Goal: Task Accomplishment & Management: Complete application form

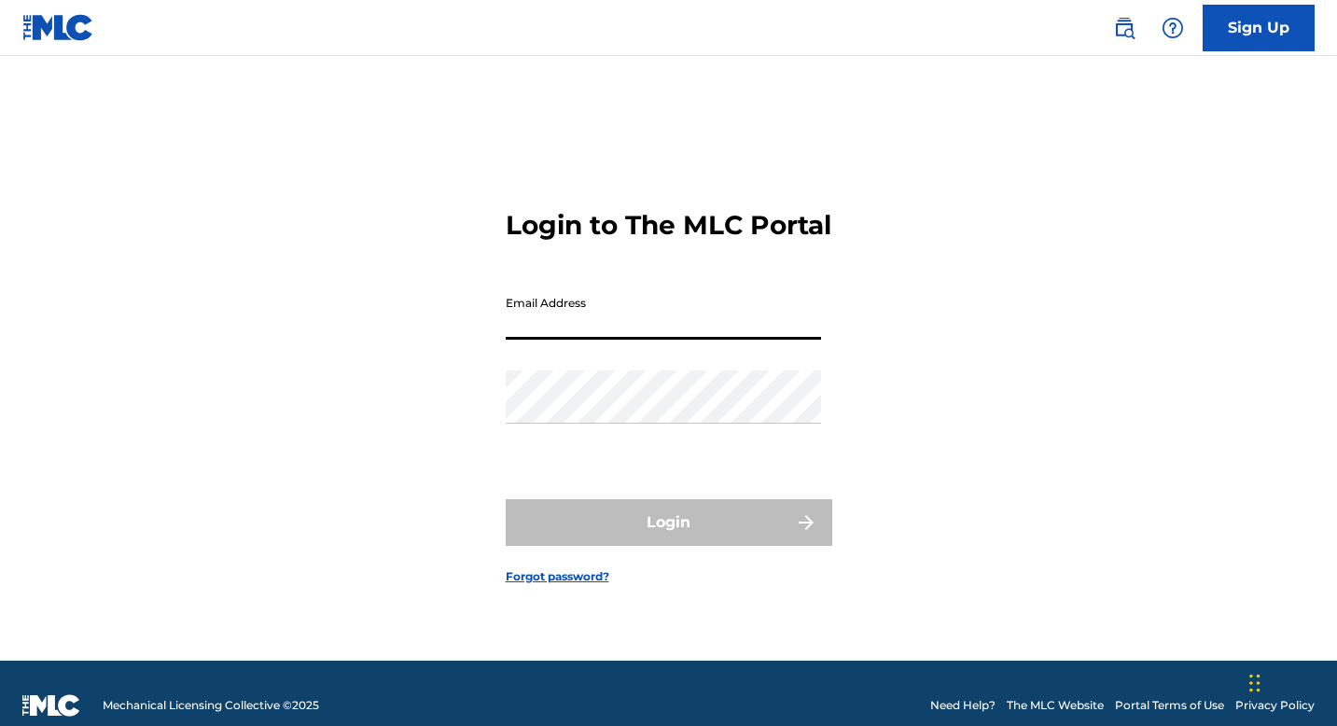
click at [622, 338] on input "Email Address" at bounding box center [663, 313] width 315 height 53
click at [565, 336] on input "Email Address" at bounding box center [663, 313] width 315 height 53
type input "[EMAIL_ADDRESS][DOMAIN_NAME]"
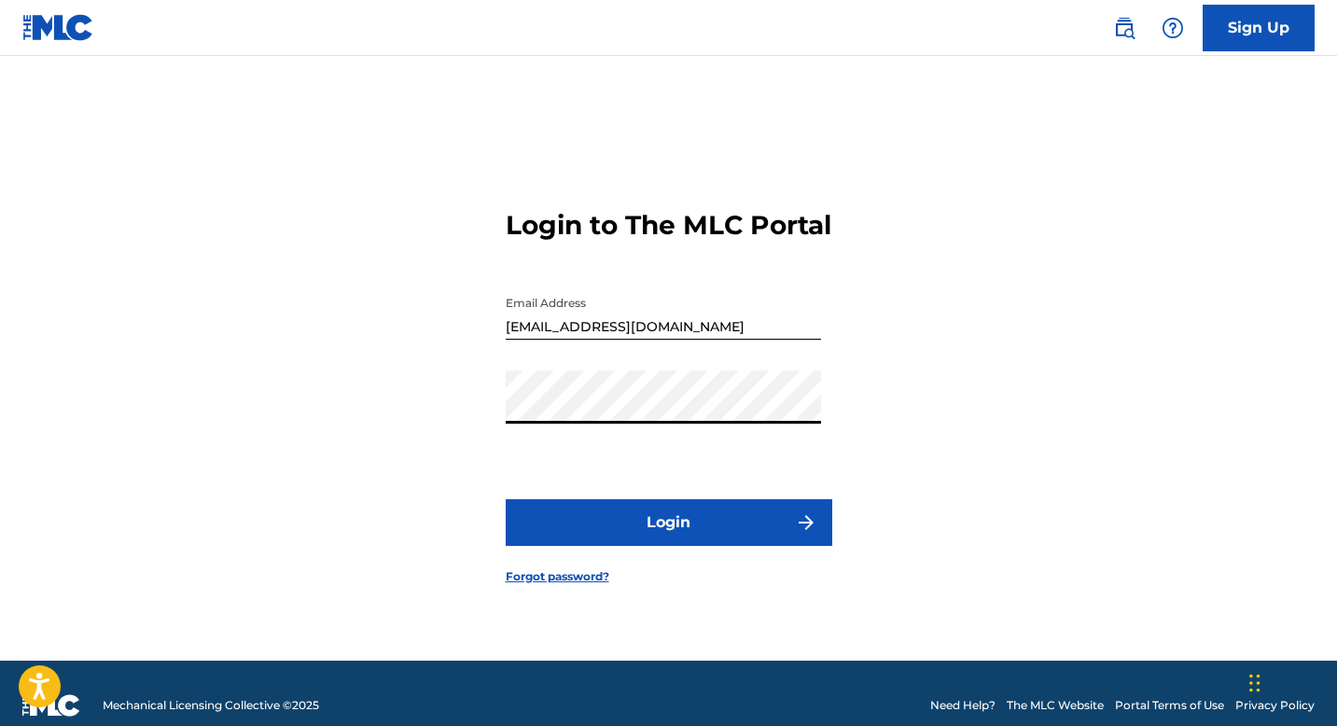
click at [697, 531] on button "Login" at bounding box center [669, 522] width 327 height 47
click at [656, 543] on button "Login" at bounding box center [669, 522] width 327 height 47
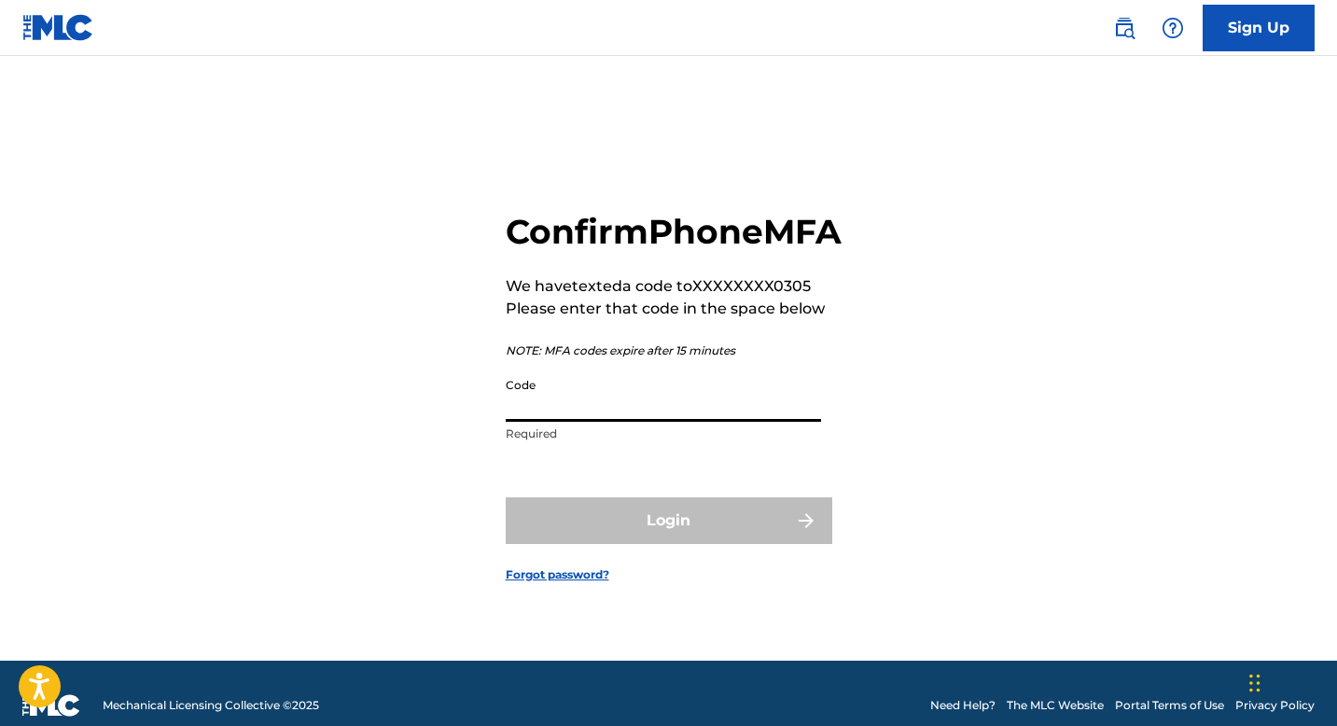
click at [572, 417] on input "Code" at bounding box center [663, 395] width 315 height 53
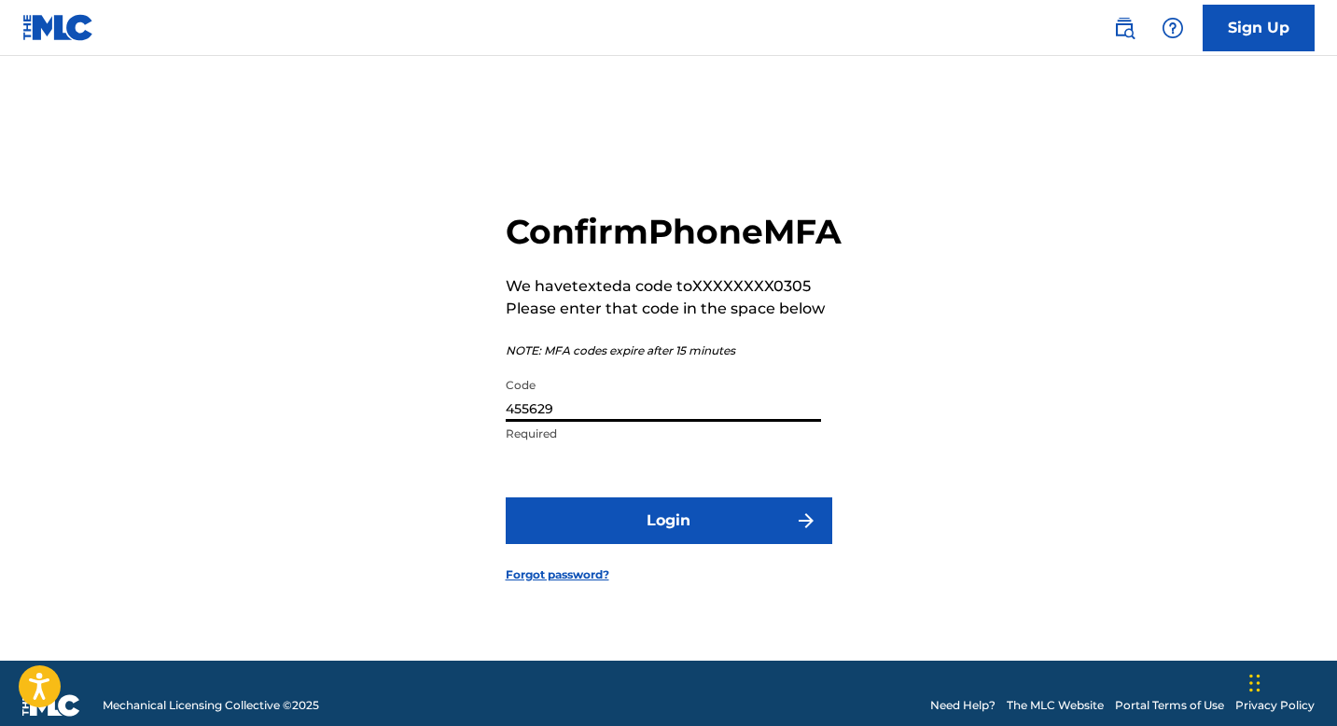
type input "455629"
click at [638, 543] on button "Login" at bounding box center [669, 520] width 327 height 47
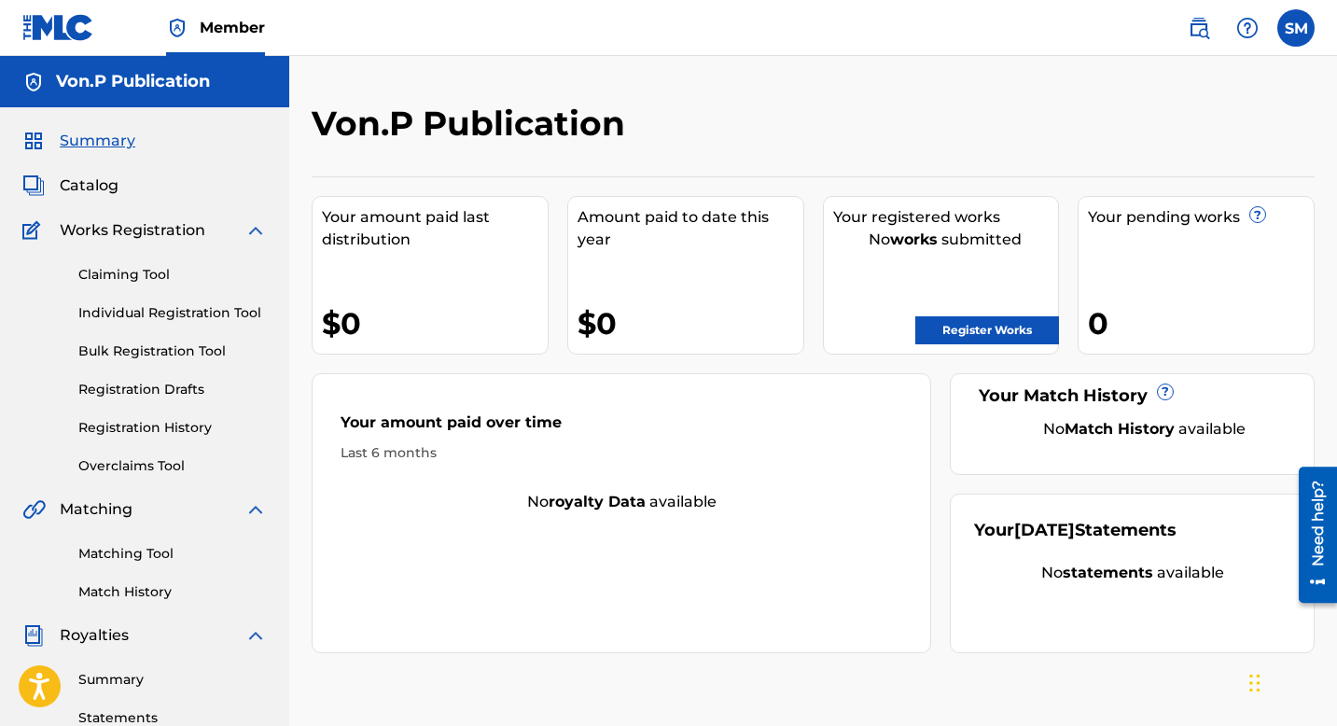
click at [215, 347] on link "Bulk Registration Tool" at bounding box center [172, 352] width 189 height 20
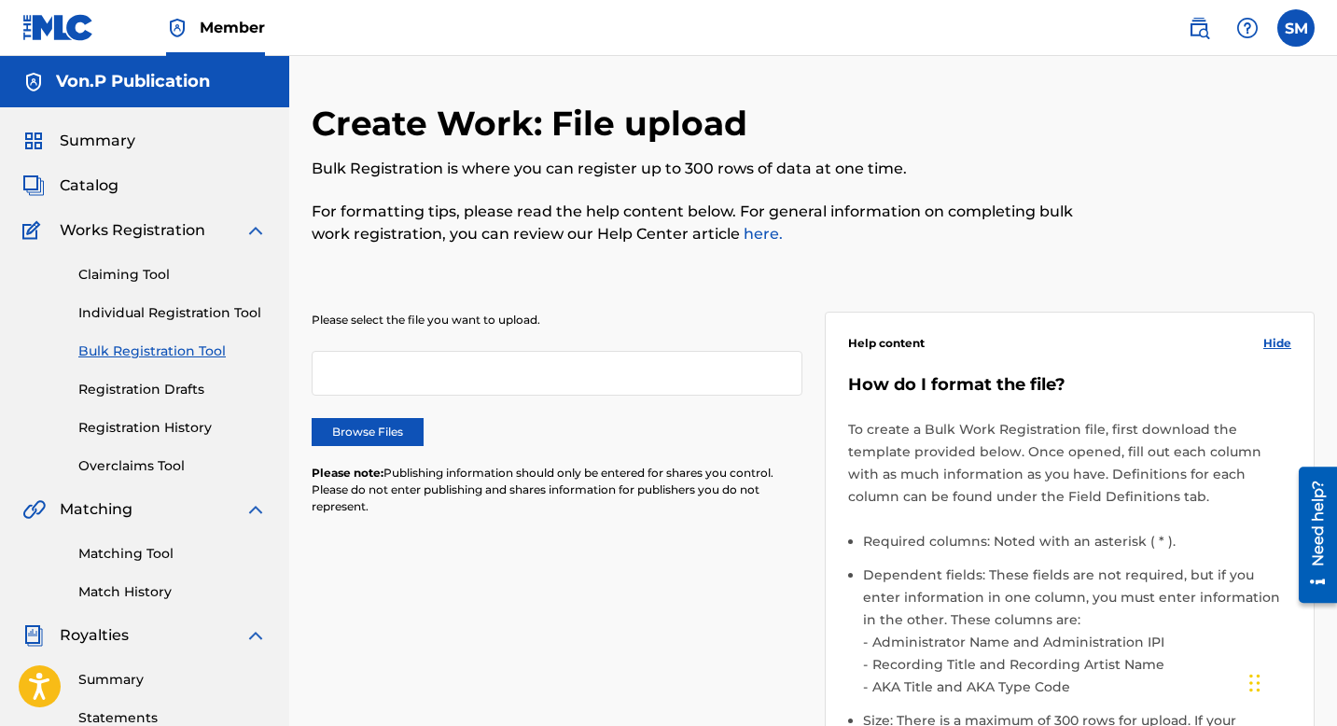
click at [211, 307] on link "Individual Registration Tool" at bounding box center [172, 313] width 189 height 20
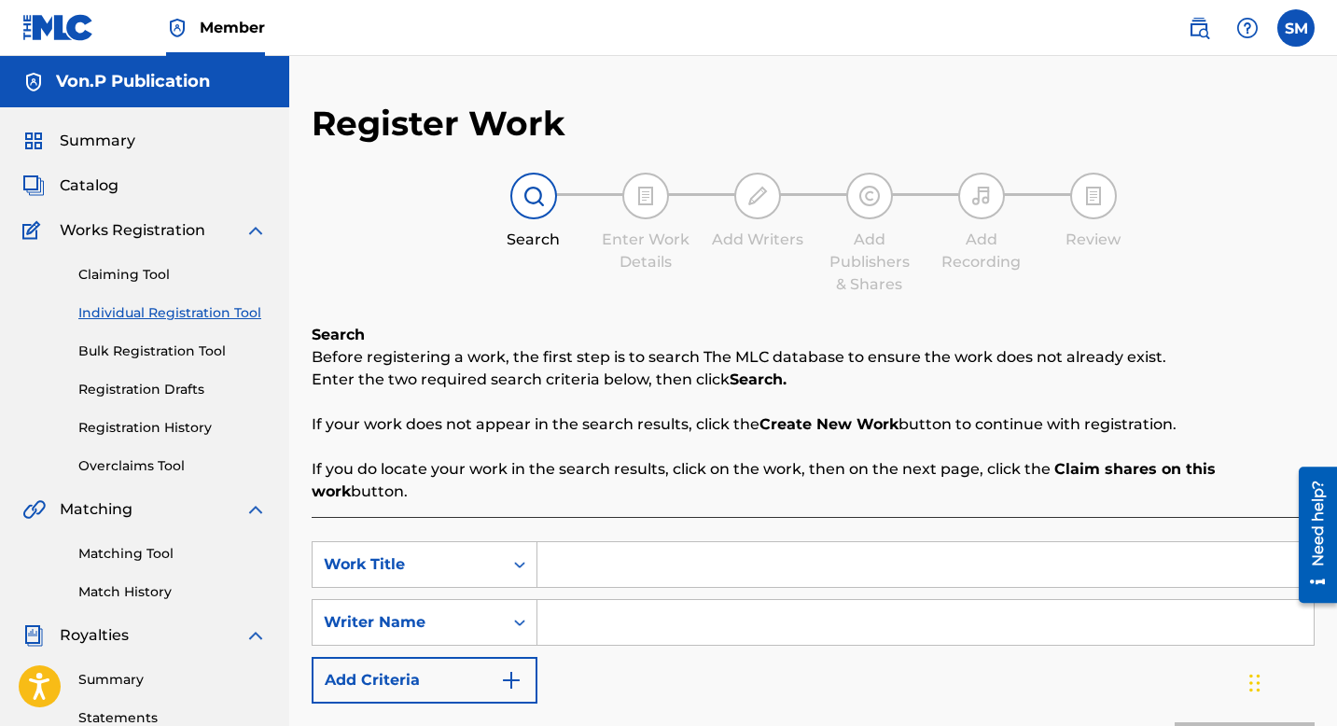
click at [578, 542] on input "Search Form" at bounding box center [926, 564] width 776 height 45
click at [581, 550] on input "Search Form" at bounding box center [926, 564] width 776 height 45
type input "LOSS FOR WORDS"
click at [587, 600] on input "Search Form" at bounding box center [926, 622] width 776 height 45
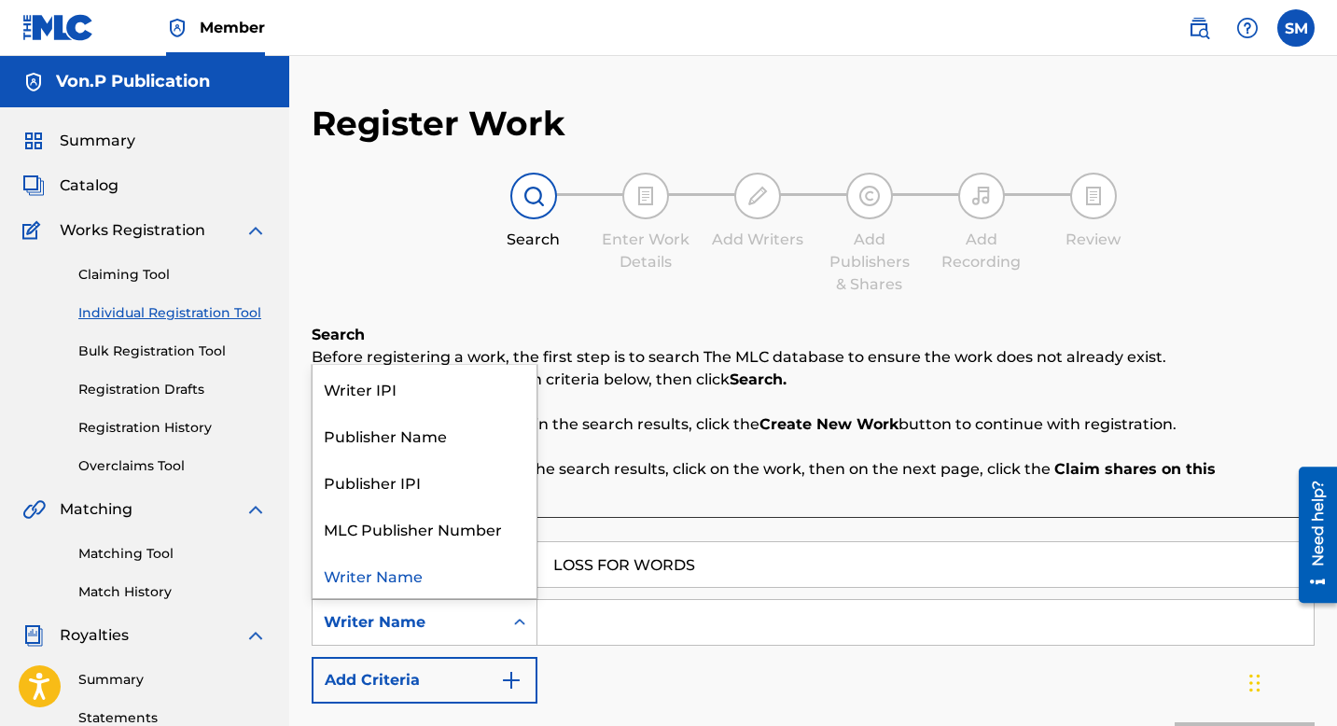
click at [527, 613] on icon "Search Form" at bounding box center [519, 622] width 19 height 19
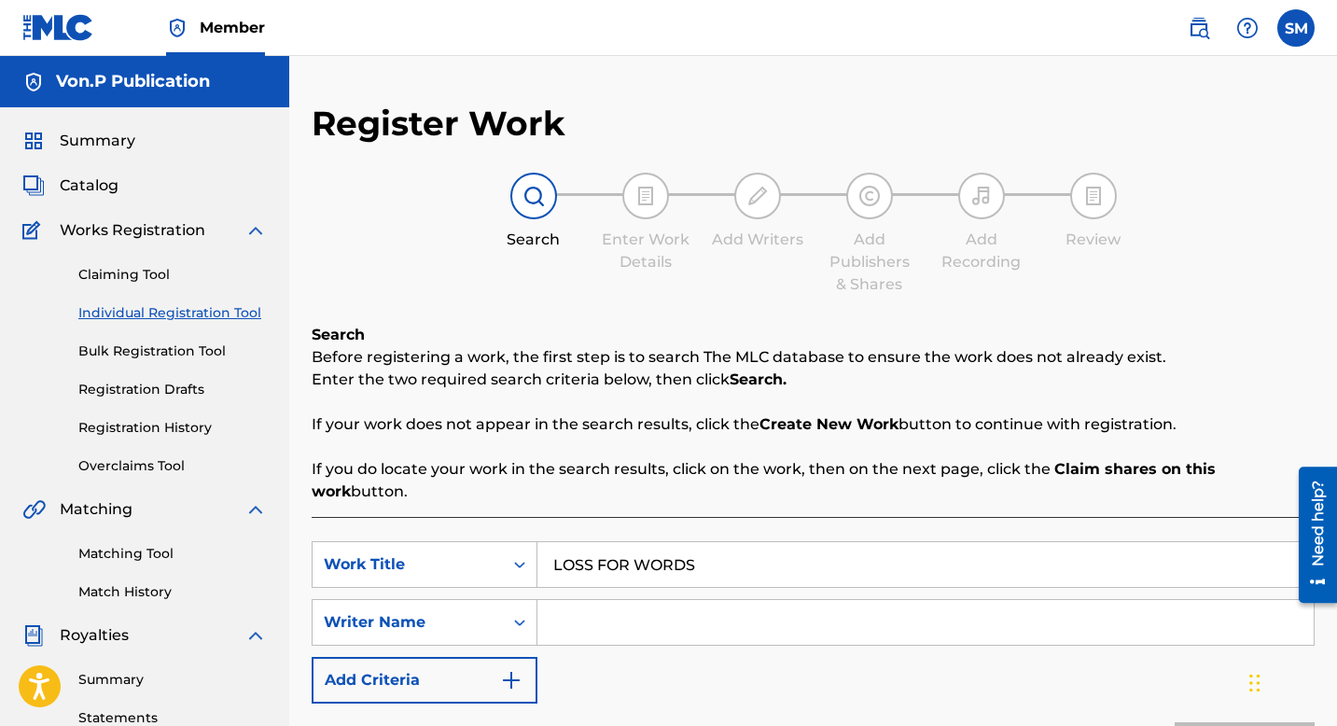
click at [235, 28] on span "Member" at bounding box center [232, 27] width 65 height 21
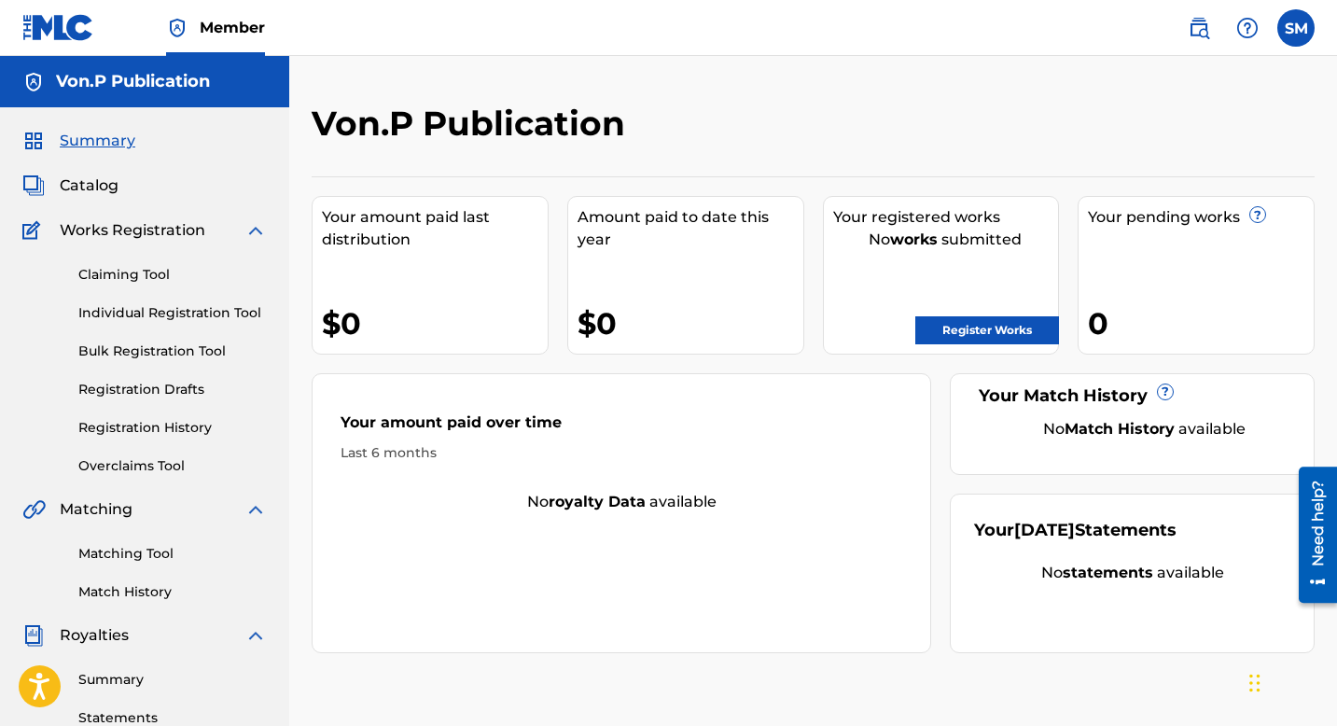
click at [1295, 30] on label at bounding box center [1296, 27] width 37 height 37
click at [1296, 28] on input "SM Sheila M Adesina sadesnia1@gmail.com Notification Preferences Profile Log out" at bounding box center [1296, 28] width 0 height 0
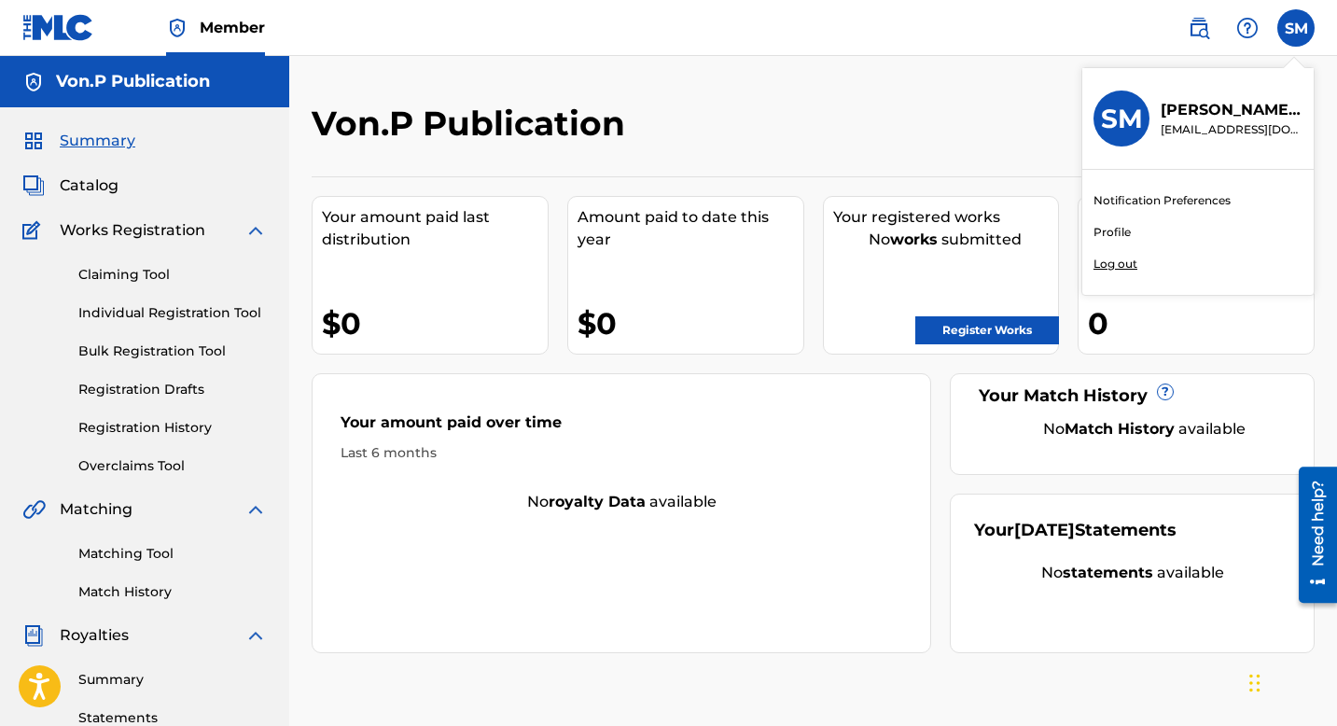
click at [1182, 229] on div "Notification Preferences Profile Log out" at bounding box center [1198, 232] width 231 height 125
click at [1296, 28] on input "SM Sheila M Adesina sadesnia1@gmail.com Notification Preferences Profile Log out" at bounding box center [1296, 28] width 0 height 0
click at [1126, 230] on link "Profile" at bounding box center [1112, 232] width 37 height 17
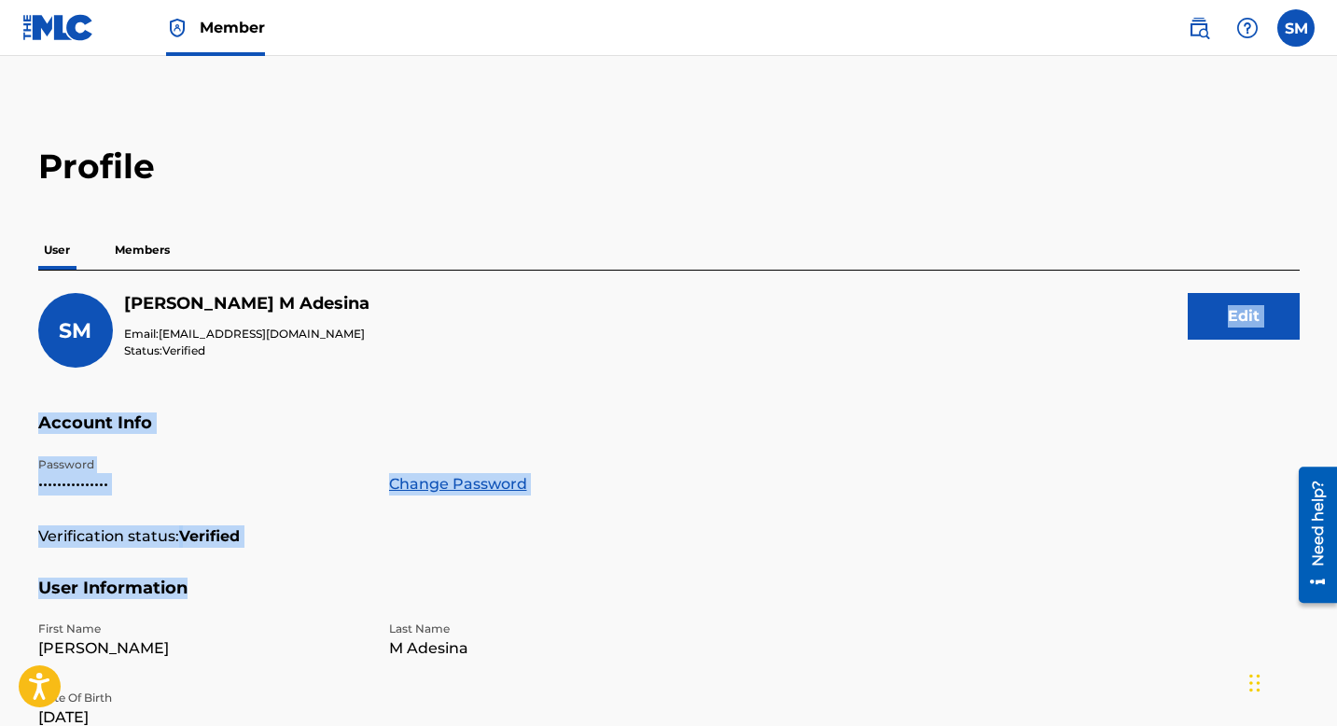
drag, startPoint x: 1343, startPoint y: 287, endPoint x: 1343, endPoint y: 578, distance: 291.2
click at [1336, 578] on html "Accessibility Screen-Reader Guide, Feedback, and Issue Reporting | New window M…" at bounding box center [668, 363] width 1337 height 726
click at [204, 35] on span "Member" at bounding box center [232, 27] width 65 height 21
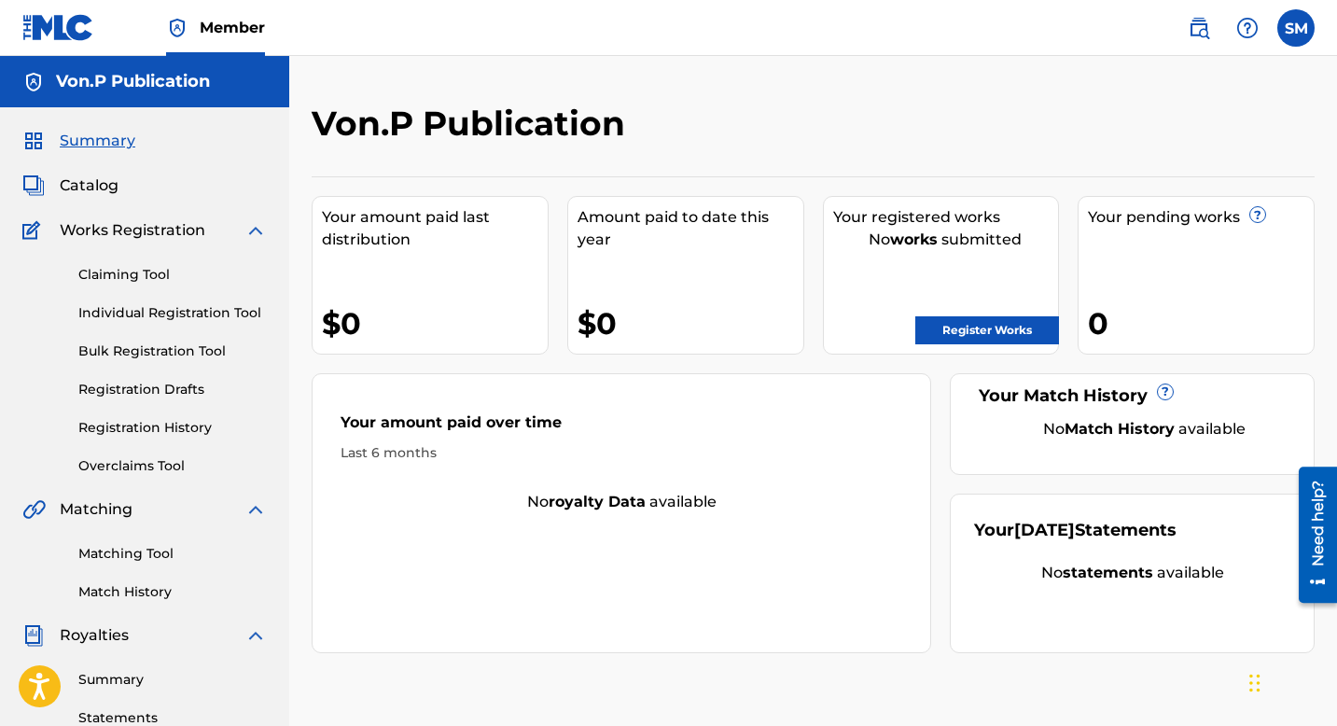
click at [171, 314] on link "Individual Registration Tool" at bounding box center [172, 313] width 189 height 20
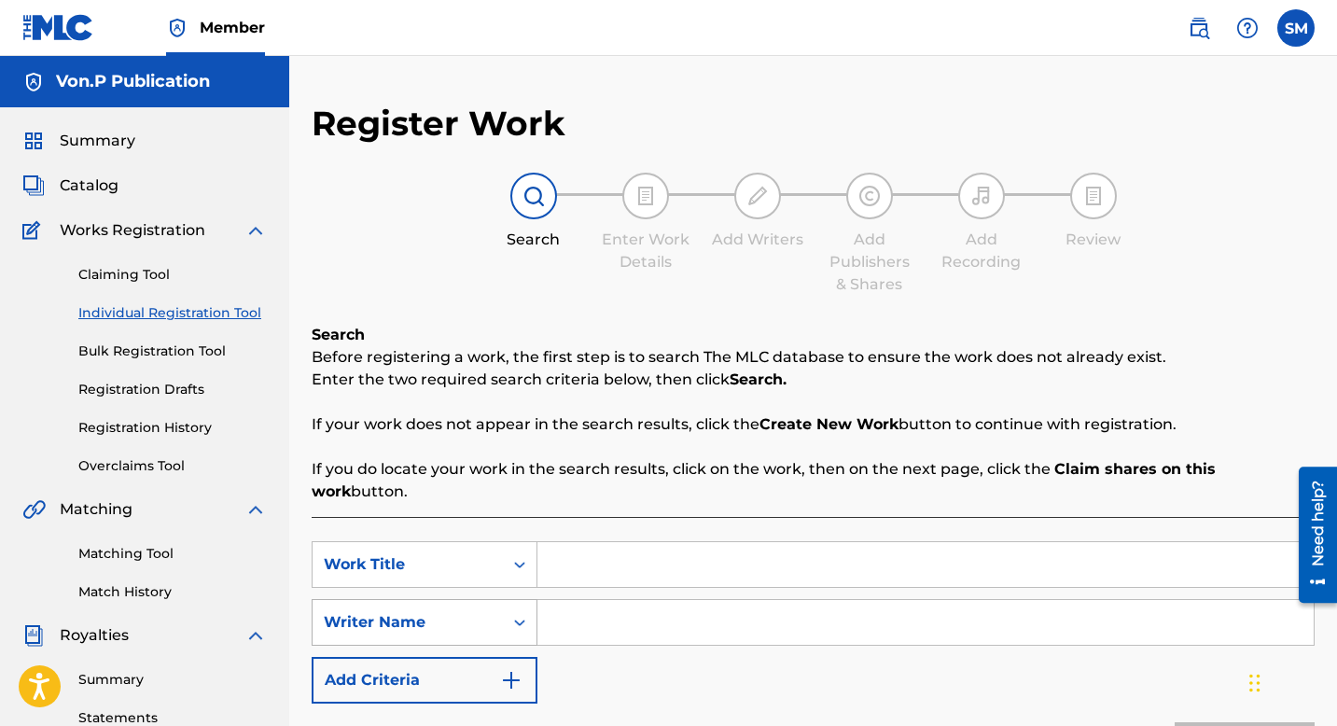
click at [523, 620] on icon "Search Form" at bounding box center [519, 623] width 11 height 7
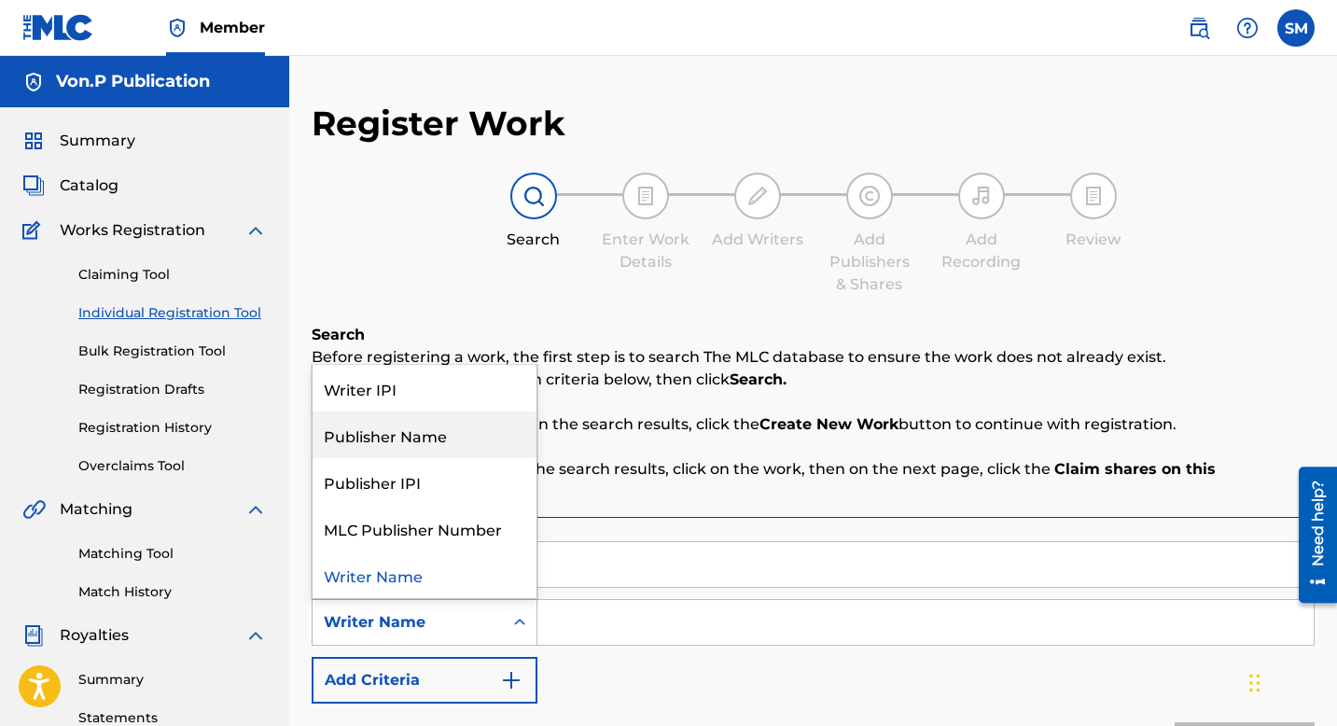
click at [463, 413] on div "Publisher Name" at bounding box center [425, 435] width 224 height 47
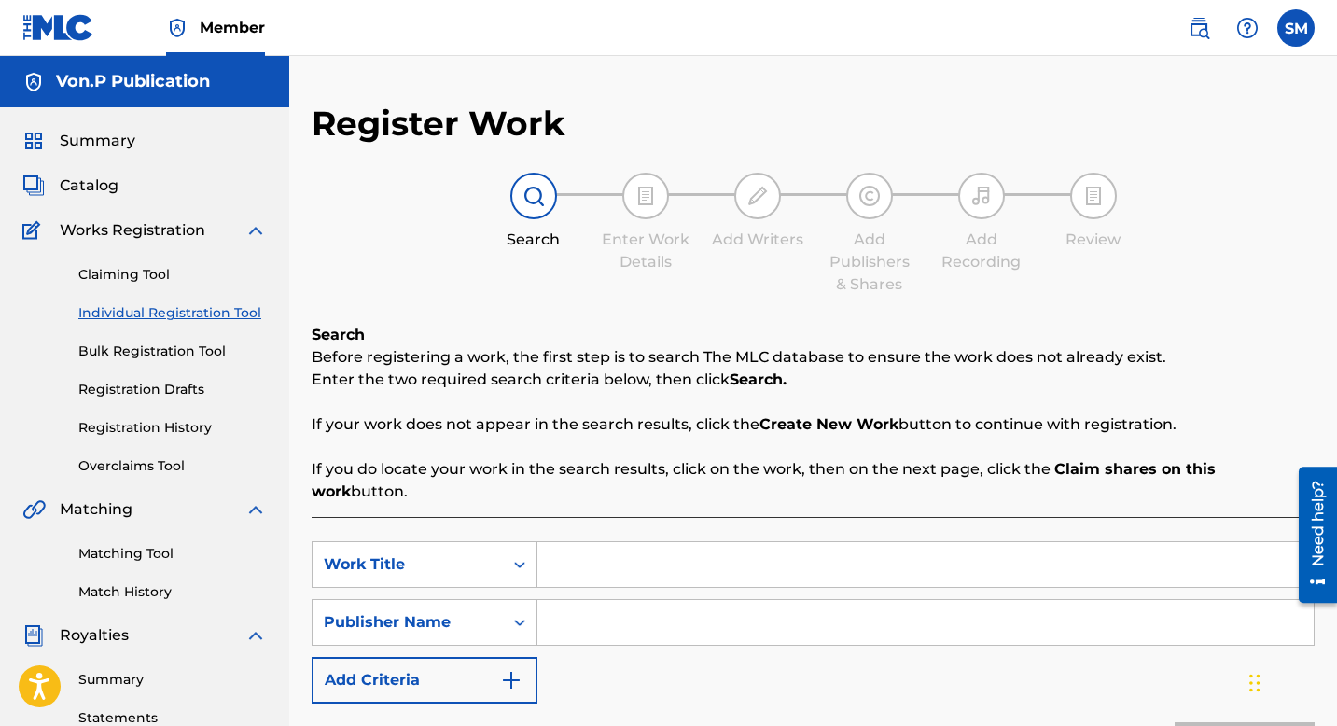
click at [566, 542] on input "Search Form" at bounding box center [926, 564] width 776 height 45
type input "LOSS FOR WORDS"
click at [551, 600] on input "Search Form" at bounding box center [926, 622] width 776 height 45
type input "VON.P PUBLICATION"
click at [512, 669] on img "Search Form" at bounding box center [511, 680] width 22 height 22
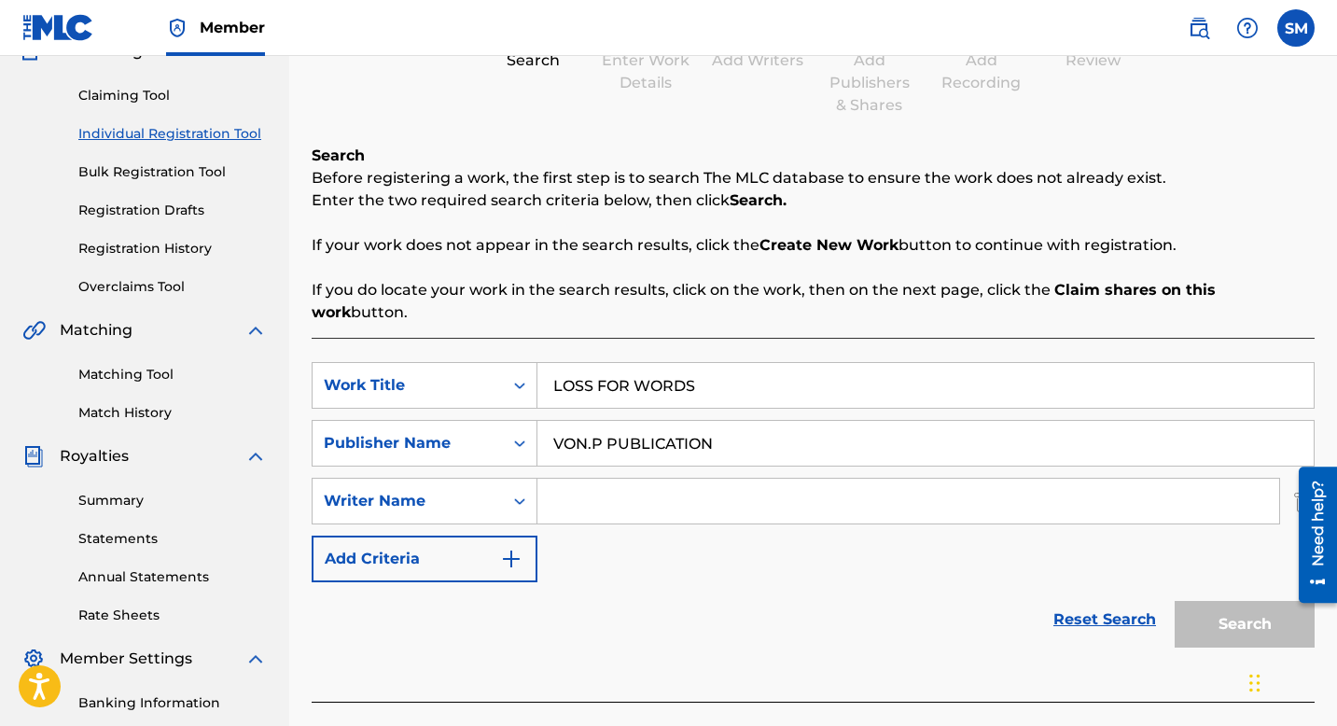
scroll to position [187, 0]
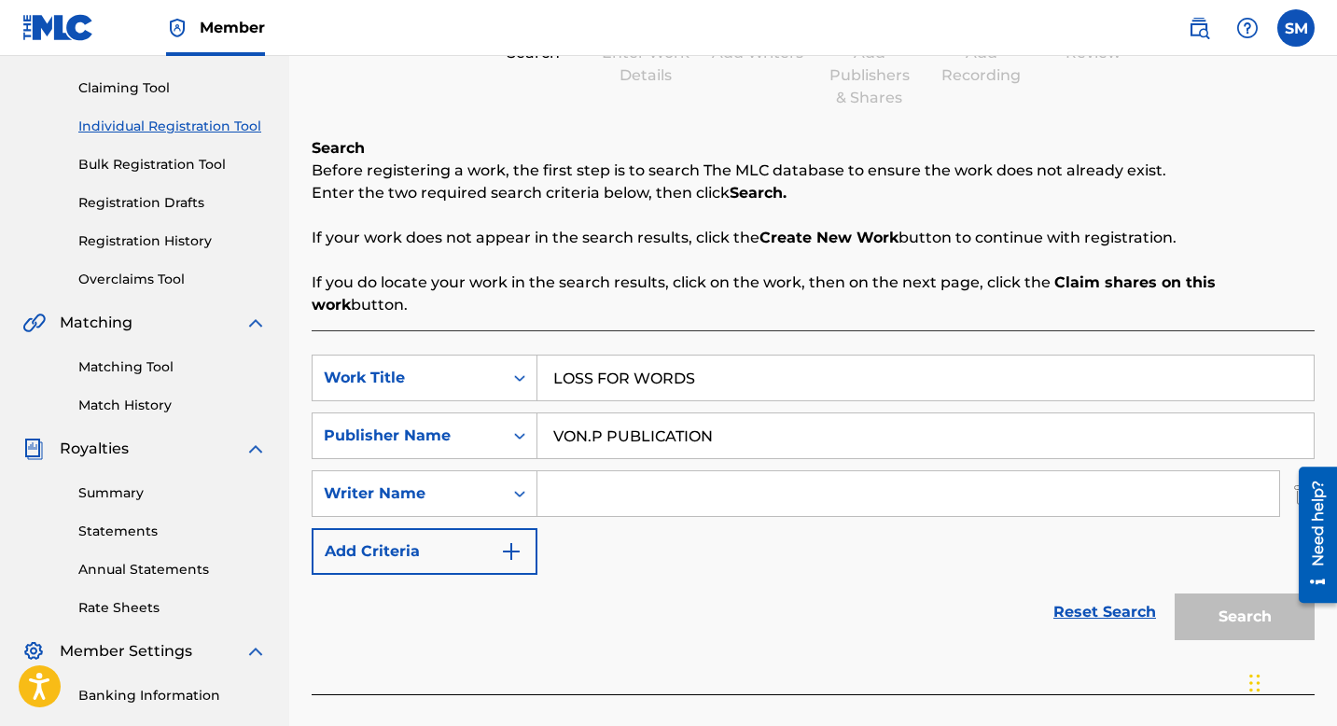
click at [624, 471] on input "Search Form" at bounding box center [909, 493] width 742 height 45
click at [519, 540] on img "Search Form" at bounding box center [511, 551] width 22 height 22
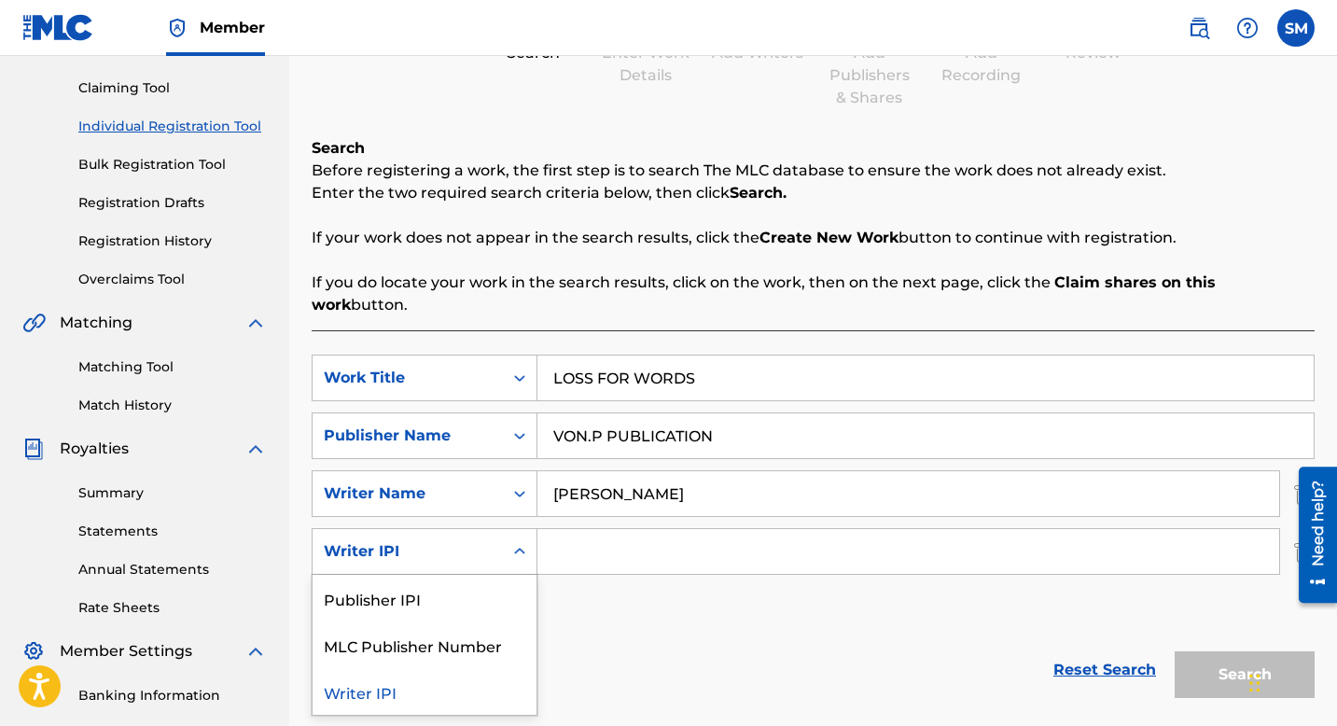
click at [524, 542] on icon "Search Form" at bounding box center [519, 551] width 19 height 19
click at [518, 542] on icon "Search Form" at bounding box center [519, 551] width 19 height 19
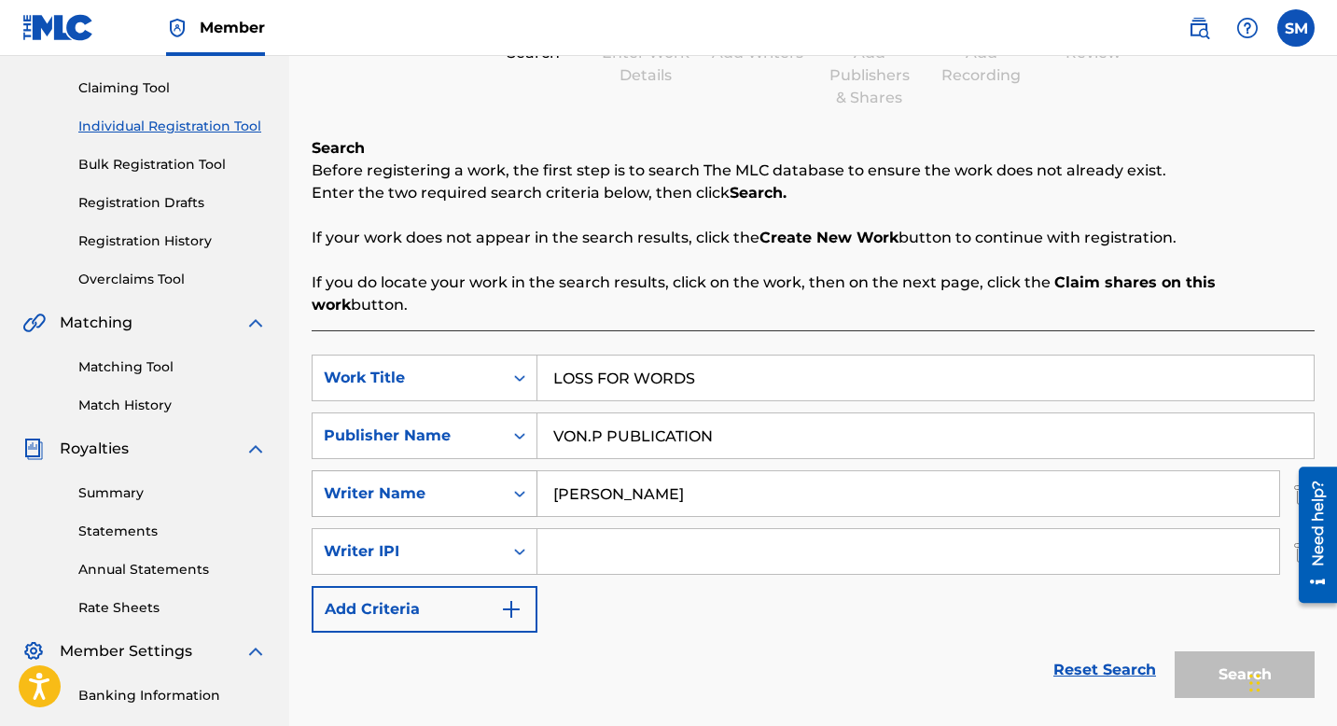
click at [519, 484] on icon "Search Form" at bounding box center [519, 493] width 19 height 19
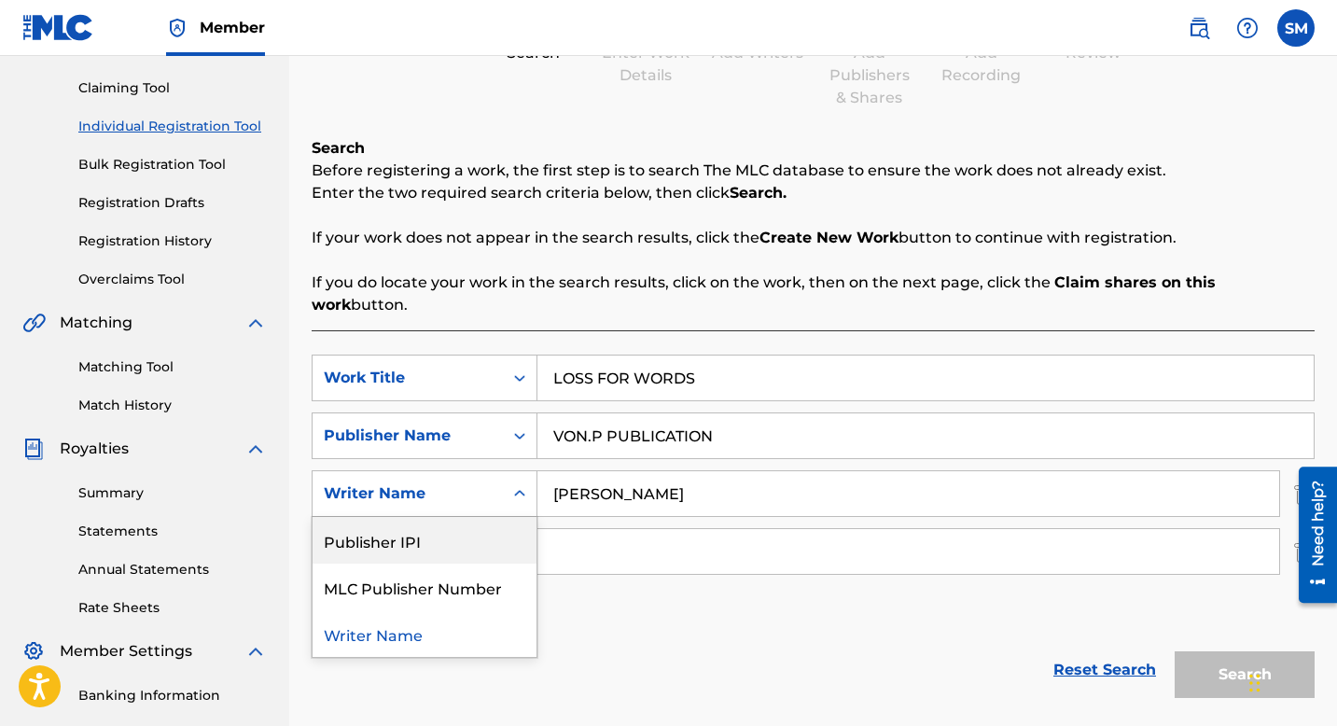
click at [573, 573] on div "SearchWithCriteria1fd50b40-db74-4295-9ade-82410a16b977 Work Title LOSS FOR WORD…" at bounding box center [813, 494] width 1003 height 278
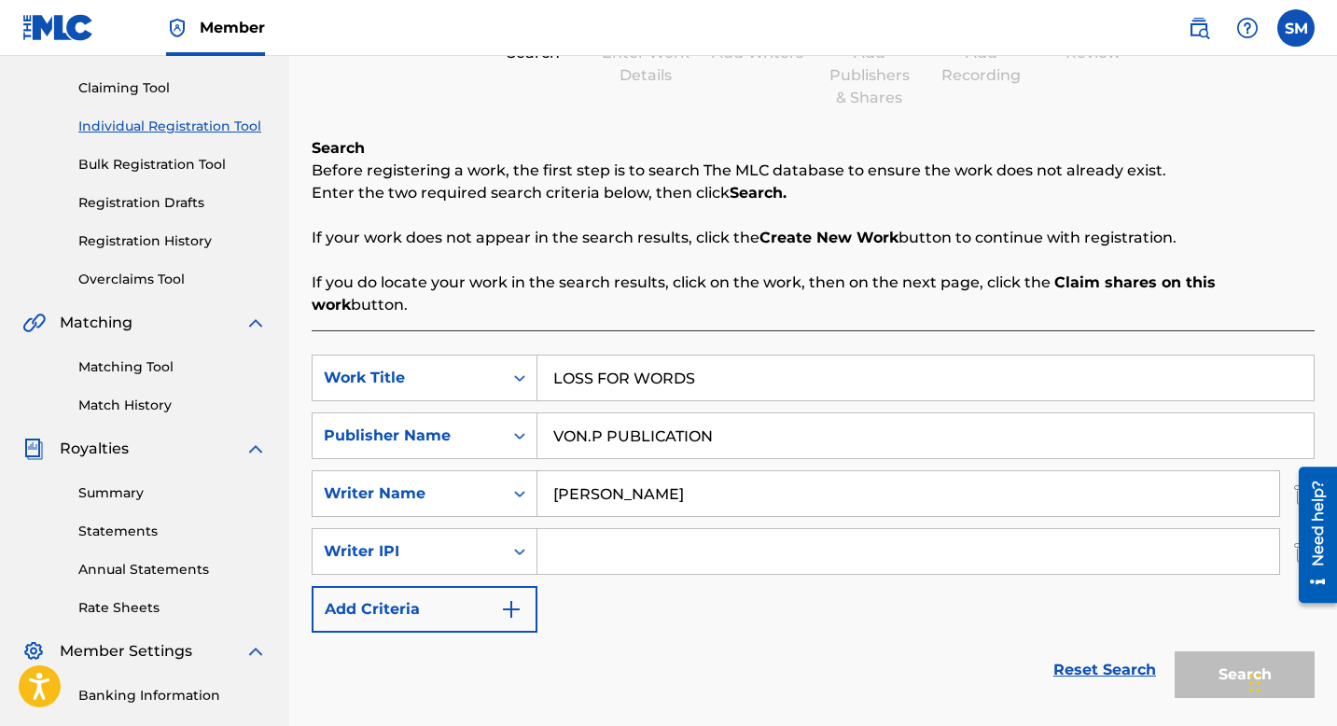
click at [753, 471] on input "KAMAL DANSBURY" at bounding box center [909, 493] width 742 height 45
click at [736, 471] on input "KAMAL DANSBURY" at bounding box center [909, 493] width 742 height 45
click at [692, 471] on input "KAMAL DANSBURY , DeVante Bell , Khaliq Dansbury" at bounding box center [909, 493] width 742 height 45
click at [701, 471] on input "KAMAL DANSBURY , DeVante Bell , Khaliq Dansbury" at bounding box center [909, 493] width 742 height 45
type input "KAMAL Dansbury , DeVante Bell , Khaliq Dansbury"
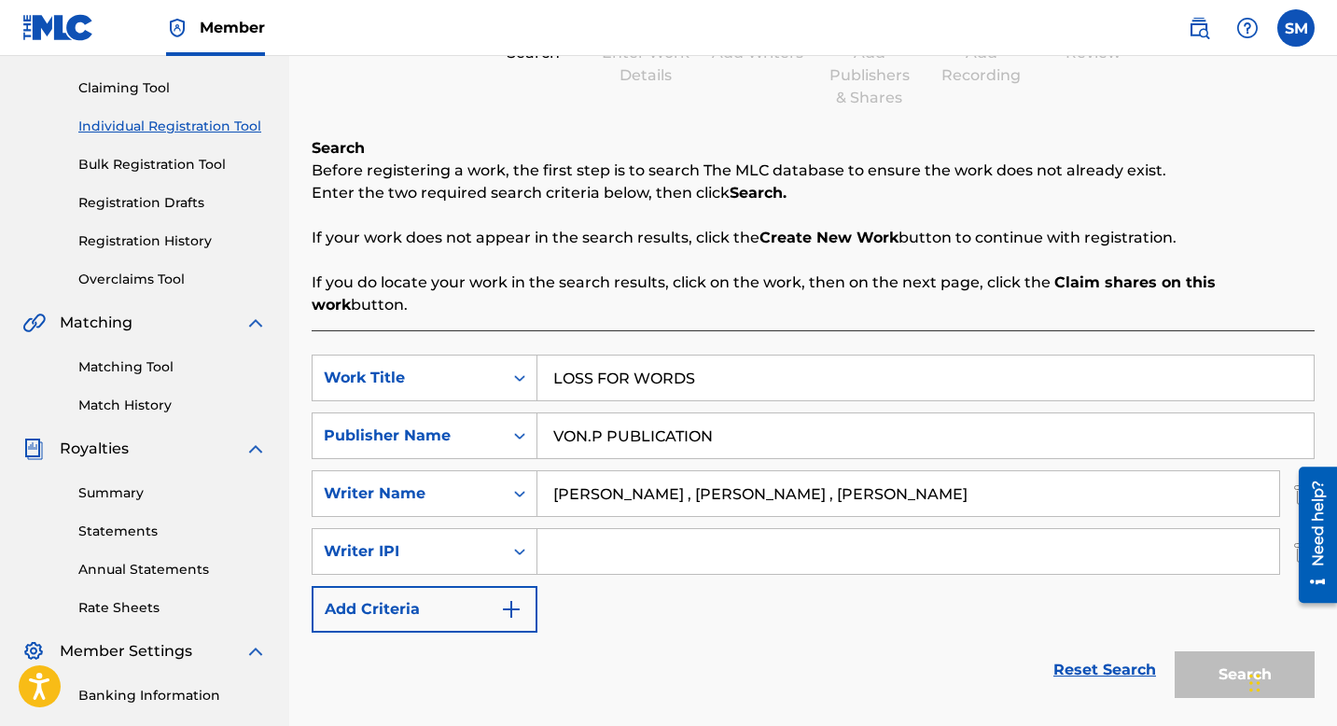
click at [1212, 649] on div "Search" at bounding box center [1240, 670] width 149 height 75
click at [521, 542] on icon "Search Form" at bounding box center [519, 551] width 19 height 19
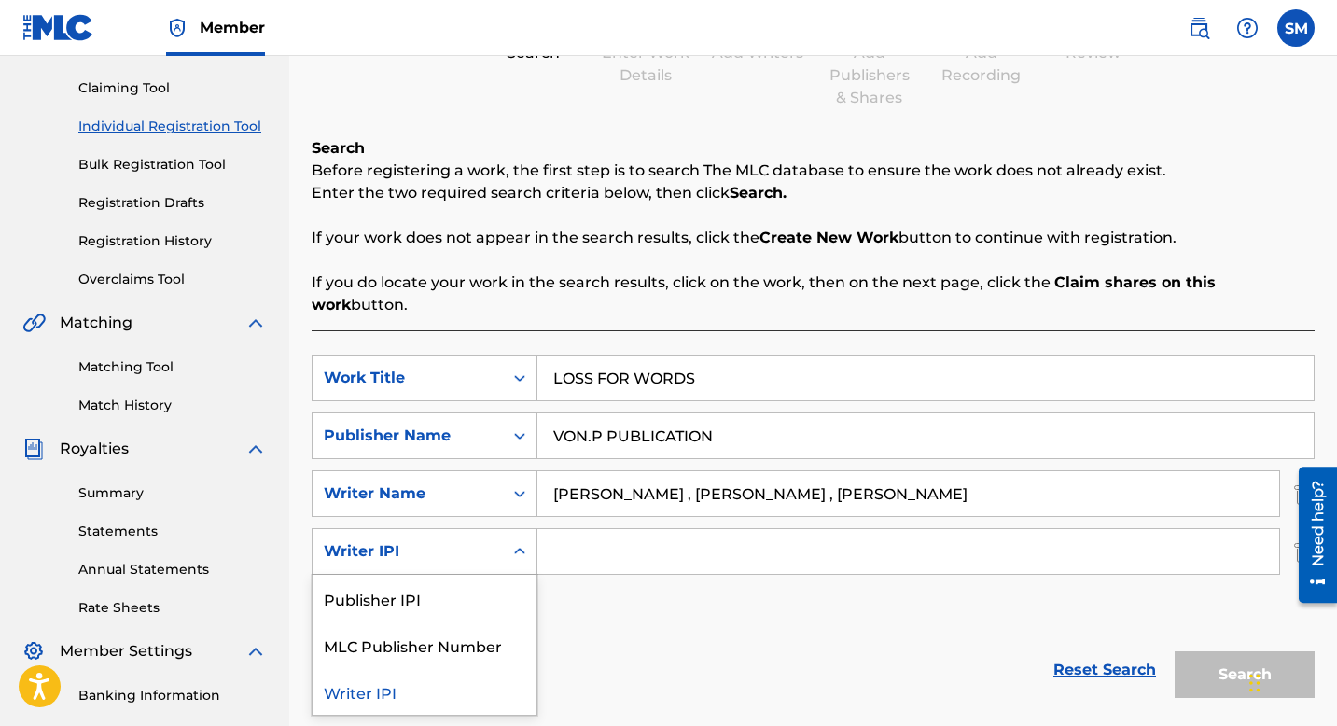
click at [473, 671] on div "Writer IPI" at bounding box center [425, 691] width 224 height 47
click at [516, 548] on icon "Search Form" at bounding box center [519, 551] width 11 height 7
click at [496, 622] on div "MLC Publisher Number" at bounding box center [425, 645] width 224 height 47
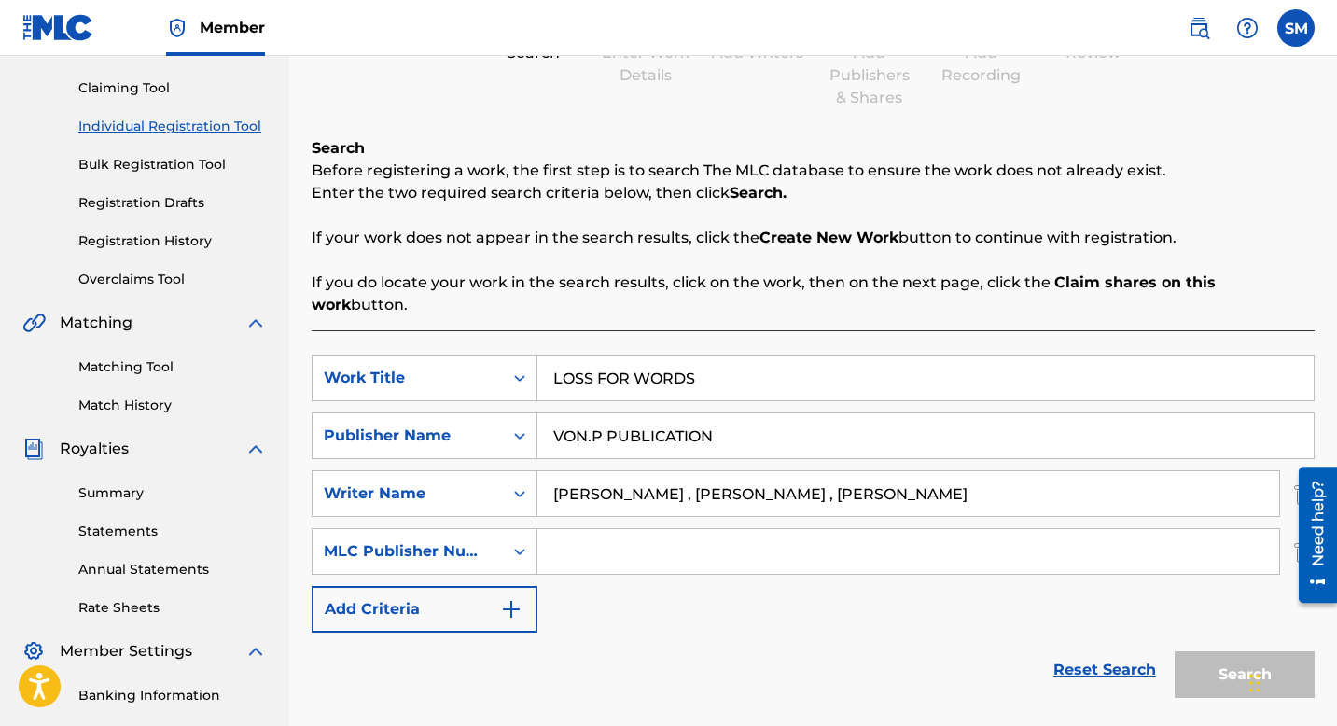
click at [1318, 551] on div "Need help?" at bounding box center [1318, 524] width 25 height 86
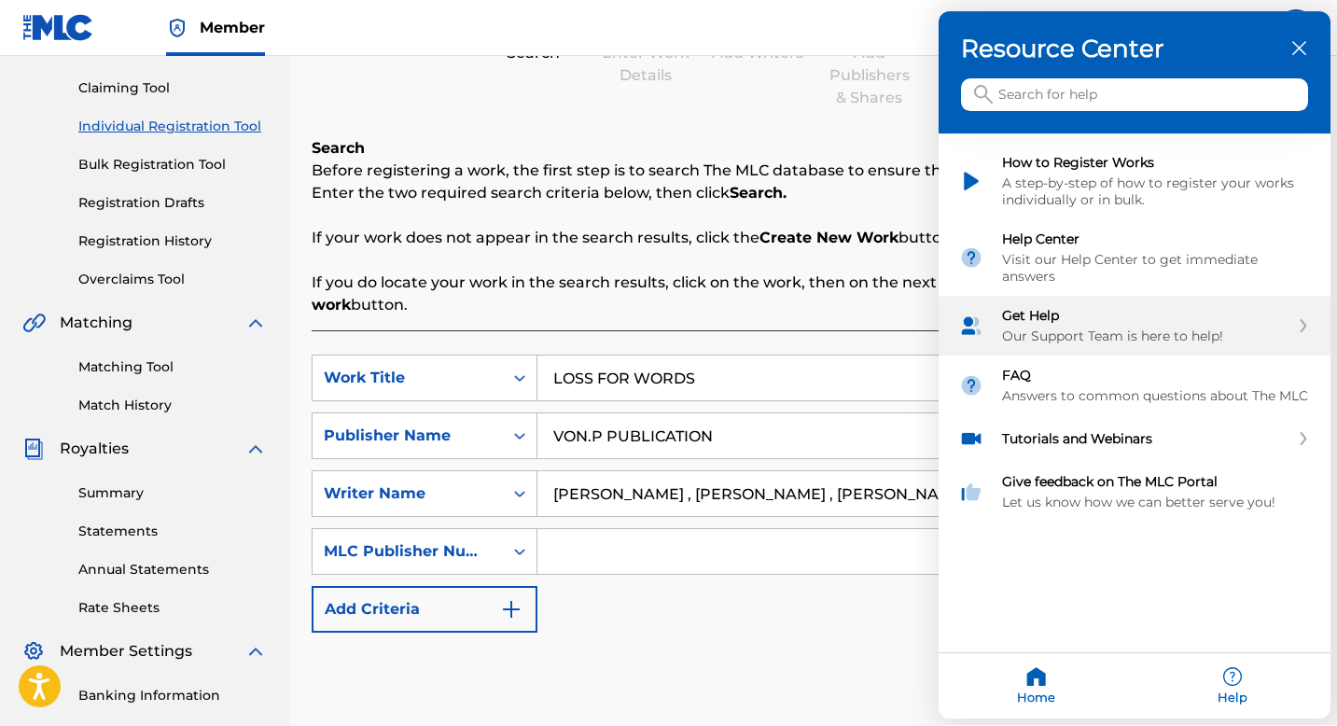
click at [1089, 309] on div "Get Help" at bounding box center [1145, 316] width 287 height 17
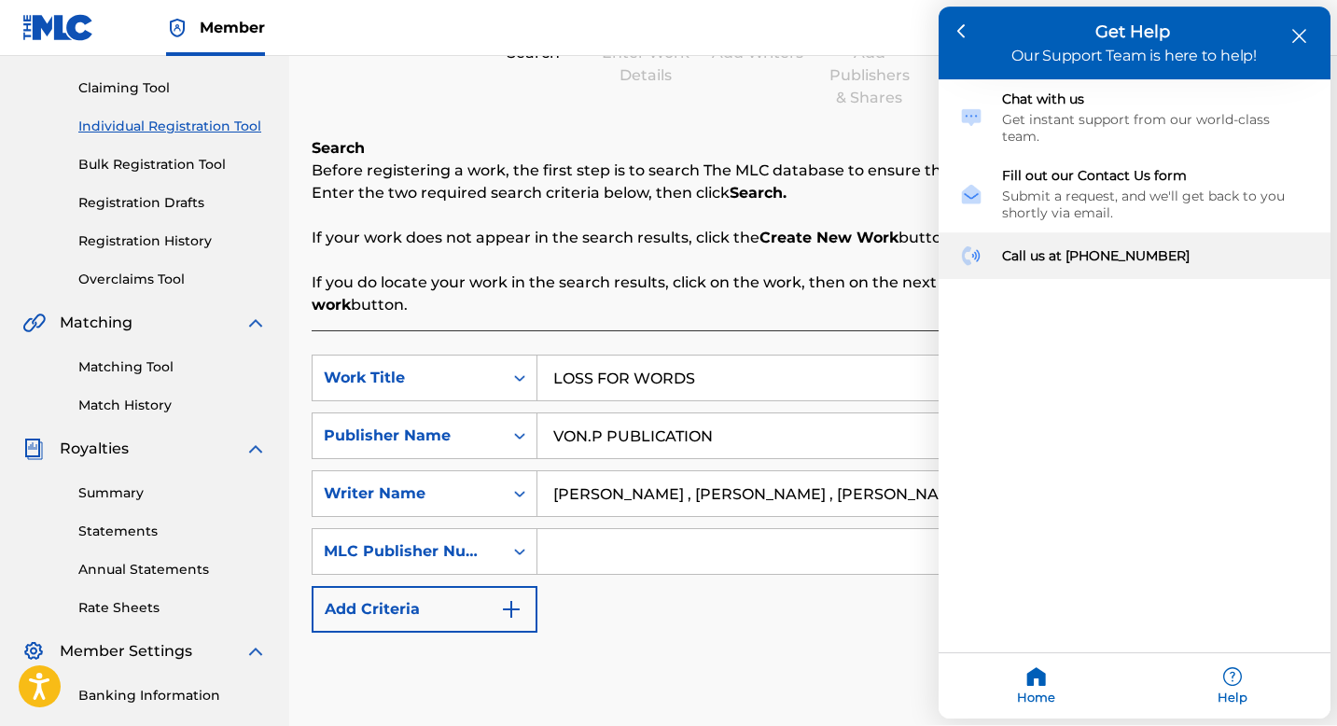
click at [1097, 248] on div "Call us at (615) 488-3653" at bounding box center [1156, 256] width 308 height 17
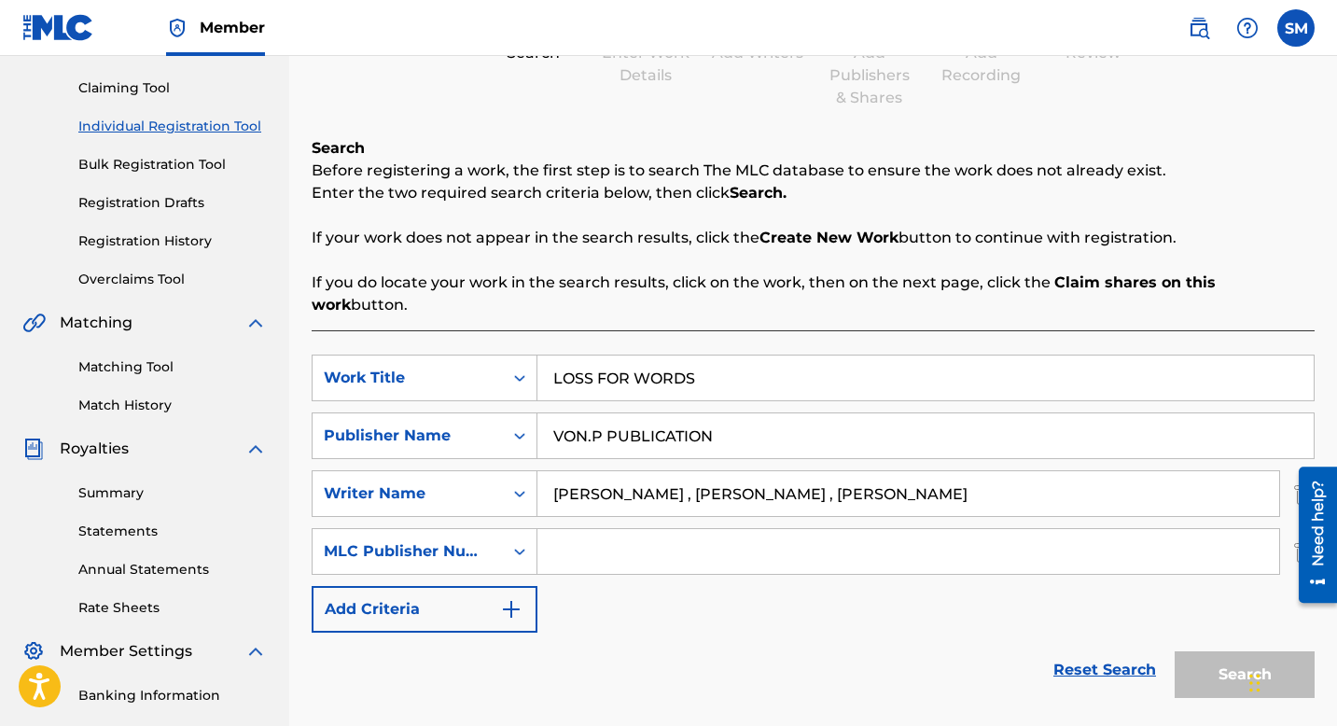
scroll to position [0, 0]
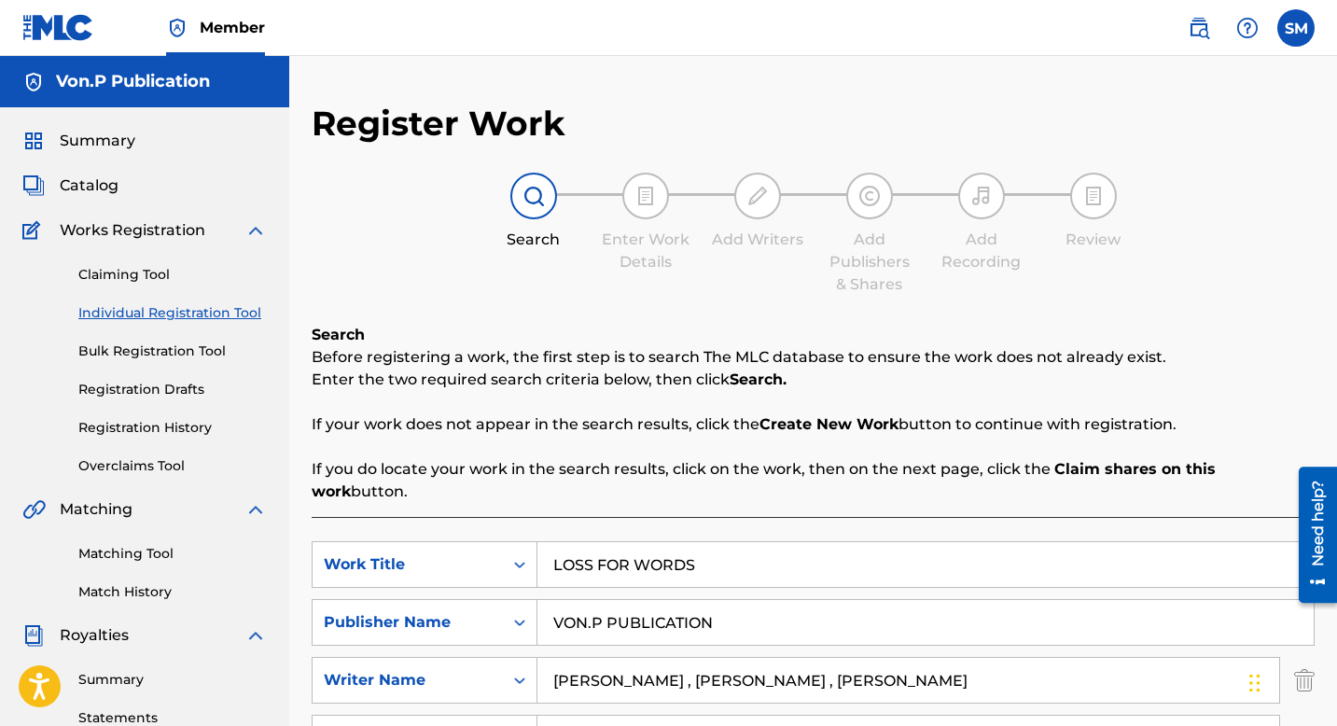
click at [1308, 548] on div "Need help?" at bounding box center [1318, 524] width 25 height 86
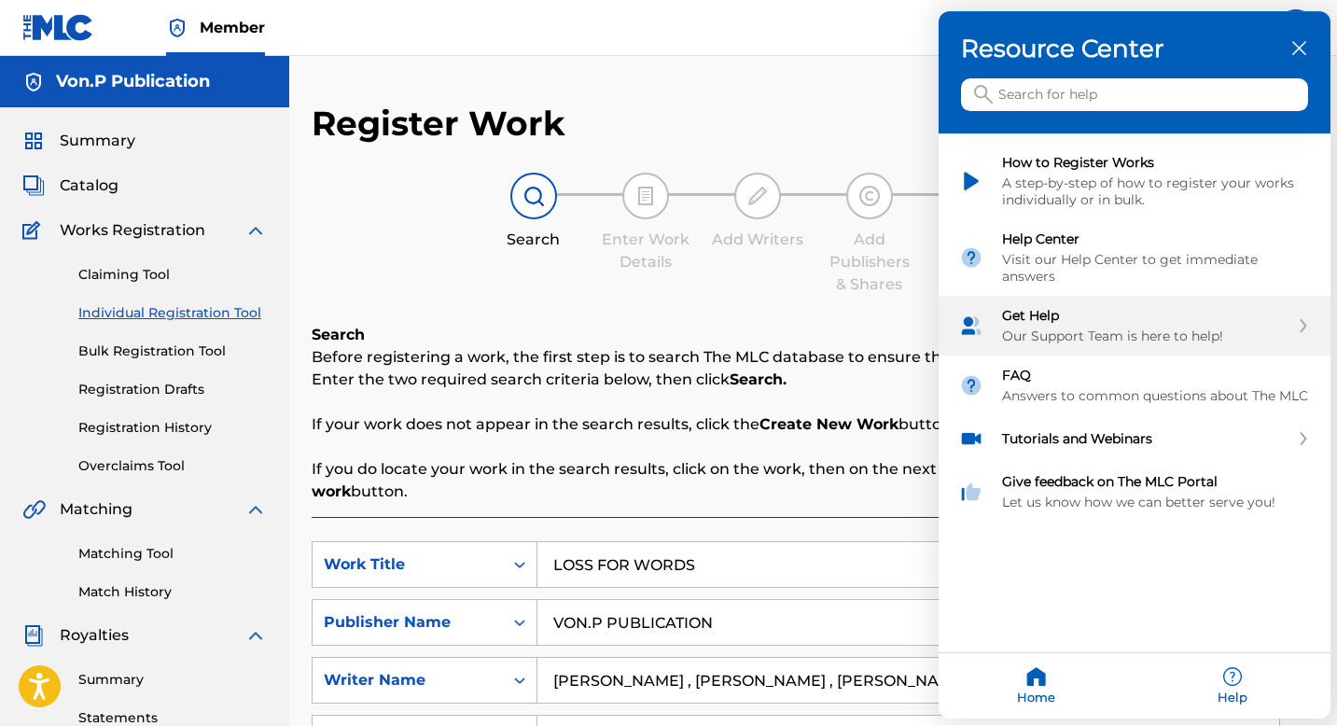
click at [1210, 333] on div "Our Support Team is here to help!" at bounding box center [1145, 337] width 287 height 17
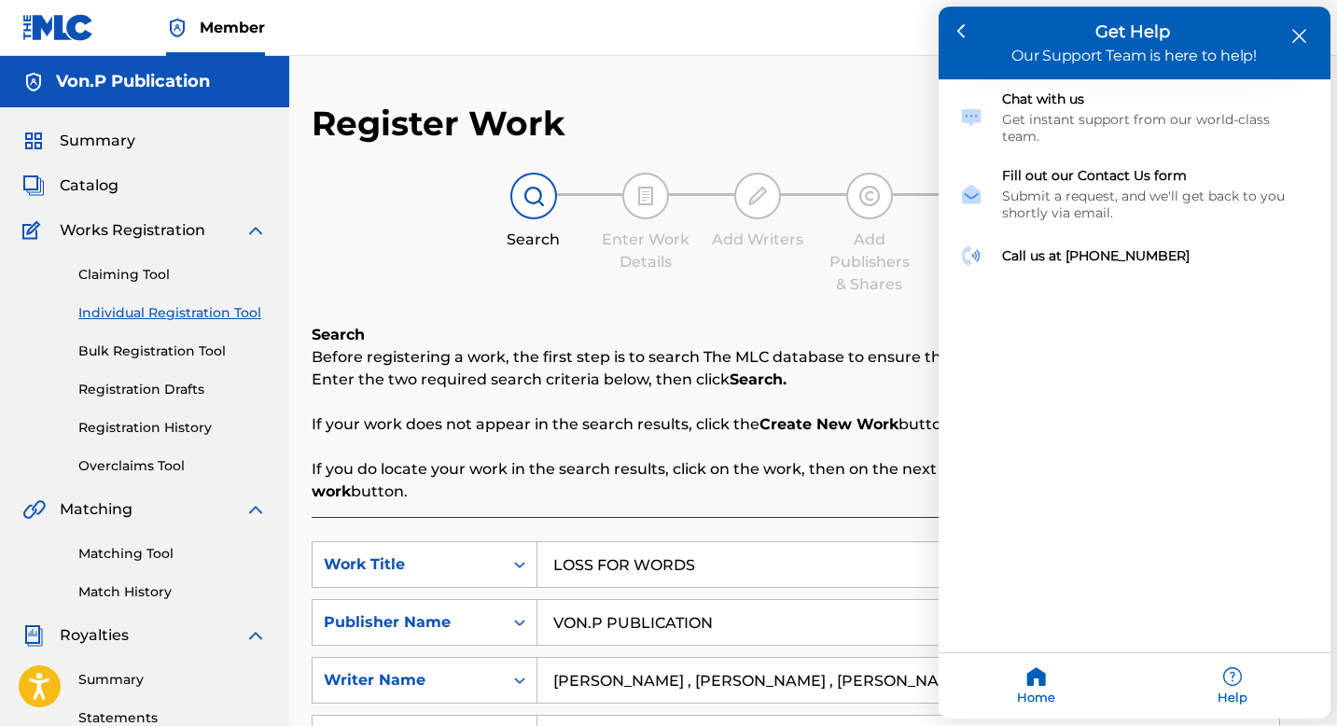
click at [1301, 34] on icon "close resource center" at bounding box center [1300, 37] width 14 height 14
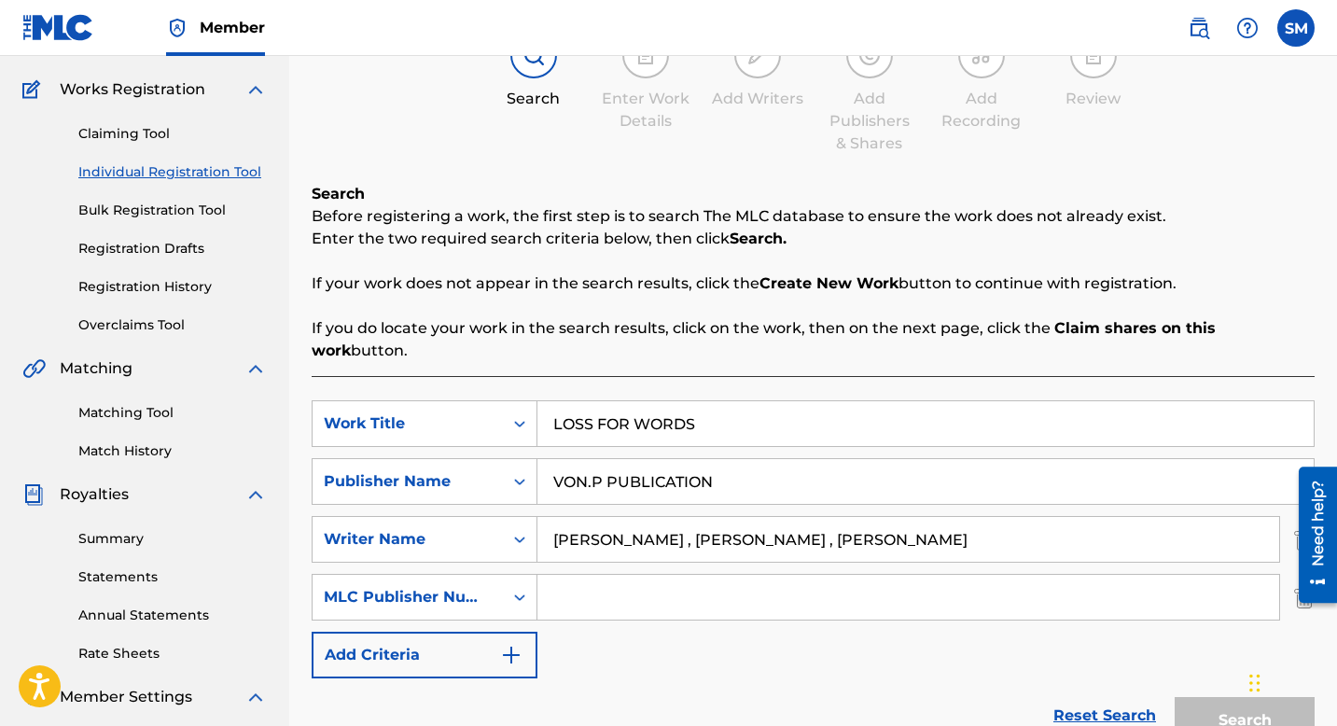
scroll to position [139, 0]
click at [1301, 31] on label at bounding box center [1296, 27] width 37 height 37
click at [1296, 28] on input "SM Sheila M Adesina sadesnia1@gmail.com Notification Preferences Profile Log out" at bounding box center [1296, 28] width 0 height 0
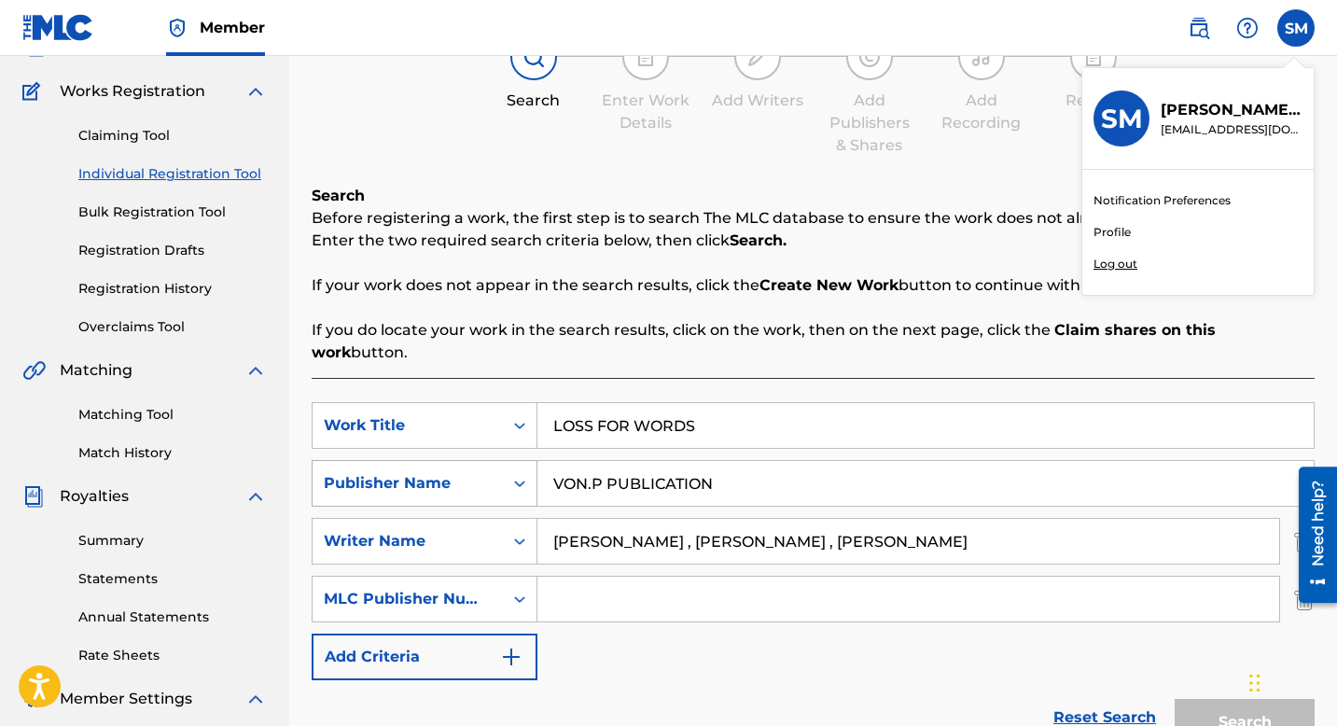
click at [524, 474] on icon "Search Form" at bounding box center [519, 483] width 19 height 19
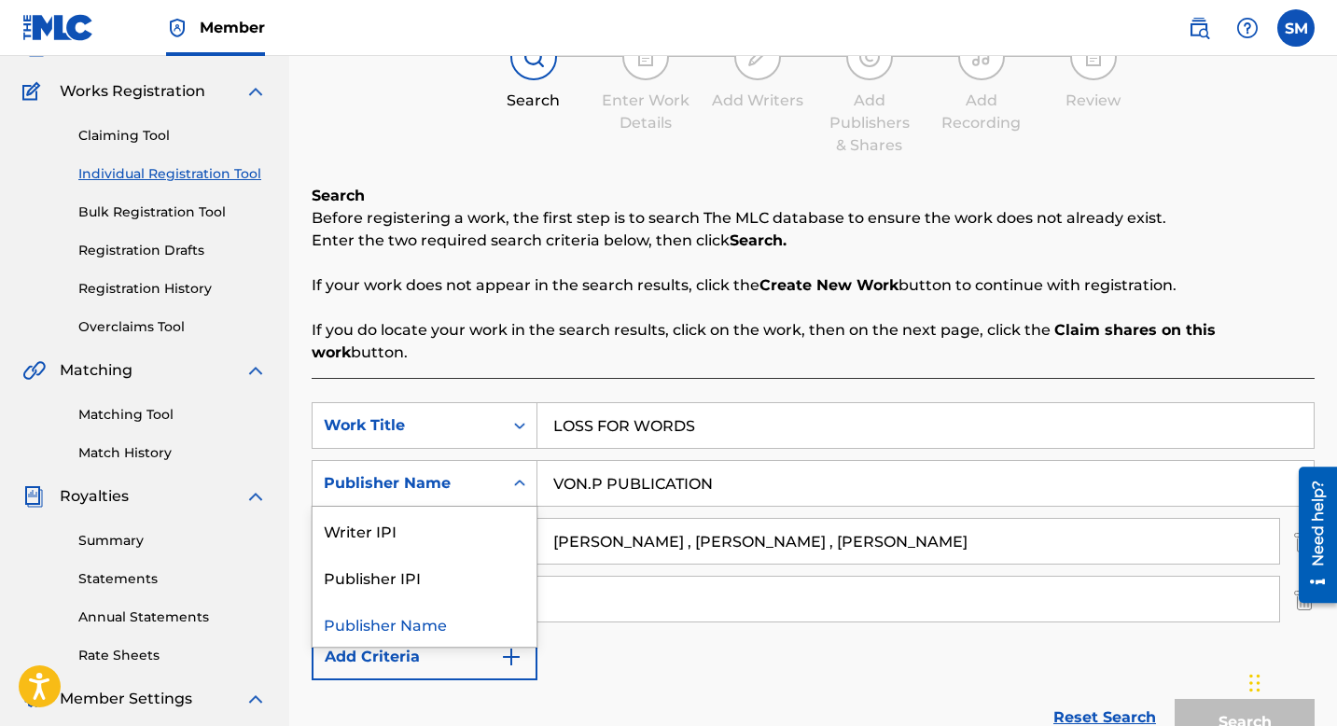
click at [524, 474] on icon "Search Form" at bounding box center [519, 483] width 19 height 19
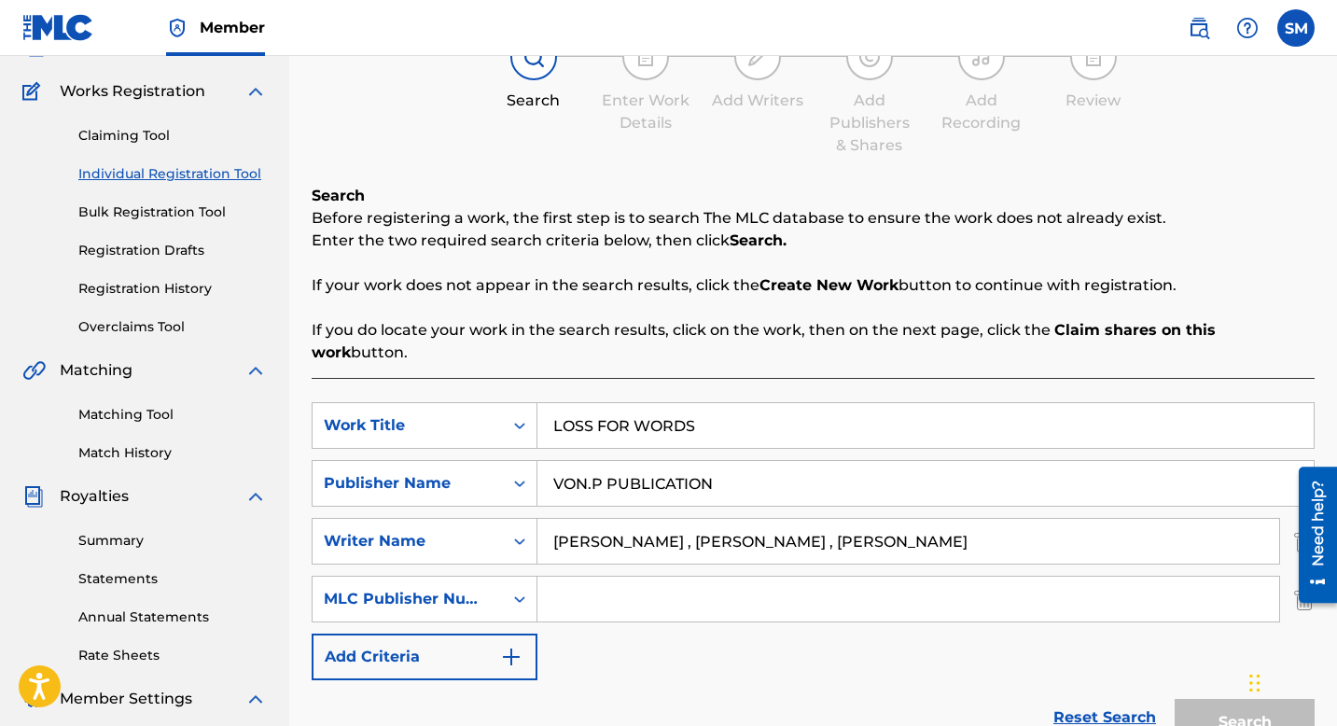
click at [1113, 697] on link "Reset Search" at bounding box center [1104, 717] width 121 height 41
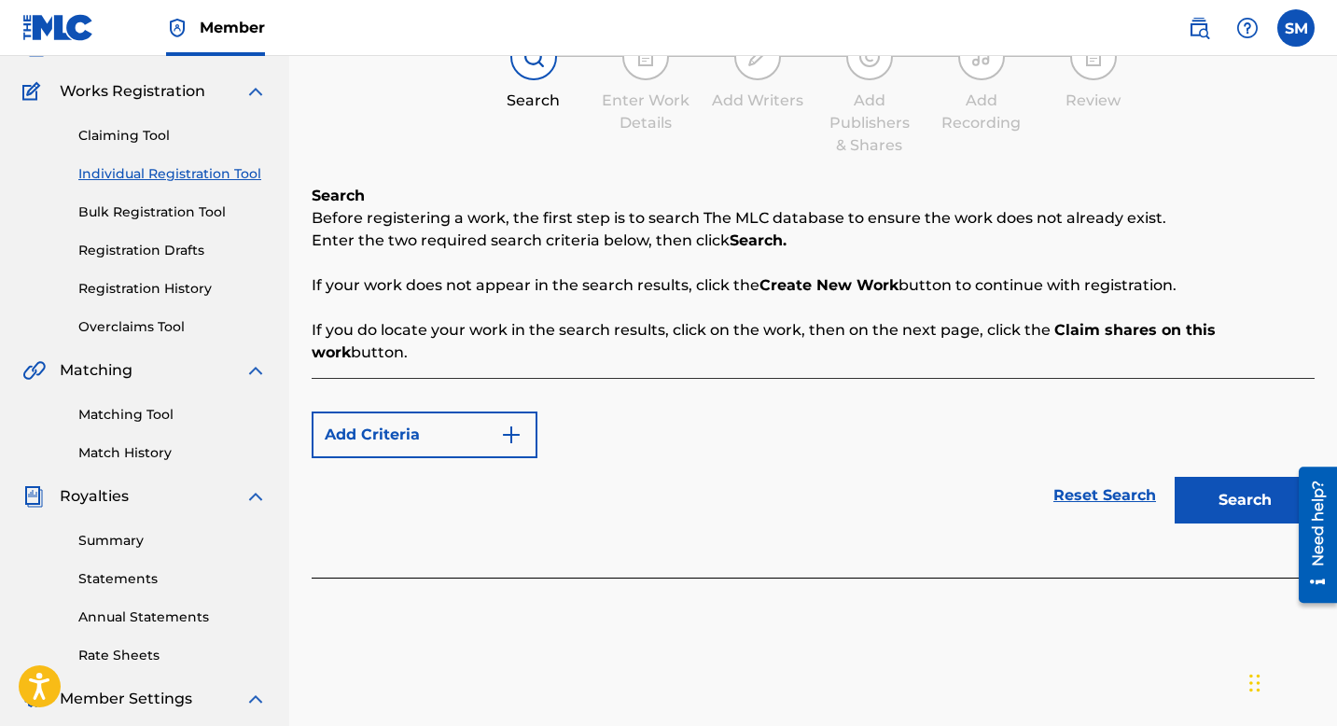
click at [519, 424] on img "Search Form" at bounding box center [511, 435] width 22 height 22
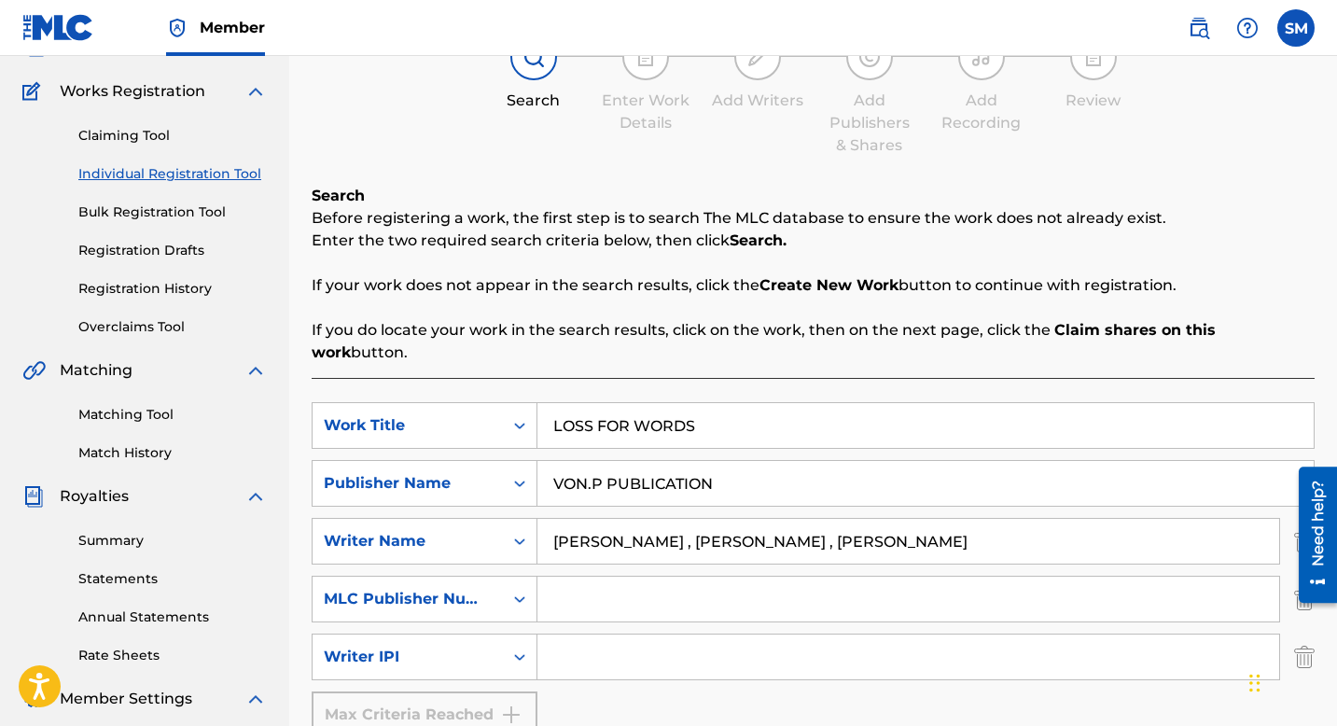
drag, startPoint x: 1343, startPoint y: 371, endPoint x: 1338, endPoint y: 416, distance: 45.0
click at [1336, 416] on html "Accessibility Screen-Reader Guide, Feedback, and Issue Reporting | New window M…" at bounding box center [668, 224] width 1337 height 726
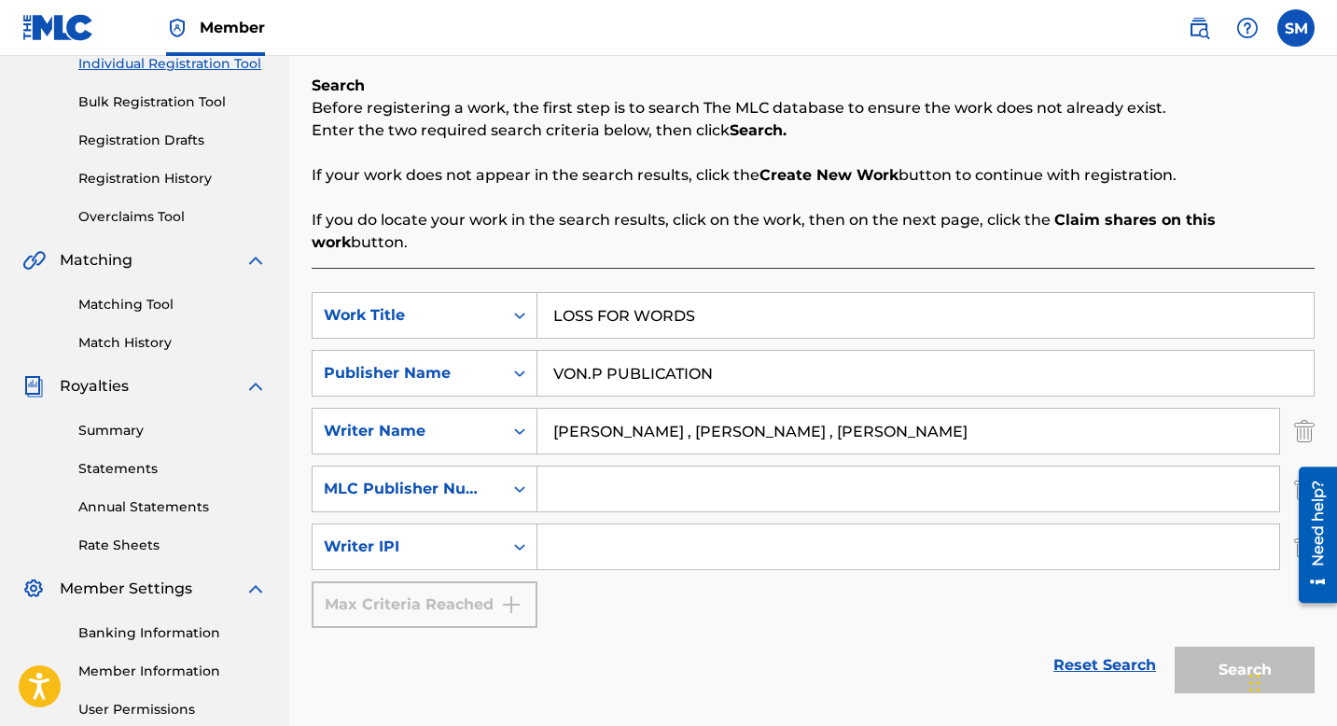
scroll to position [251, 0]
click at [1121, 643] on link "Reset Search" at bounding box center [1104, 663] width 121 height 41
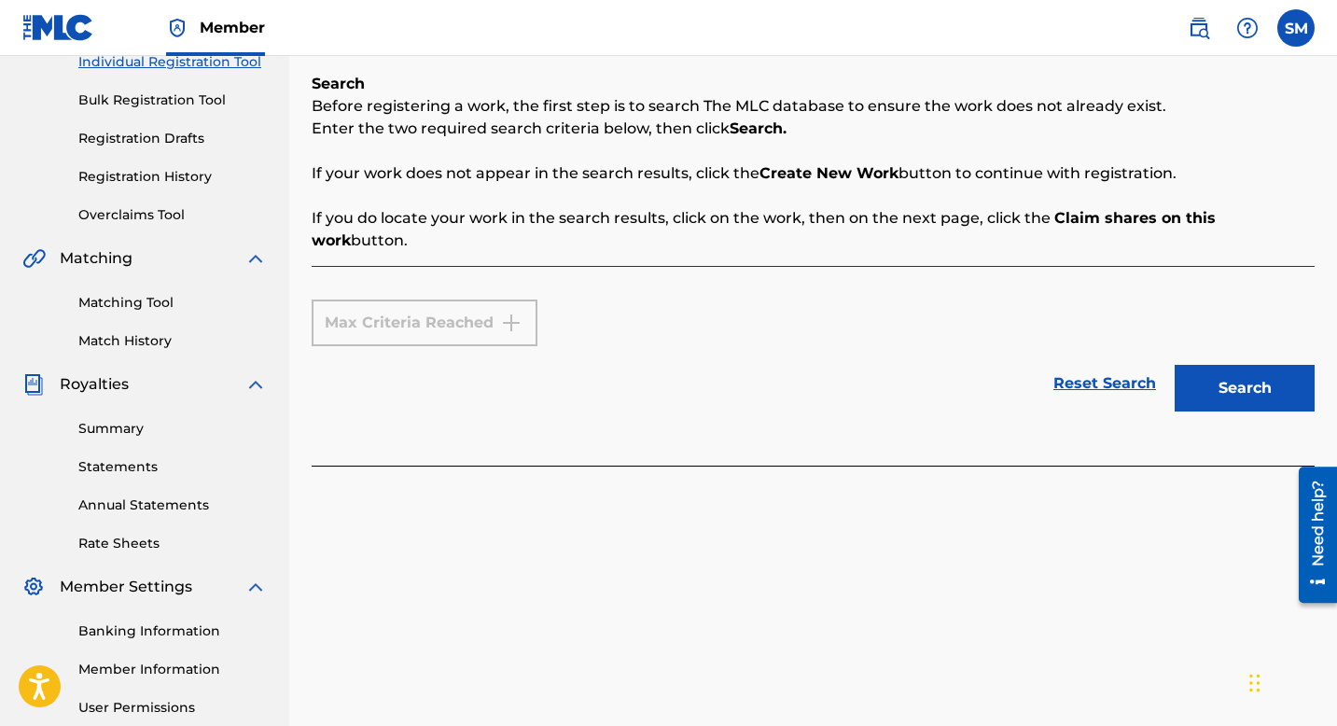
click at [1133, 363] on link "Reset Search" at bounding box center [1104, 383] width 121 height 41
click at [514, 300] on div "Max Criteria Reached" at bounding box center [425, 323] width 226 height 47
drag, startPoint x: 1343, startPoint y: 222, endPoint x: 1339, endPoint y: -10, distance: 232.4
click at [1336, 0] on html "Accessibility Screen-Reader Guide, Feedback, and Issue Reporting | New window M…" at bounding box center [668, 112] width 1337 height 726
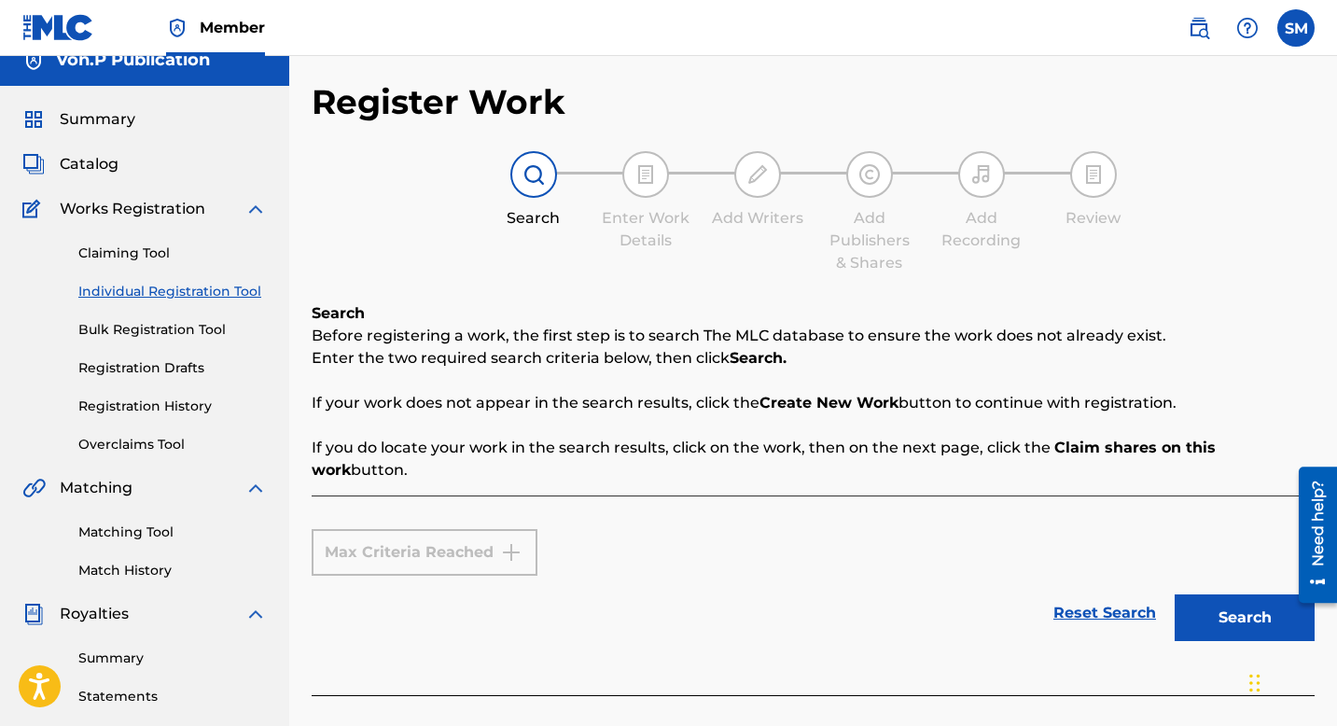
scroll to position [0, 0]
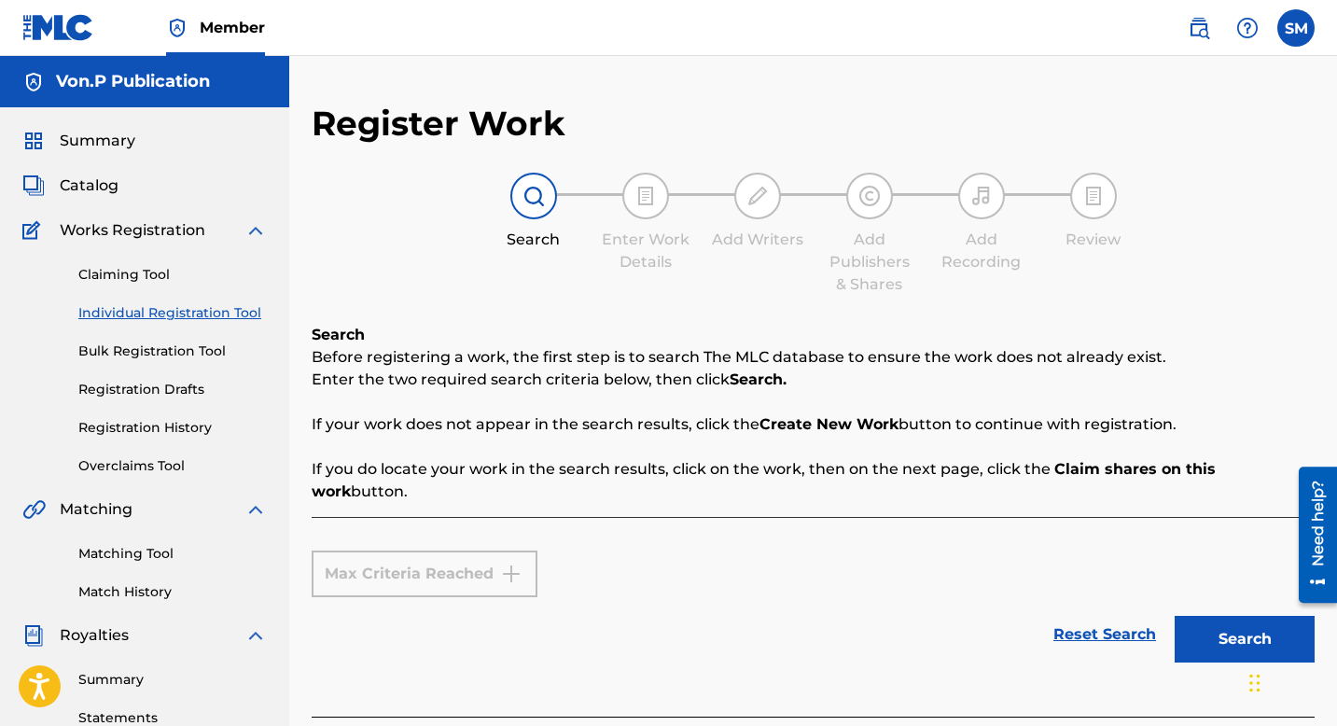
click at [1243, 618] on button "Search" at bounding box center [1245, 639] width 140 height 47
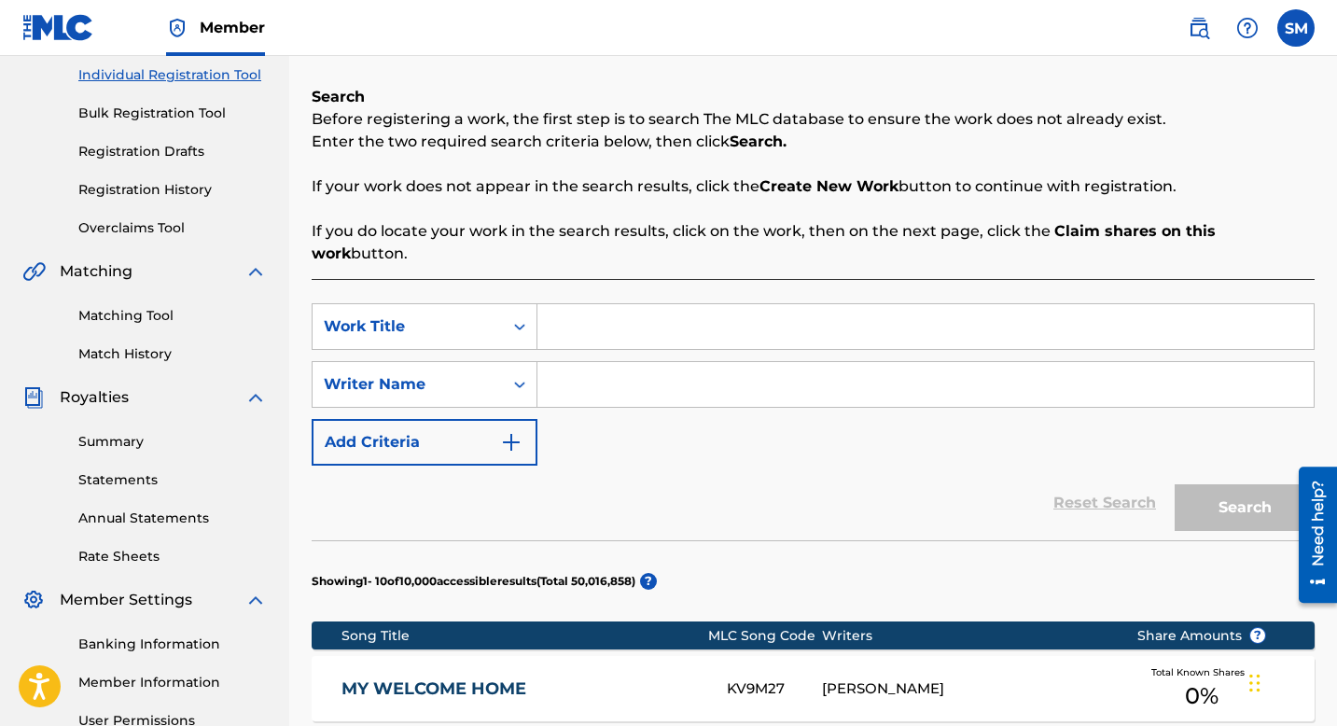
scroll to position [277, 0]
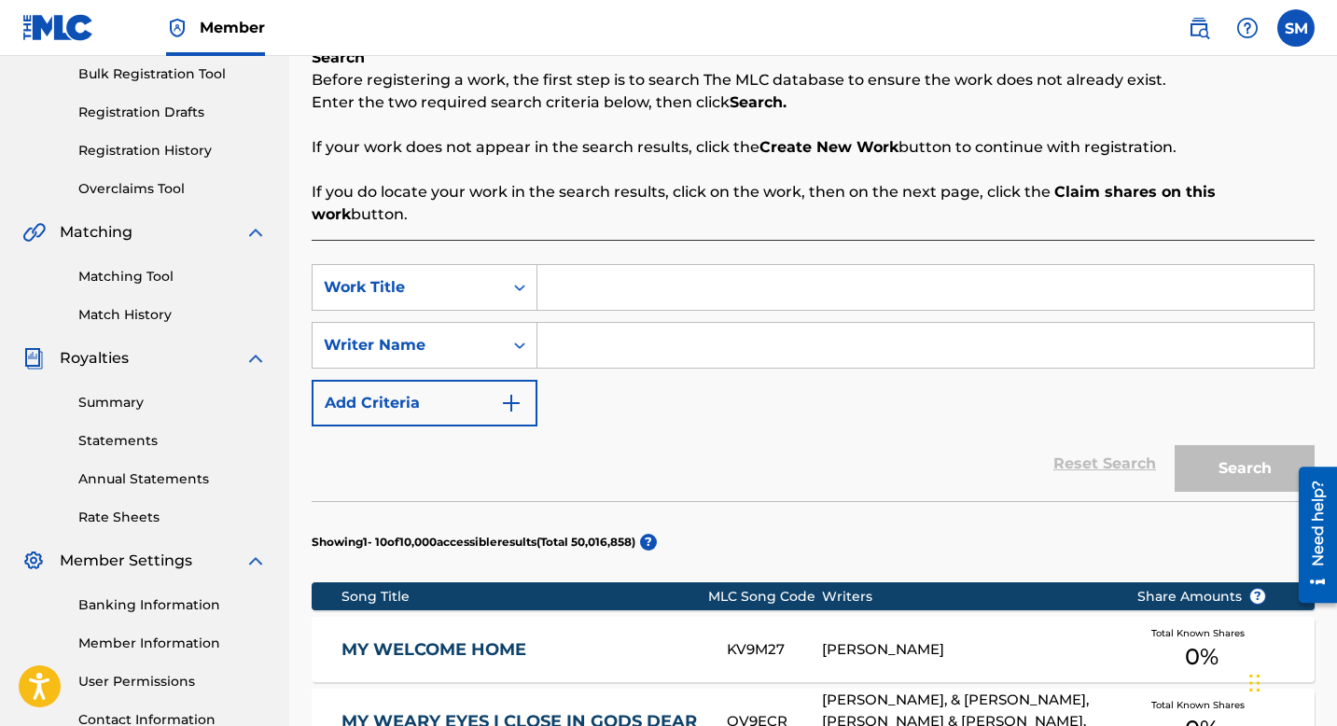
click at [1190, 271] on input "Search Form" at bounding box center [926, 287] width 776 height 45
type input "L"
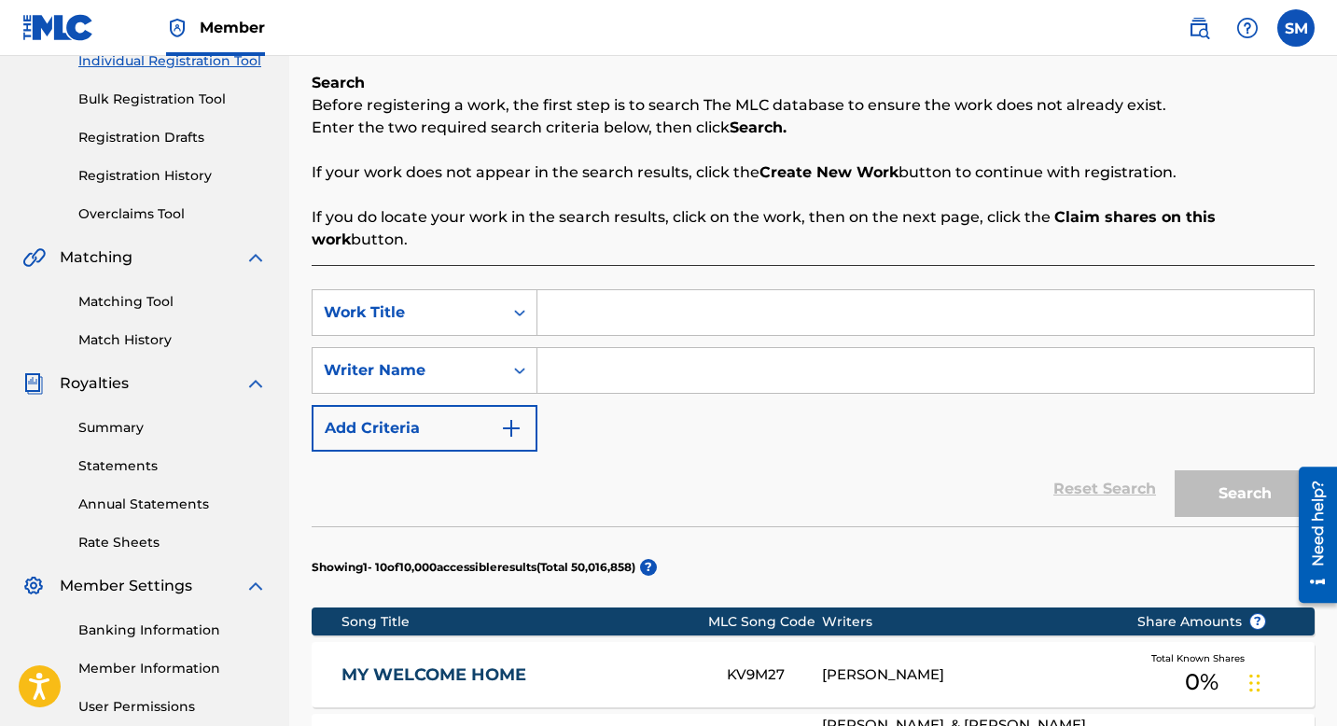
scroll to position [0, 0]
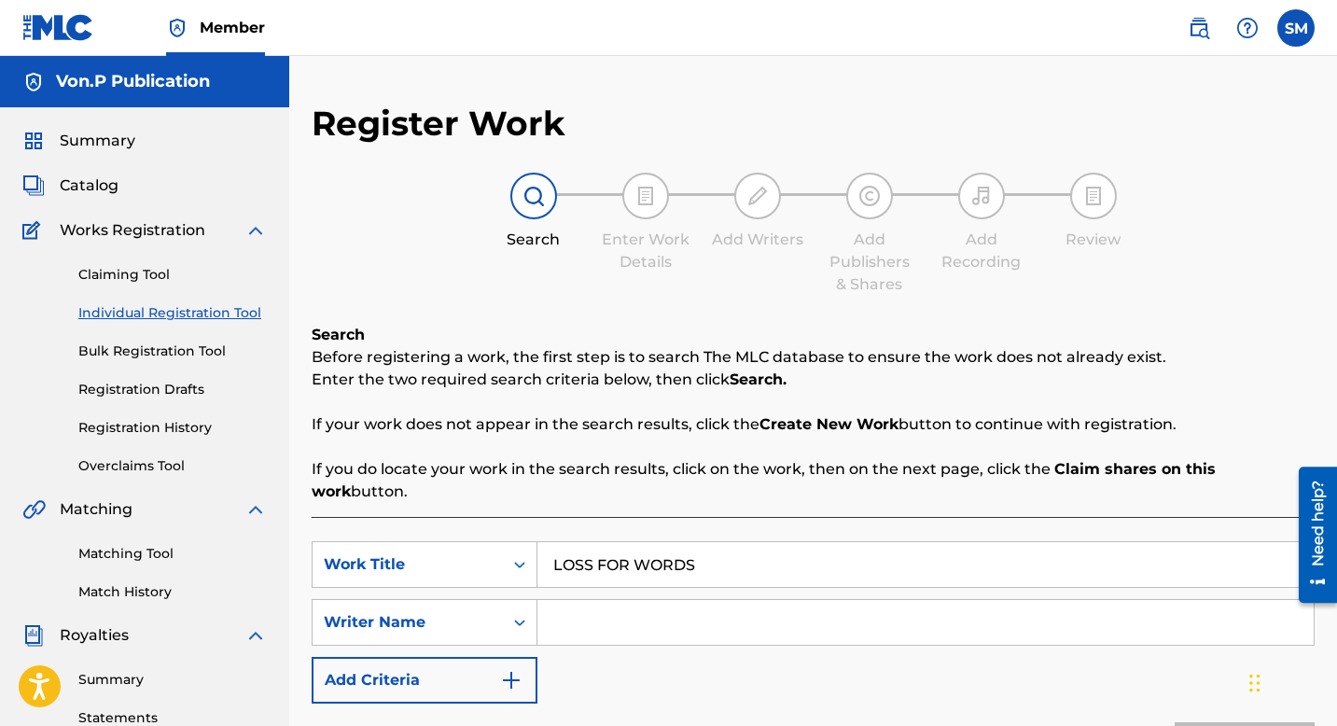
type input "LOSS FOR WORDS"
click at [597, 610] on input "Search Form" at bounding box center [926, 622] width 776 height 45
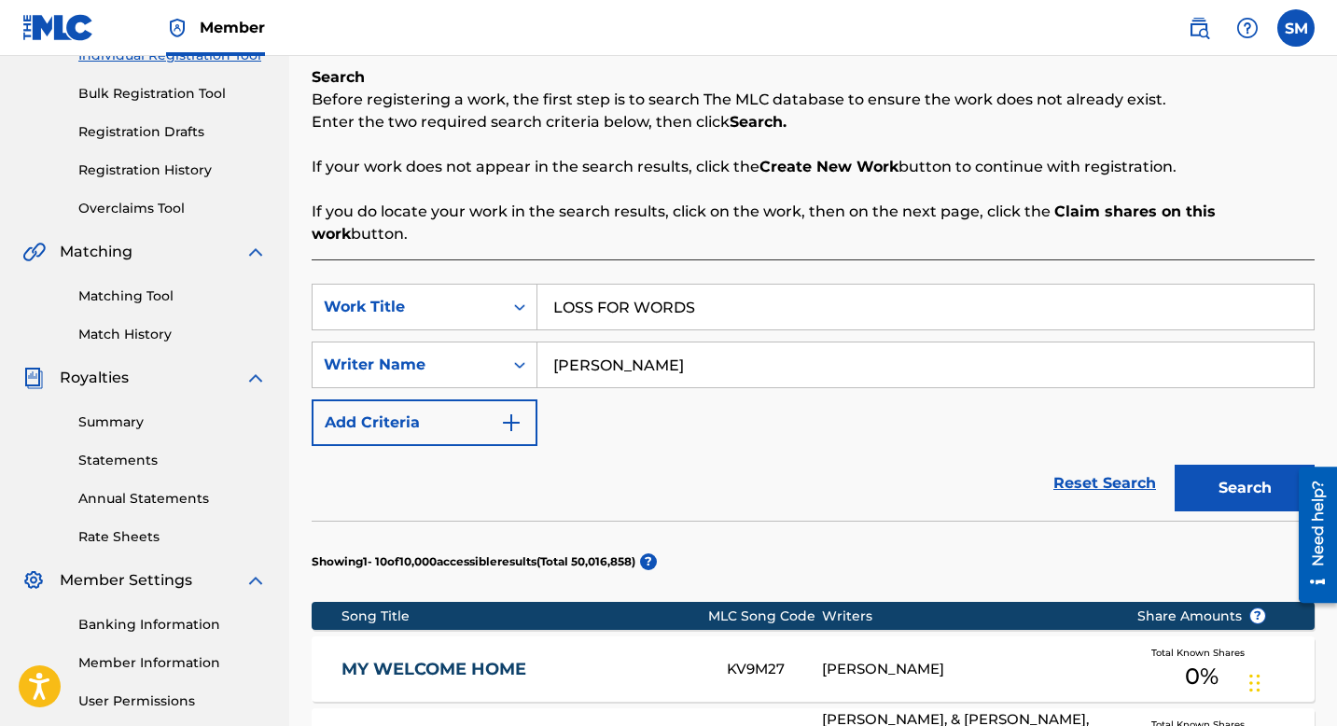
scroll to position [259, 0]
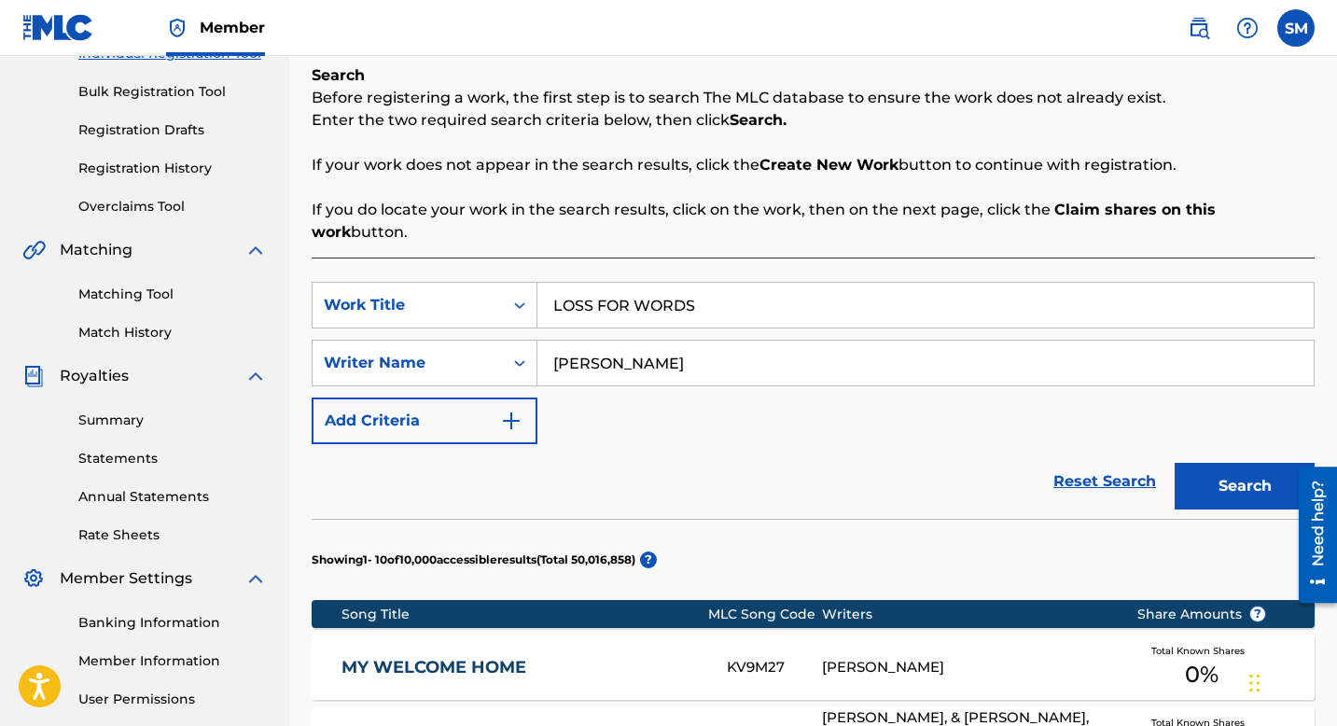
type input "Khaliq Dansby"
click at [1242, 463] on button "Search" at bounding box center [1245, 486] width 140 height 47
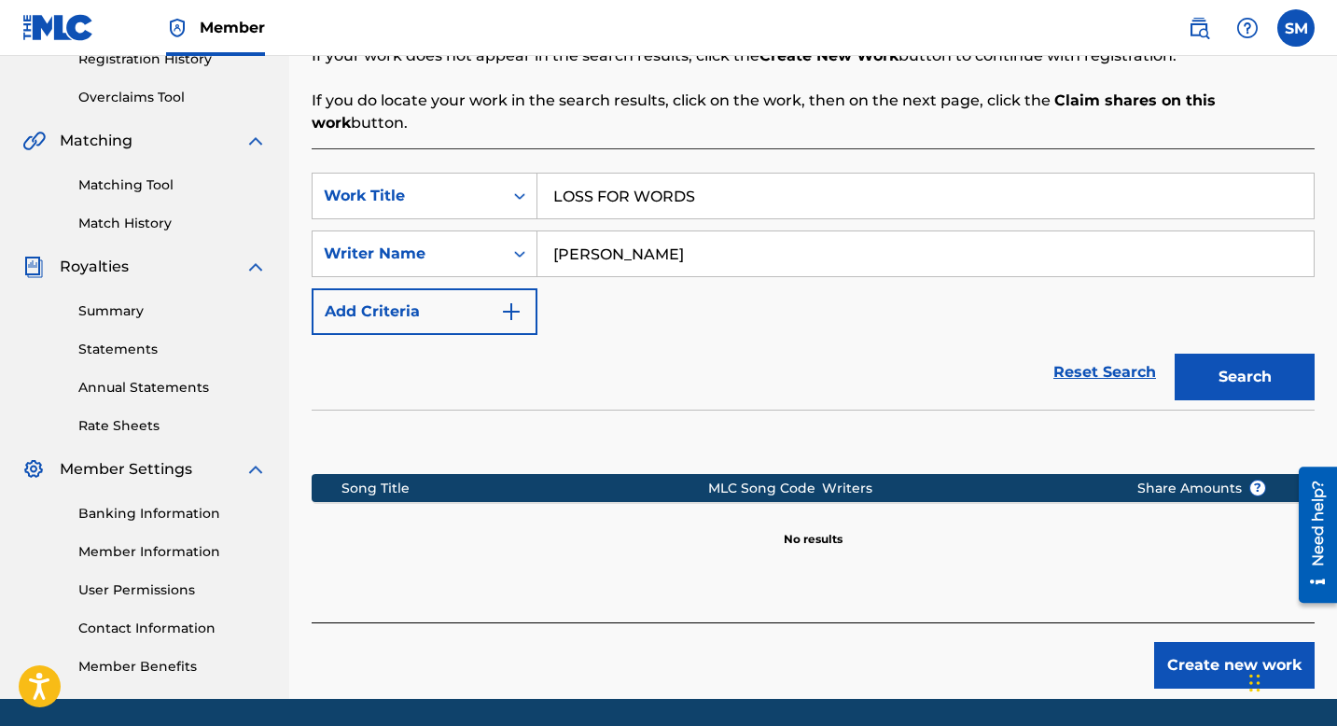
scroll to position [431, 0]
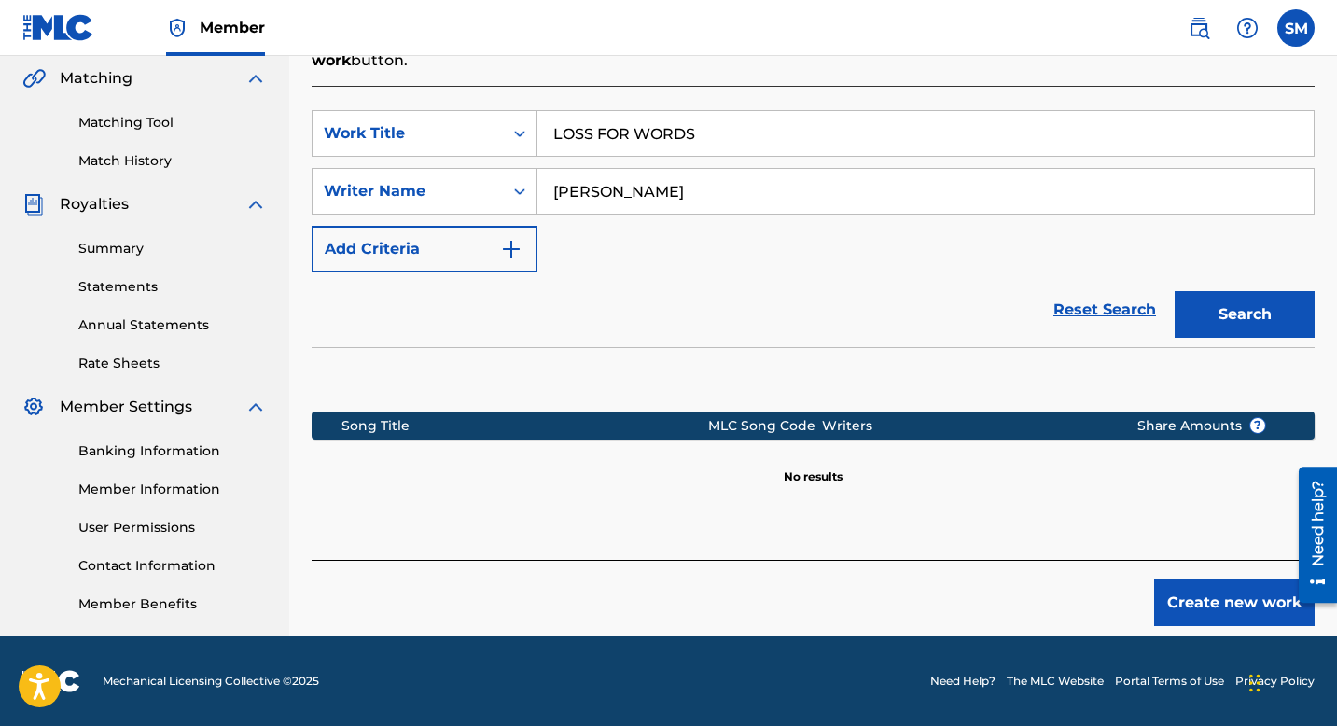
click at [1240, 580] on button "Create new work" at bounding box center [1234, 603] width 161 height 47
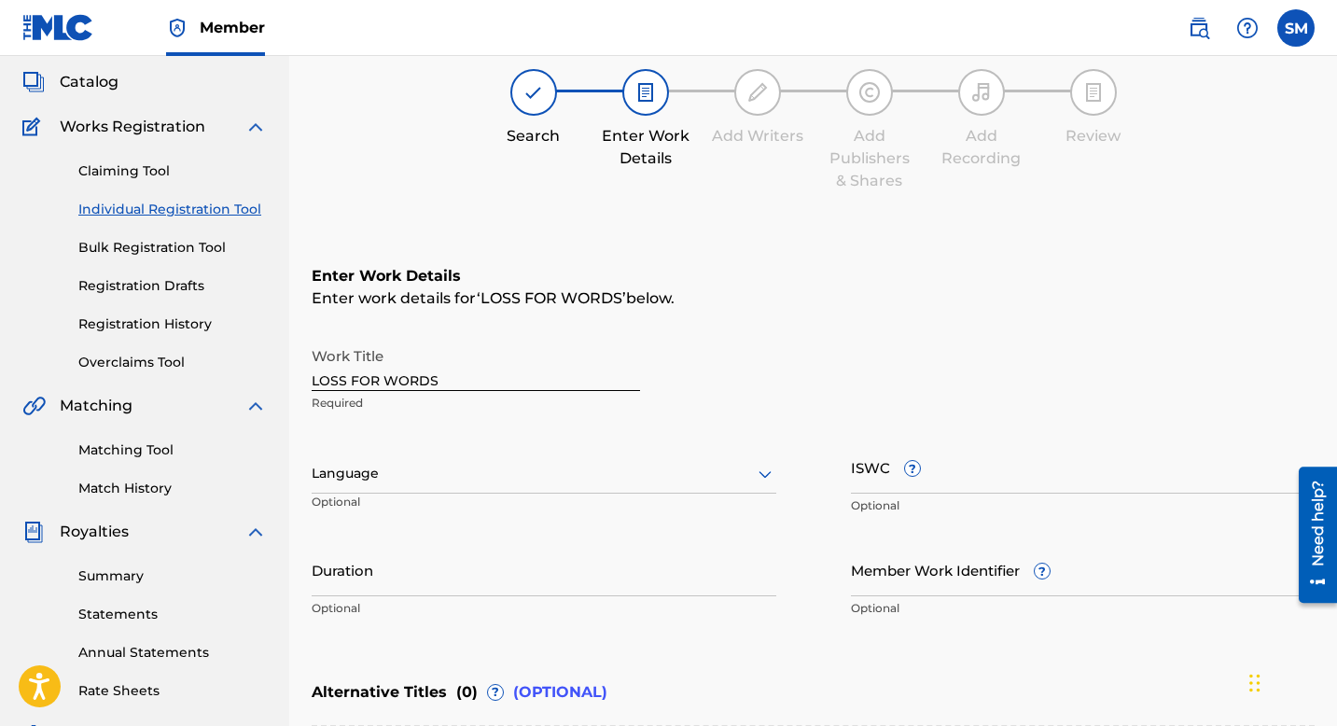
scroll to position [102, 0]
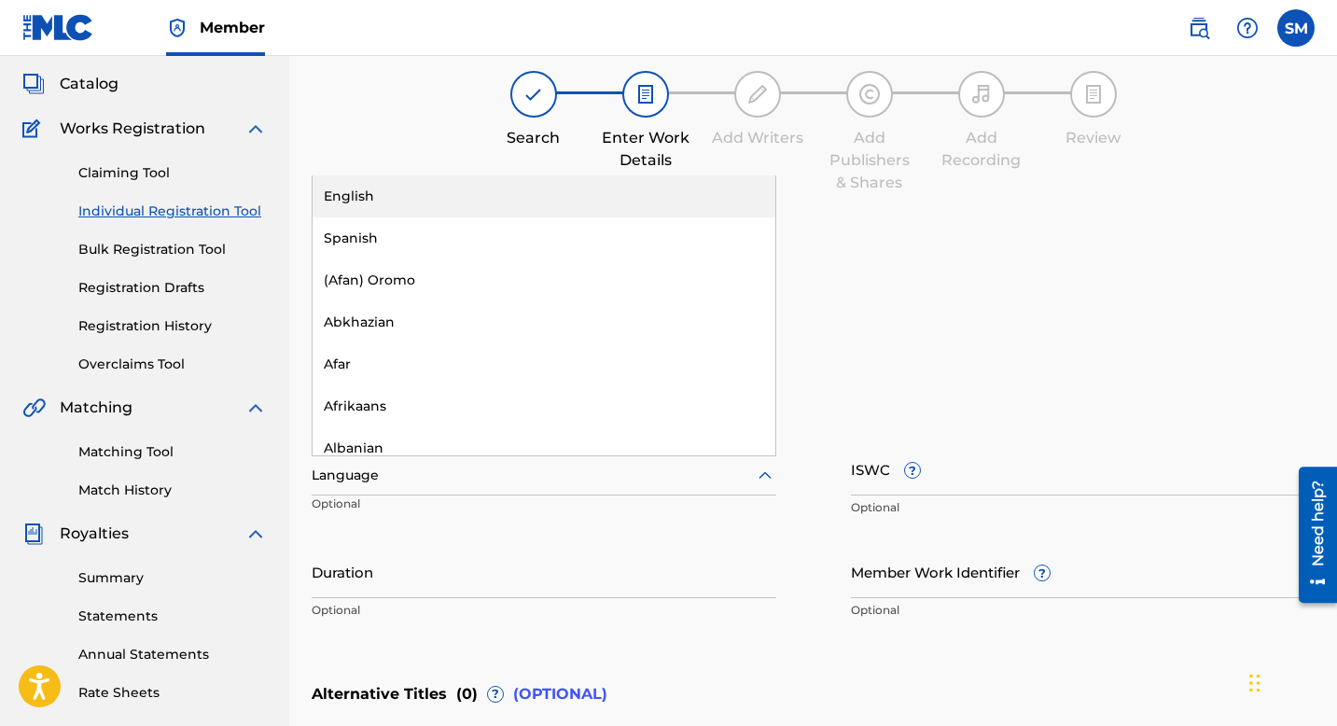
click at [772, 474] on icon at bounding box center [765, 476] width 22 height 22
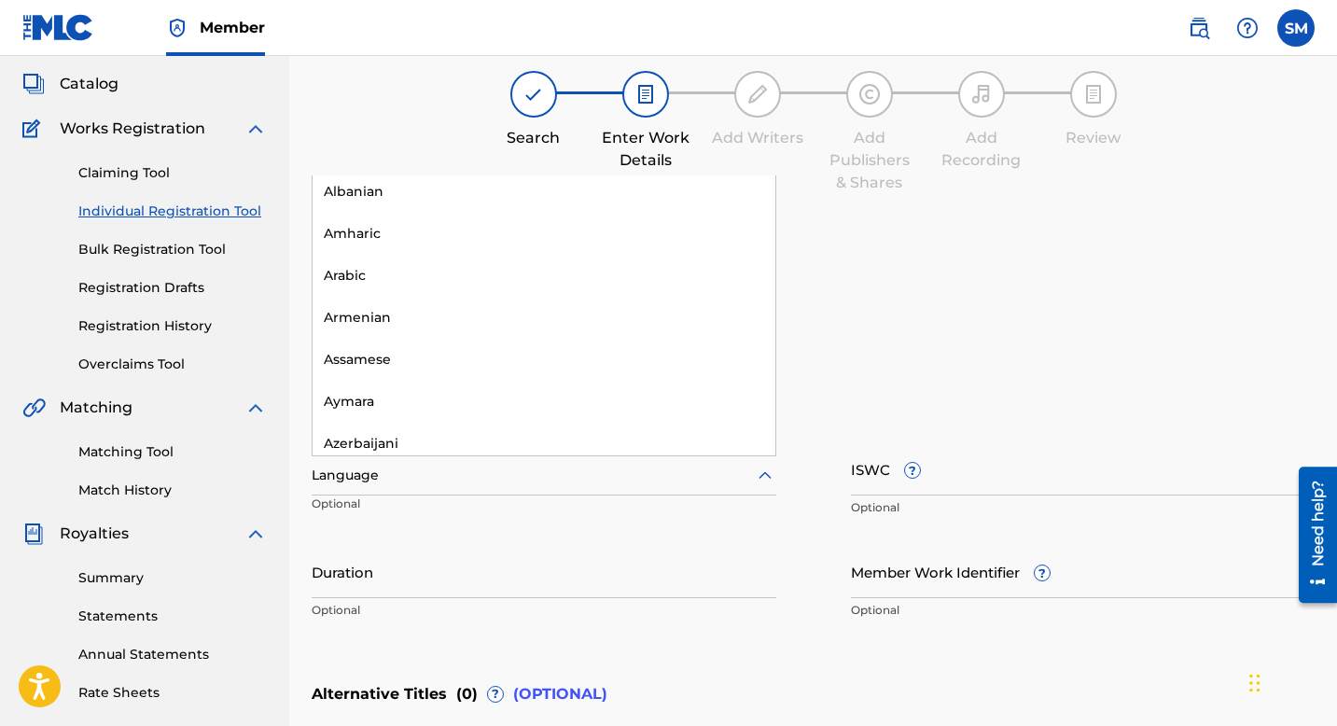
scroll to position [0, 0]
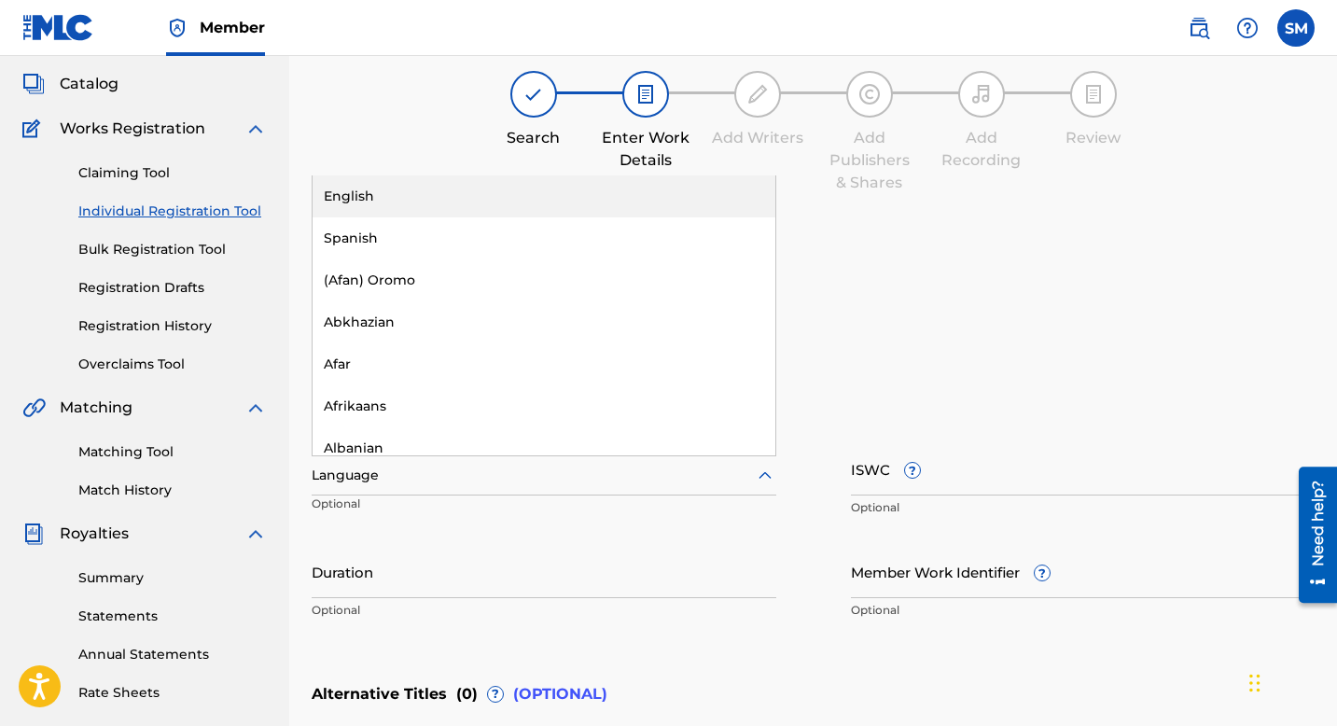
click at [632, 192] on div "English" at bounding box center [544, 196] width 463 height 42
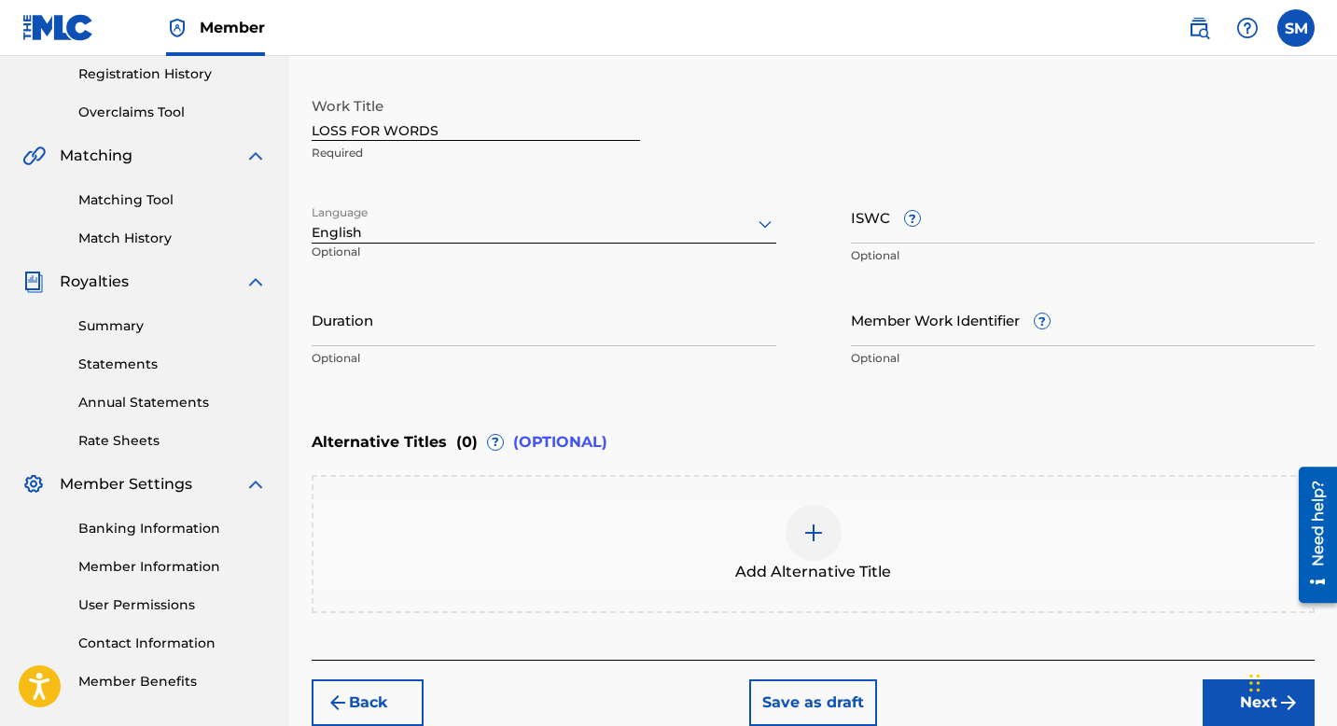
scroll to position [442, 0]
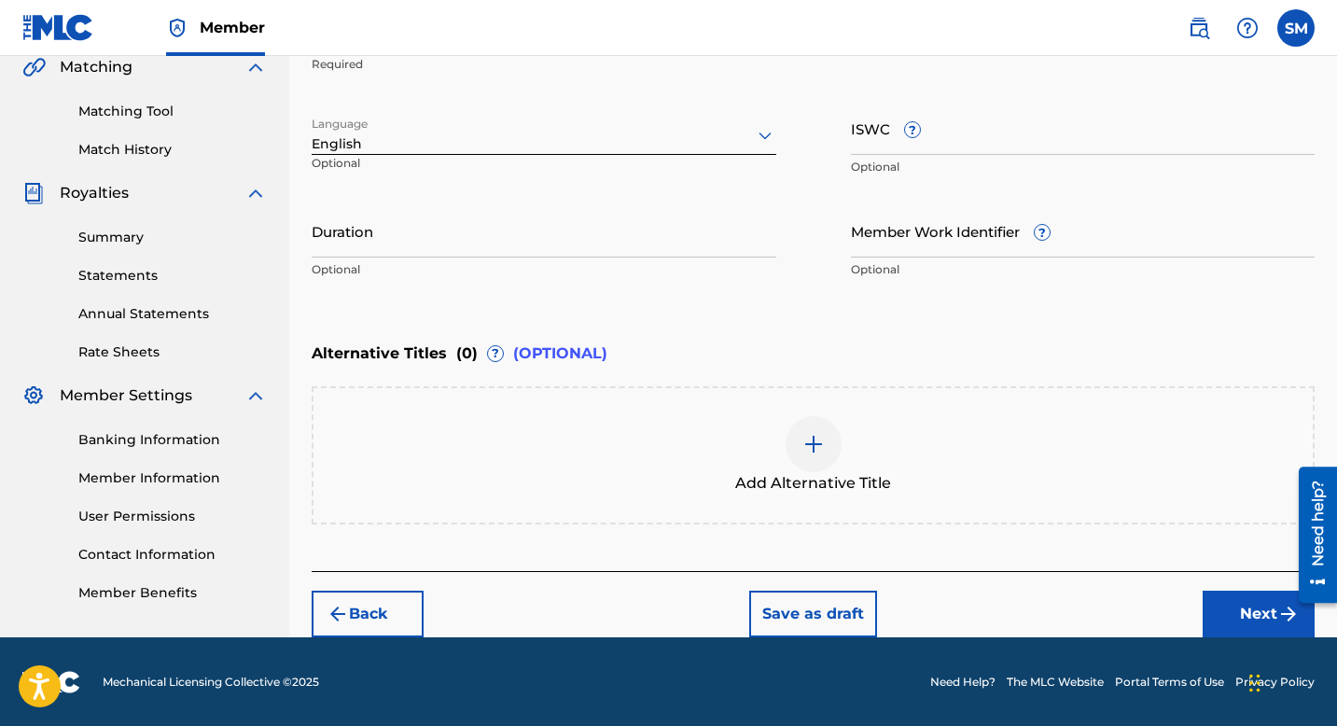
click at [1235, 610] on button "Next" at bounding box center [1259, 614] width 112 height 47
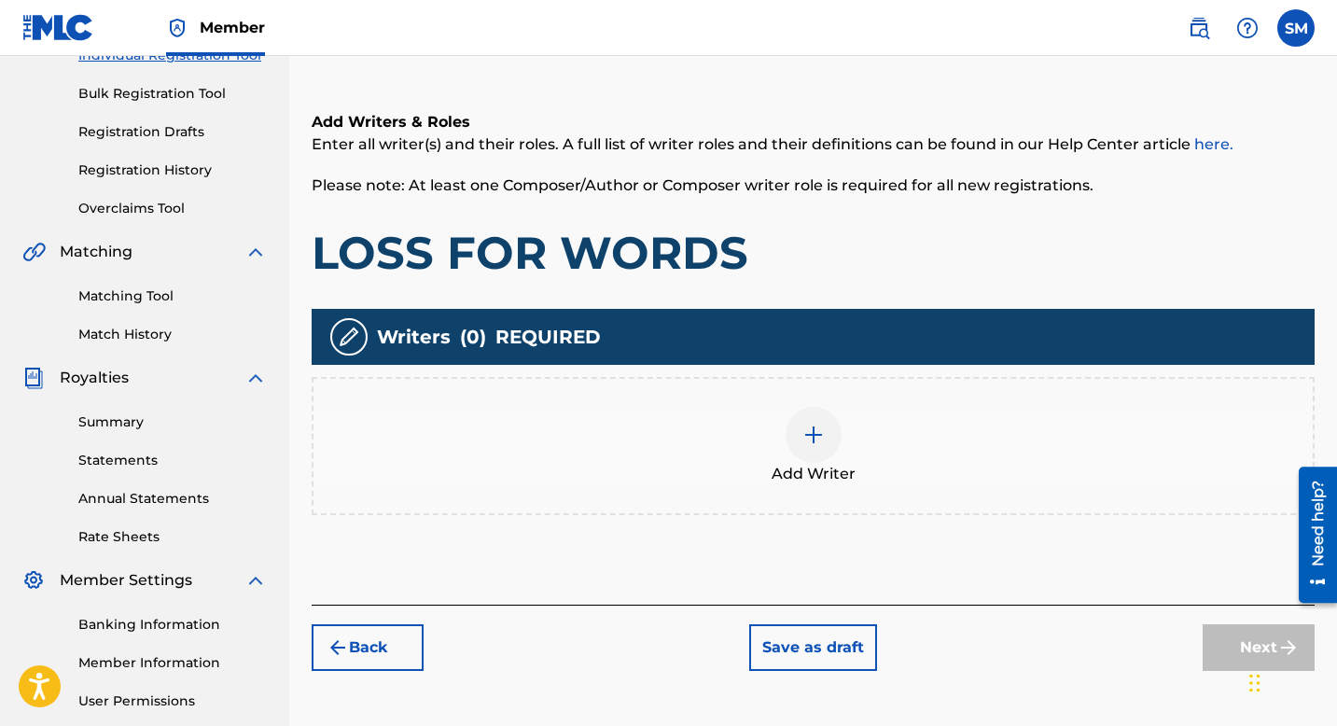
scroll to position [257, 0]
click at [818, 449] on div at bounding box center [814, 436] width 56 height 56
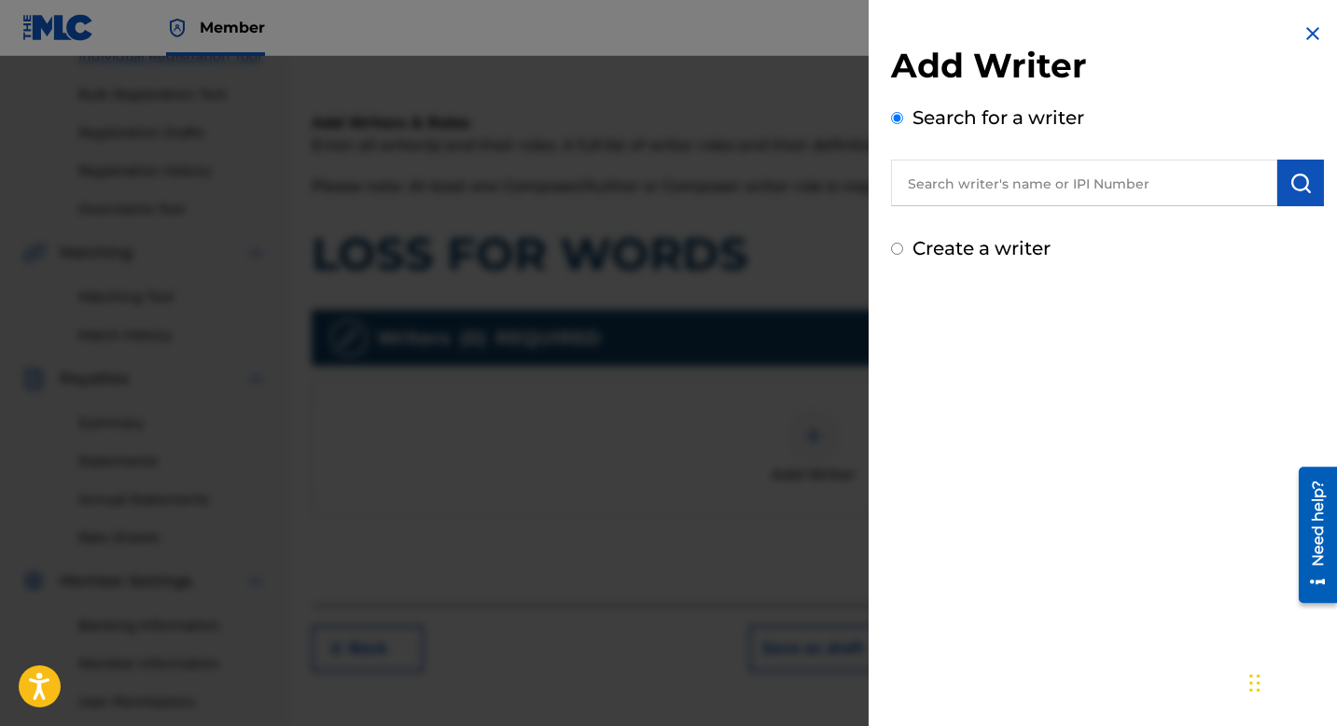
click at [895, 249] on input "Create a writer" at bounding box center [897, 249] width 12 height 12
radio input "false"
radio input "true"
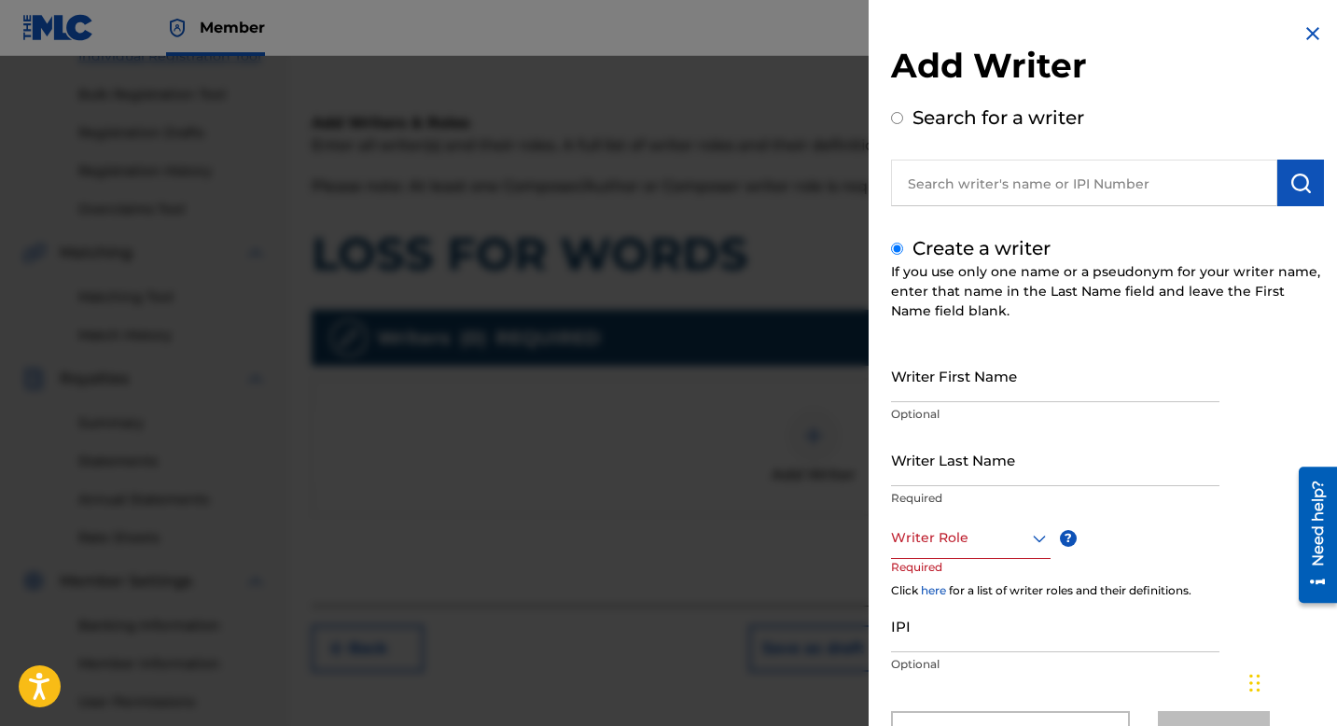
click at [1014, 376] on input "Writer First Name" at bounding box center [1055, 375] width 329 height 53
type input "D"
type input "Khaliq"
click at [922, 474] on input "Writer Last Name" at bounding box center [1055, 459] width 329 height 53
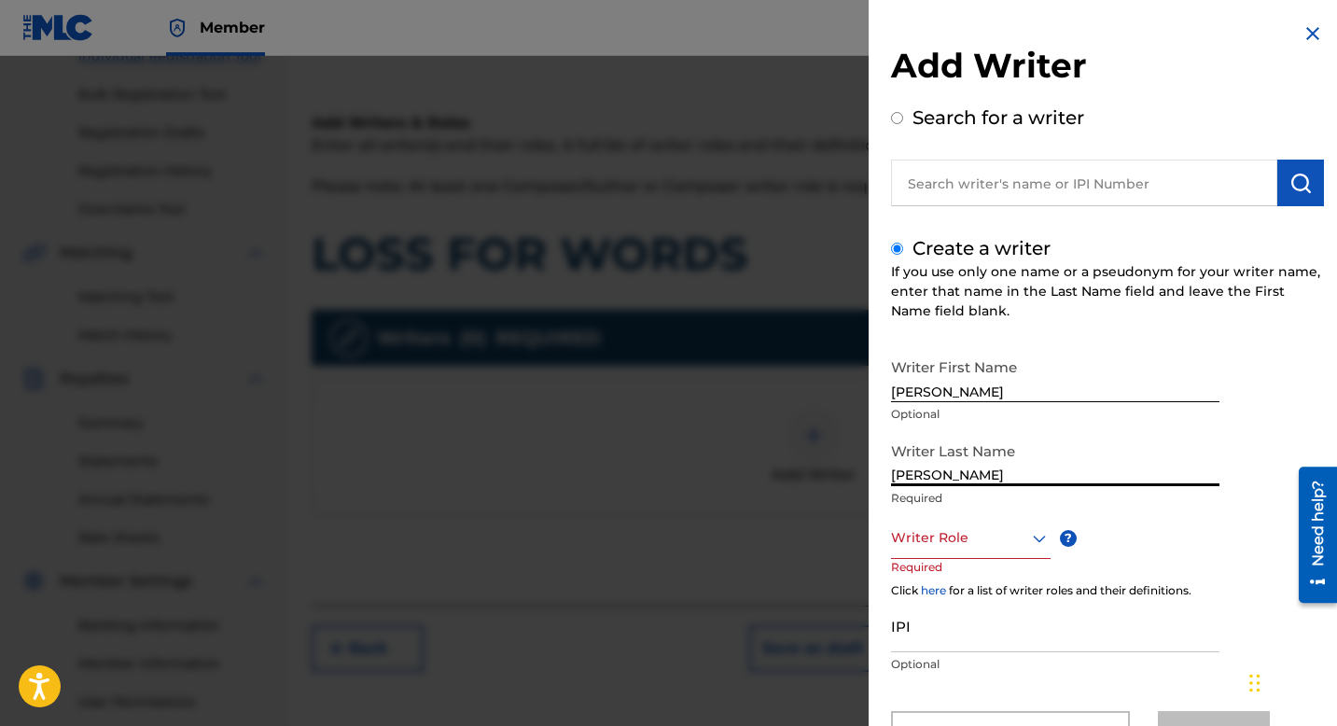
type input "Dansby"
click at [1042, 538] on div "Writer Role" at bounding box center [971, 538] width 160 height 42
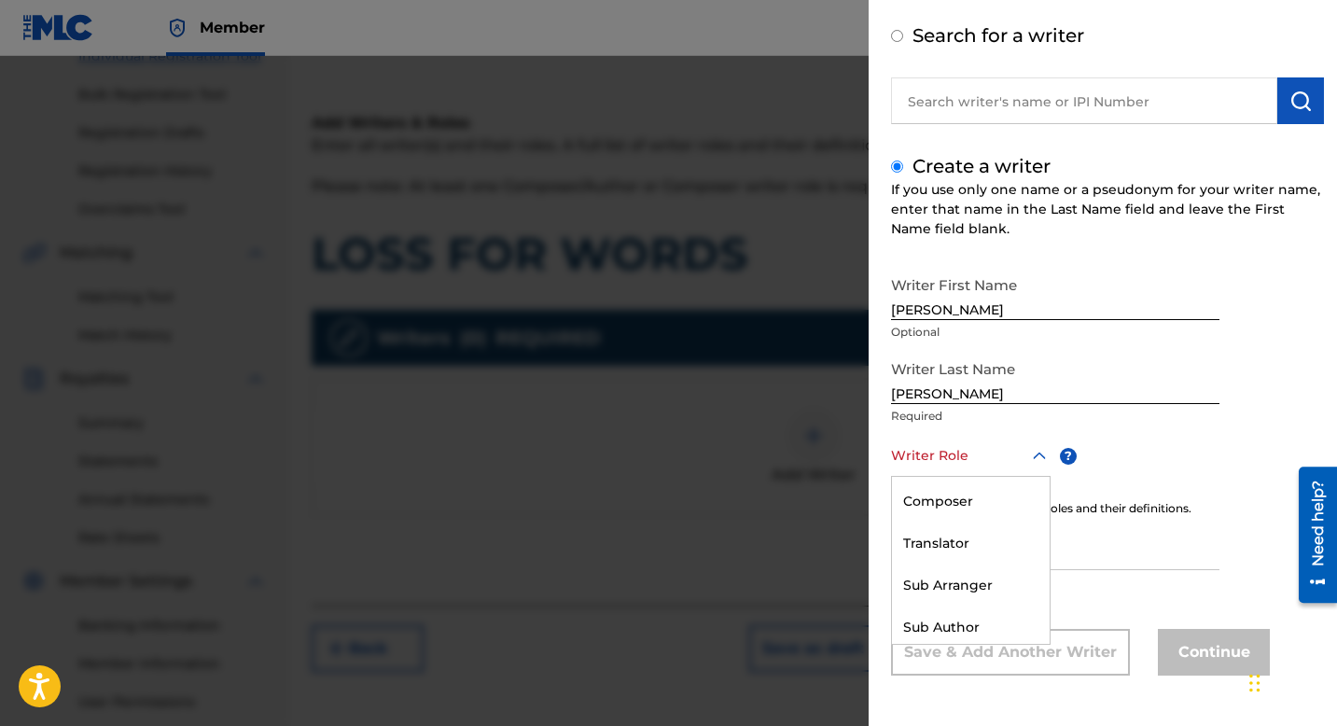
scroll to position [169, 0]
click at [1014, 583] on div "Sub Arranger" at bounding box center [971, 581] width 158 height 42
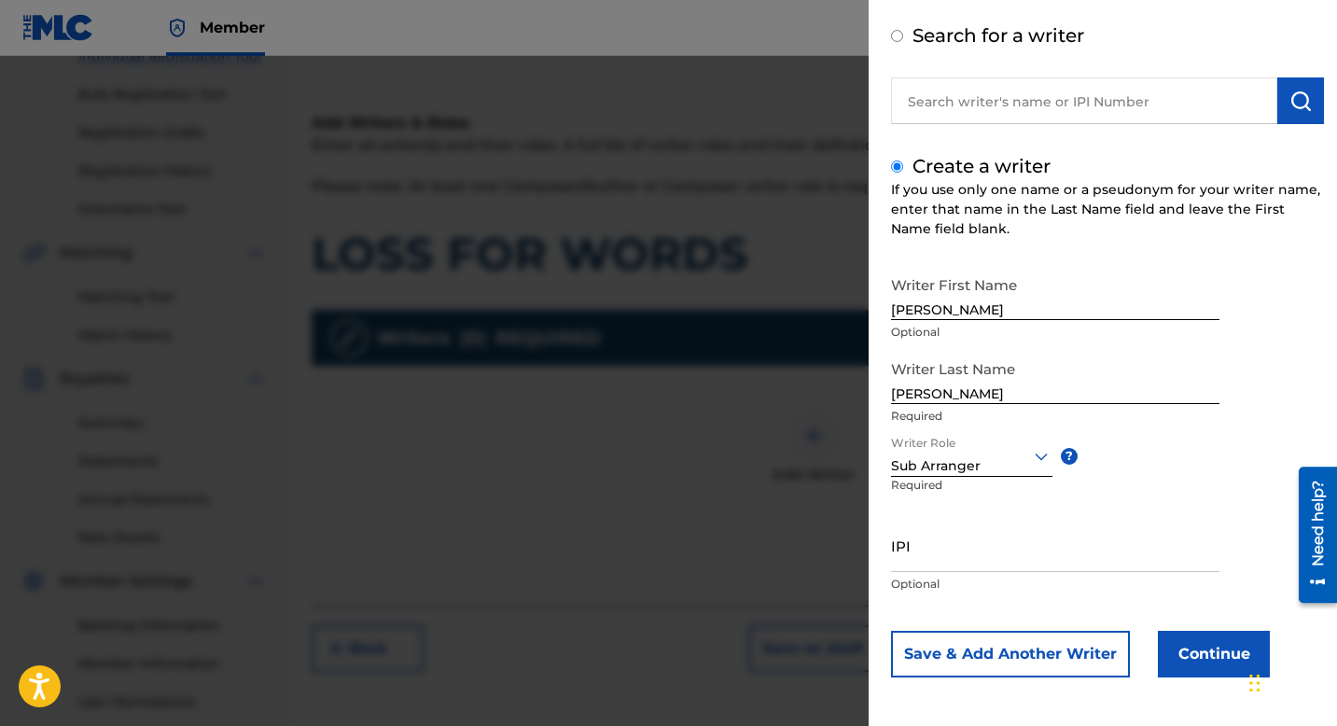
click at [1202, 657] on button "Continue" at bounding box center [1214, 654] width 112 height 47
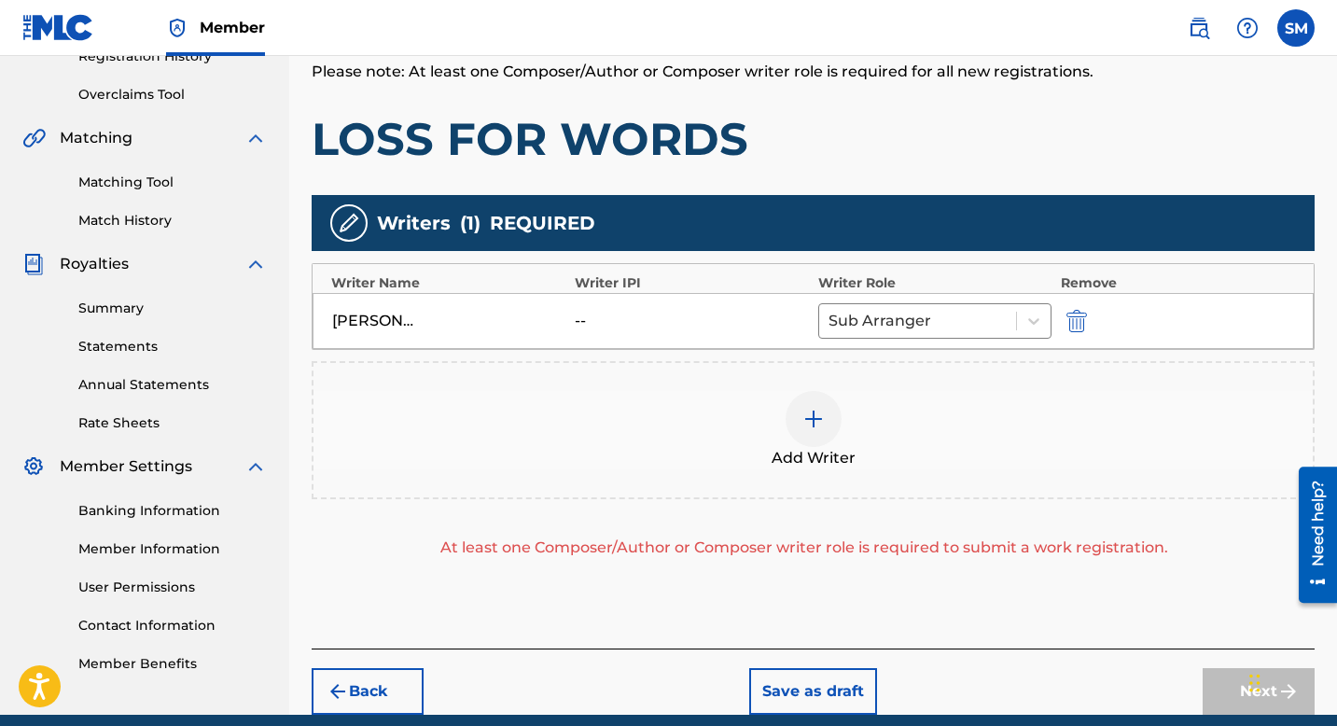
scroll to position [450, 0]
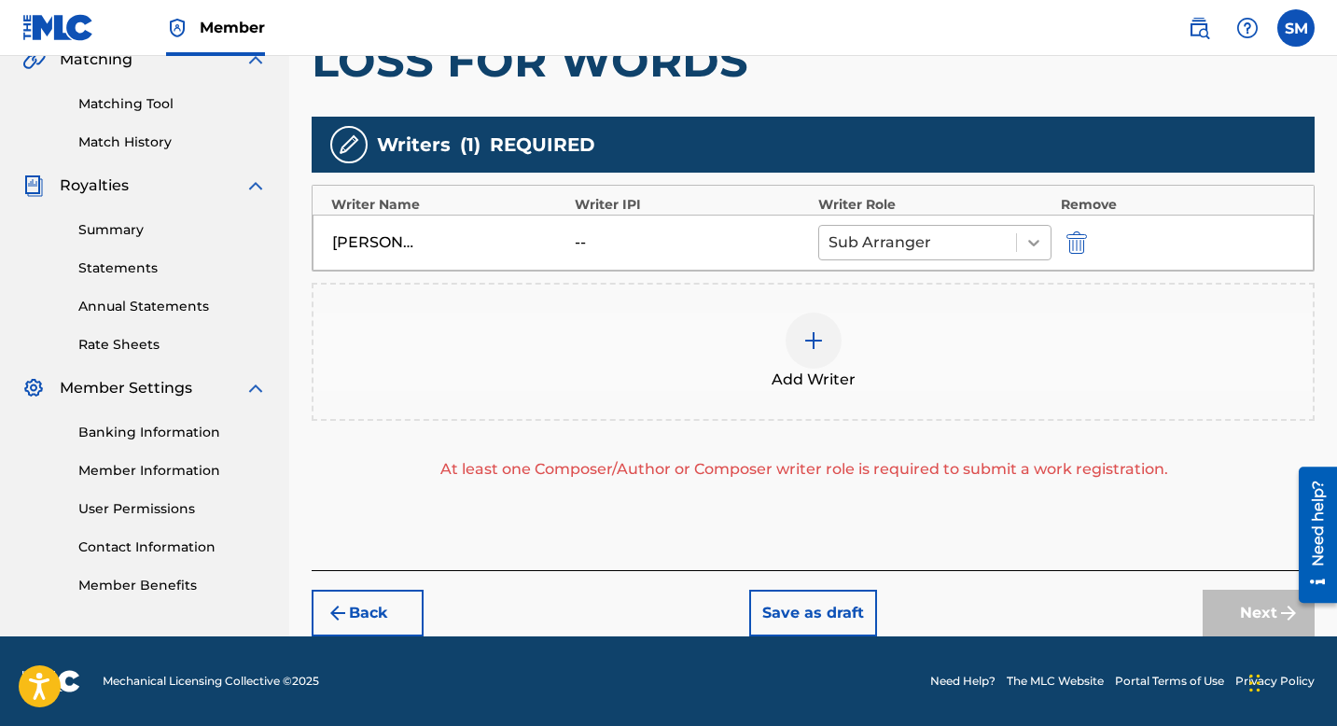
click at [1031, 250] on icon at bounding box center [1034, 242] width 19 height 19
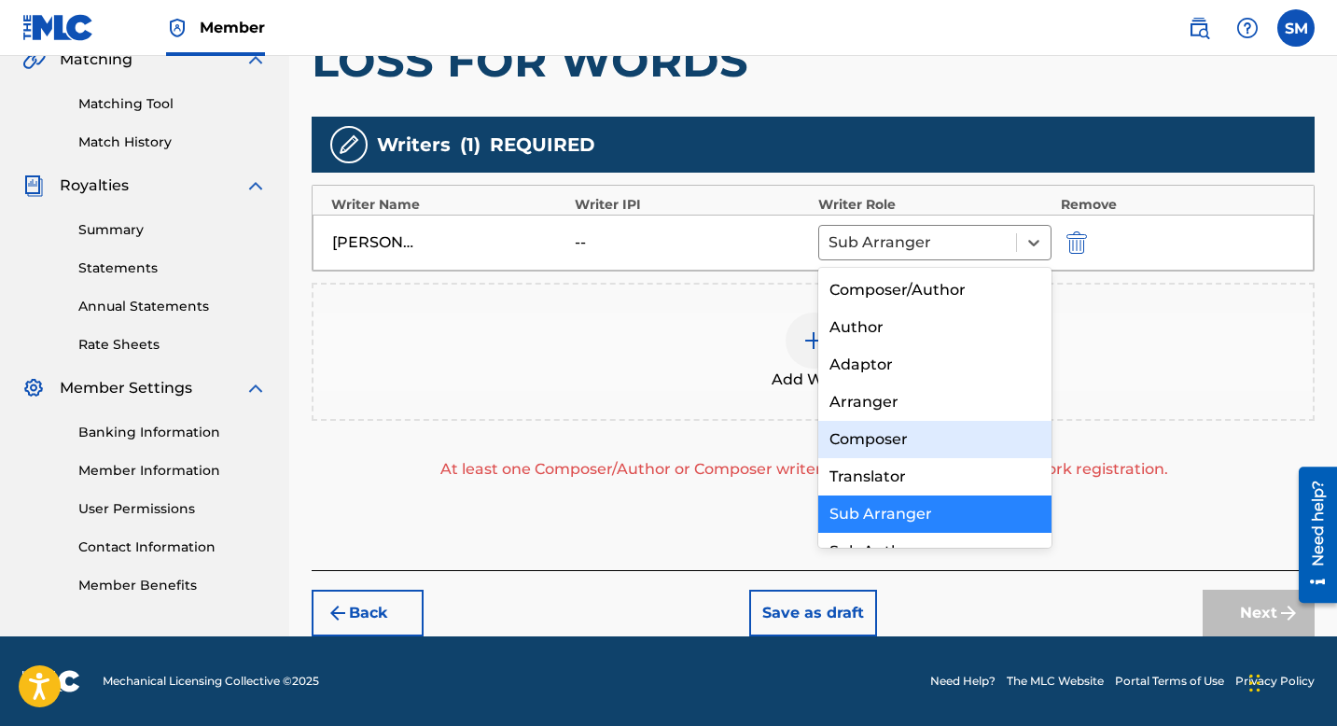
click at [1000, 427] on div "Composer" at bounding box center [934, 439] width 233 height 37
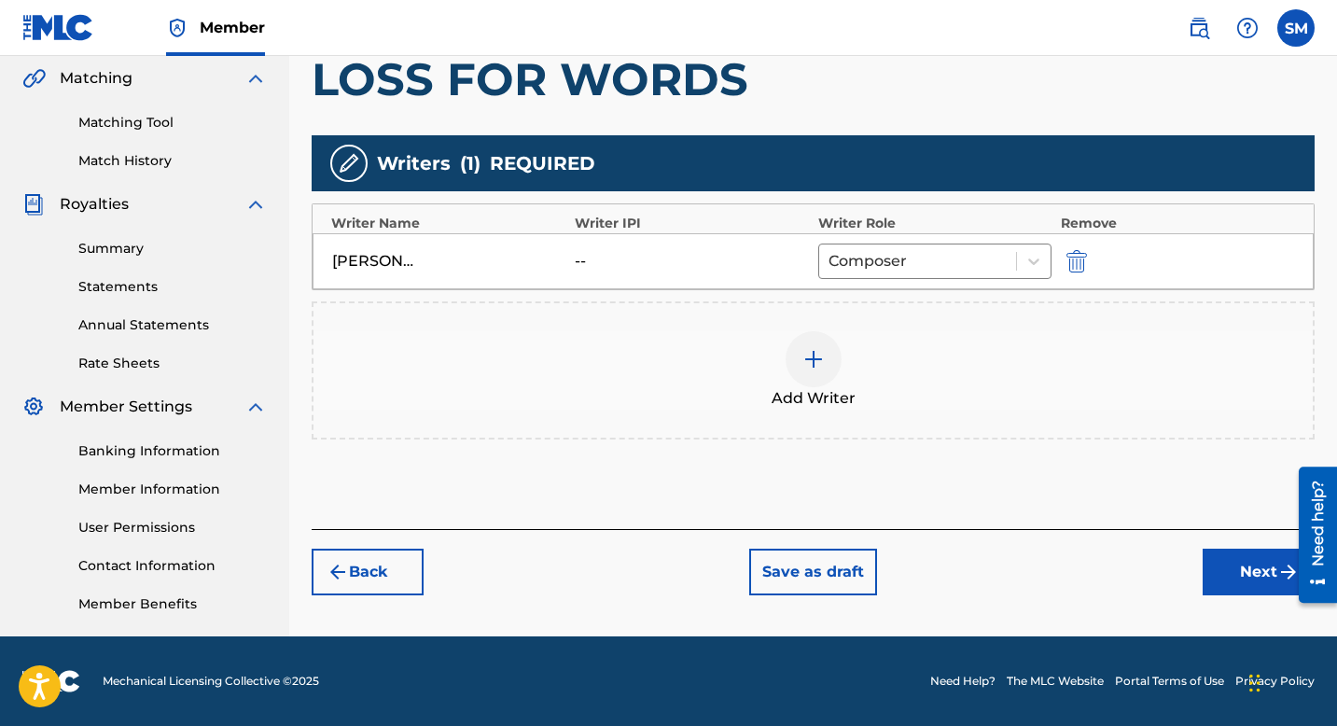
scroll to position [431, 0]
click at [1245, 566] on button "Next" at bounding box center [1259, 572] width 112 height 47
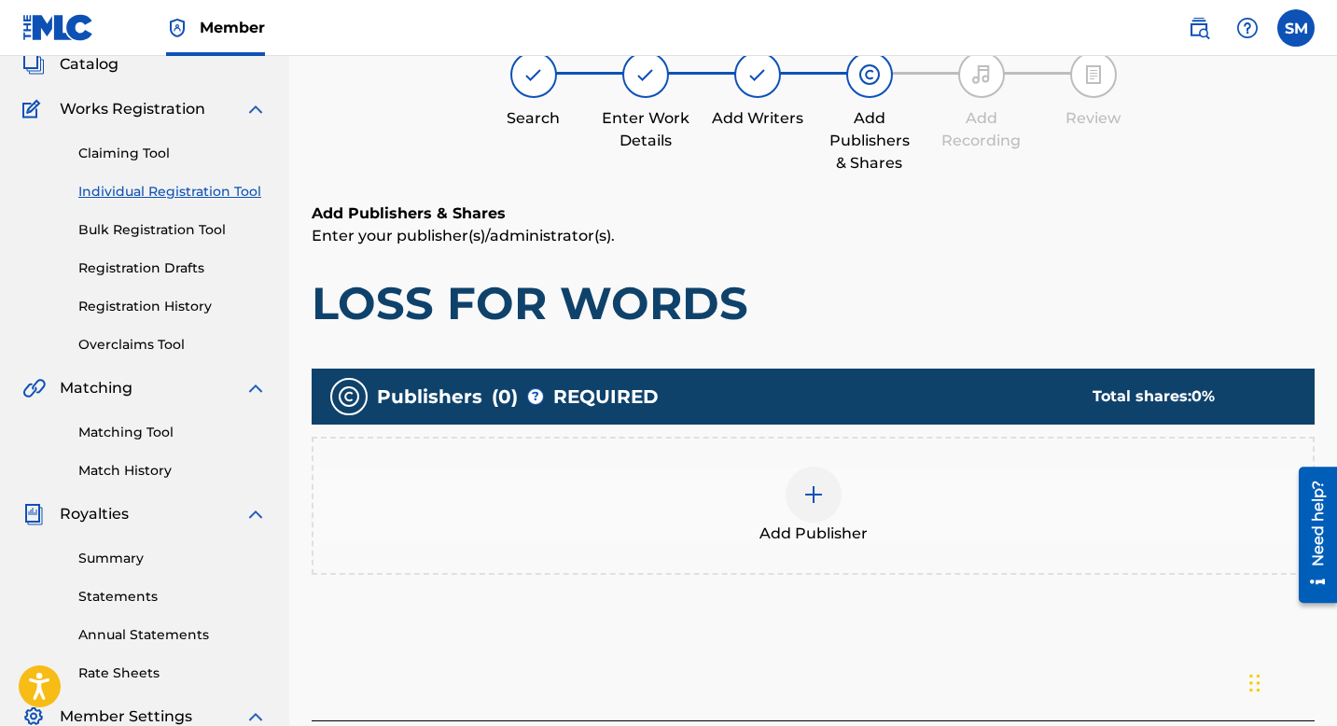
scroll to position [84, 0]
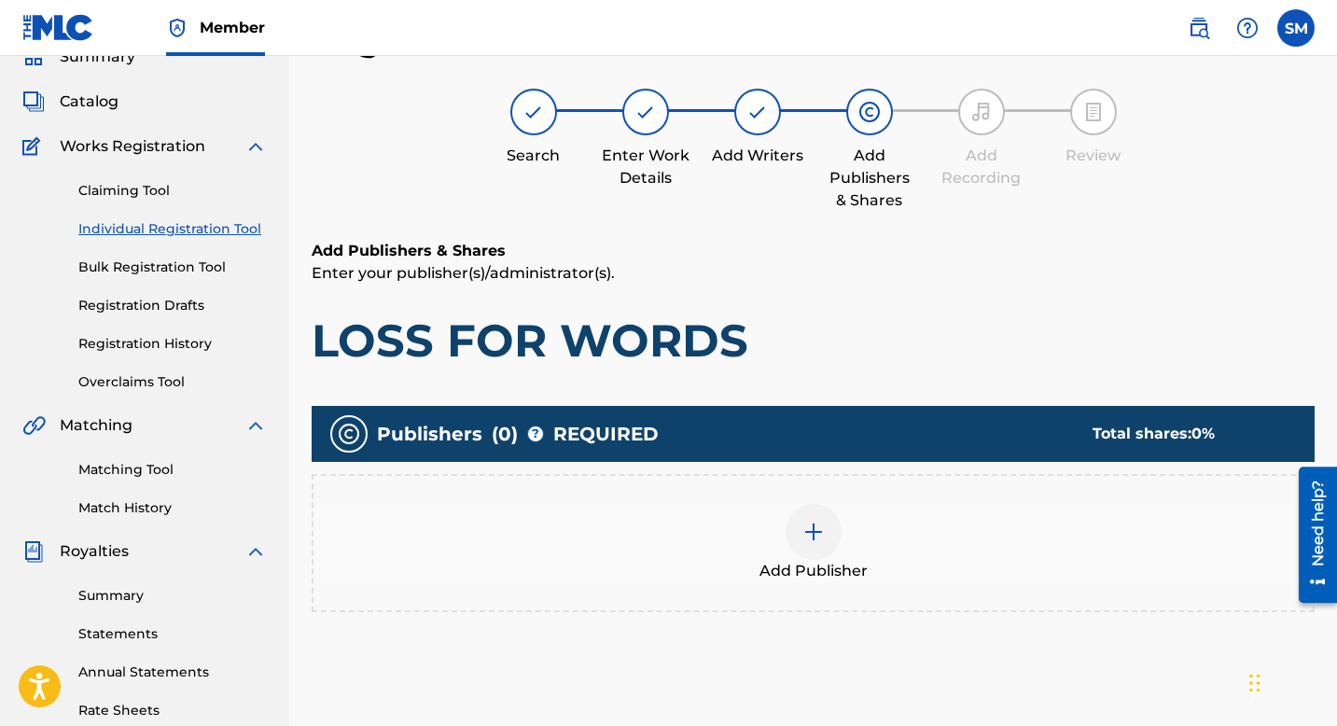
click at [814, 535] on img at bounding box center [814, 532] width 22 height 22
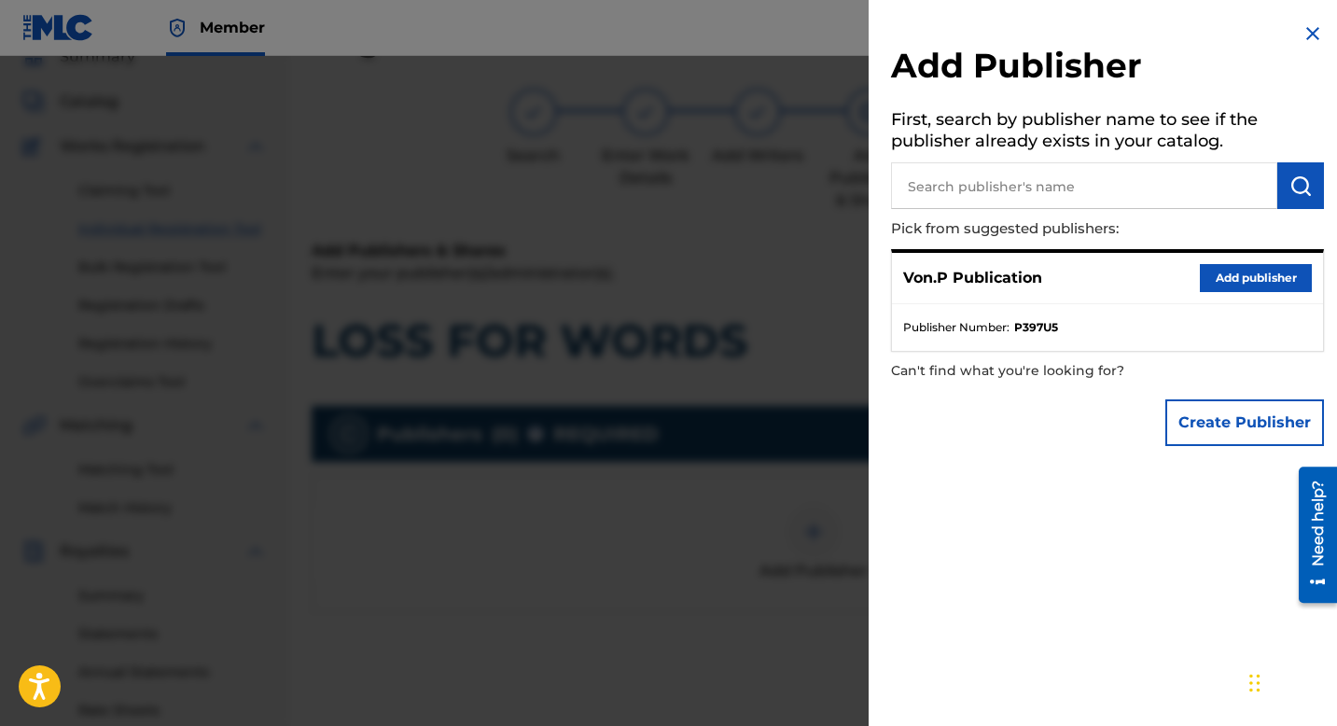
click at [1279, 276] on button "Add publisher" at bounding box center [1256, 278] width 112 height 28
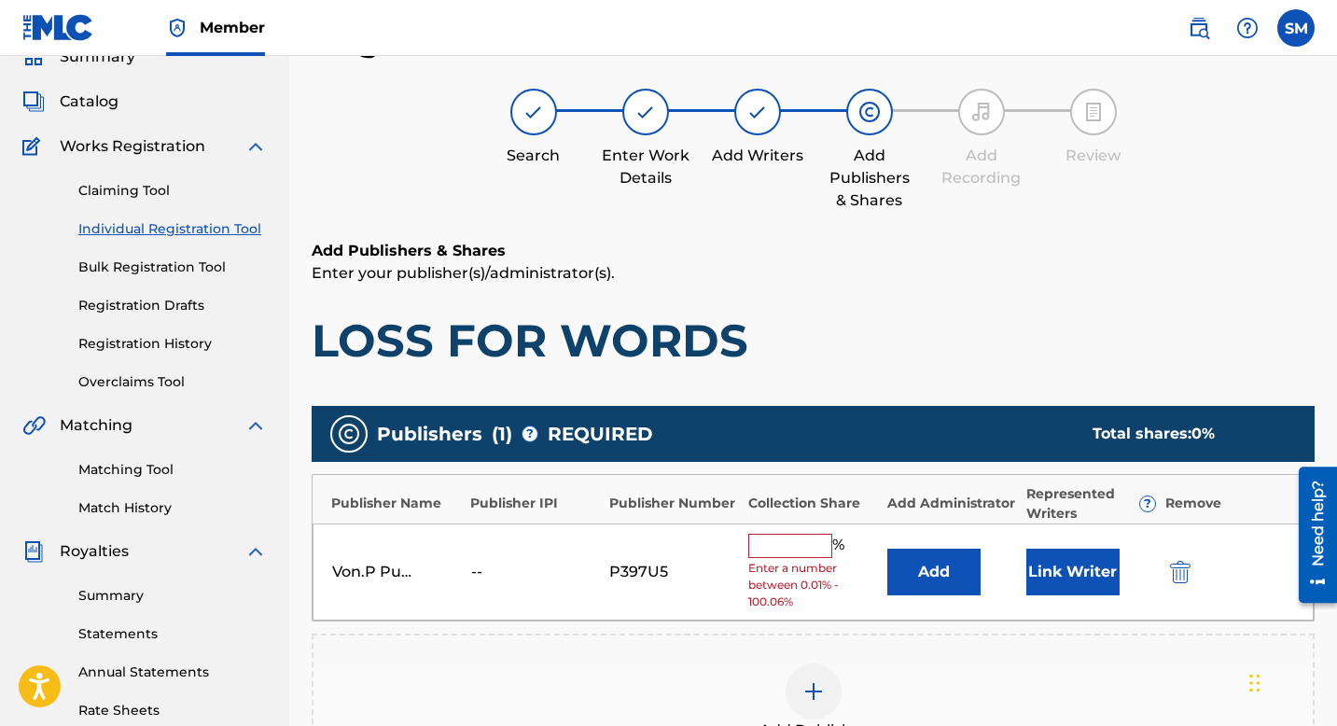
click at [804, 543] on input "text" at bounding box center [790, 546] width 84 height 24
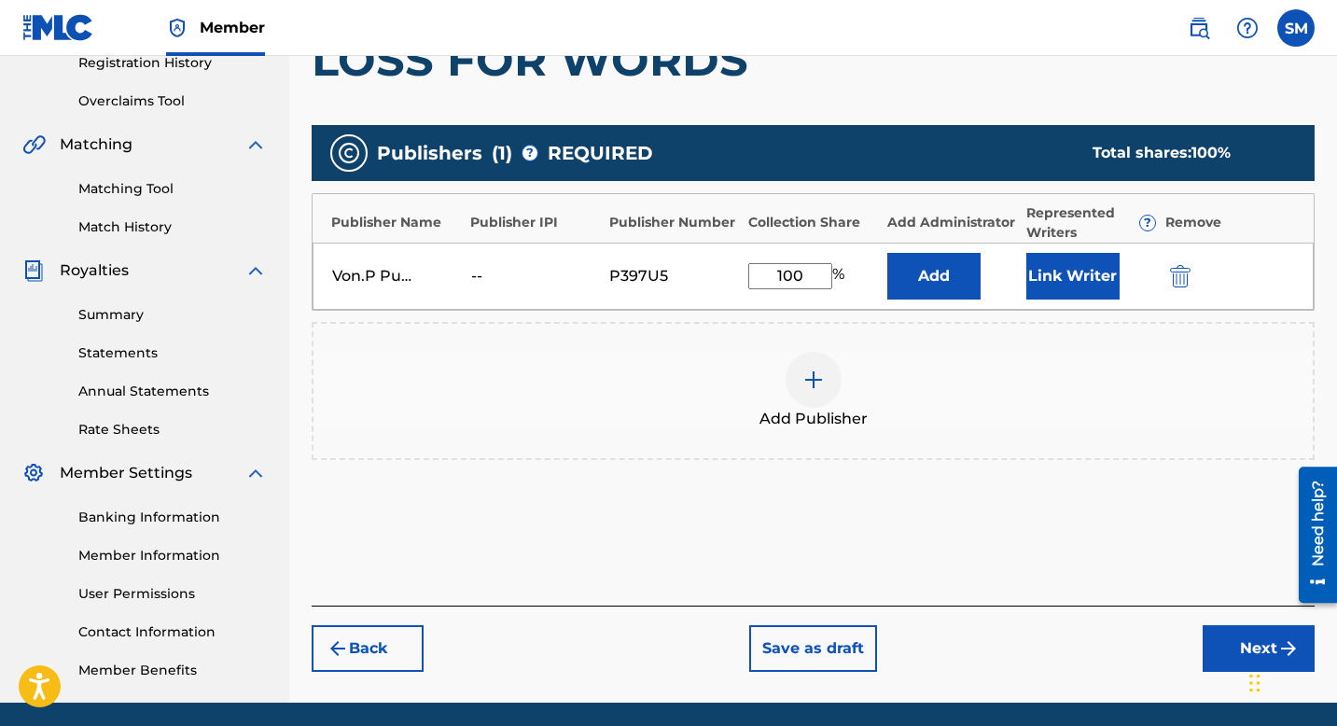
scroll to position [431, 0]
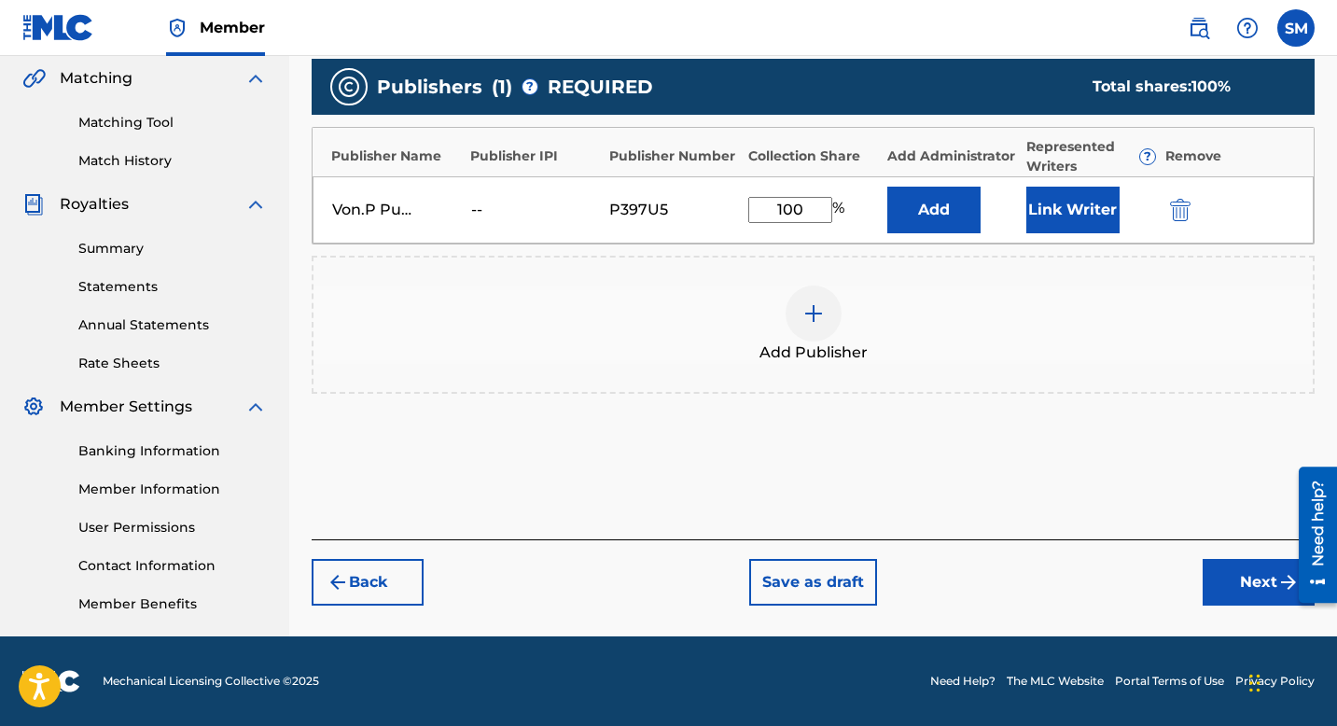
type input "100"
click at [944, 211] on button "Add" at bounding box center [934, 210] width 93 height 47
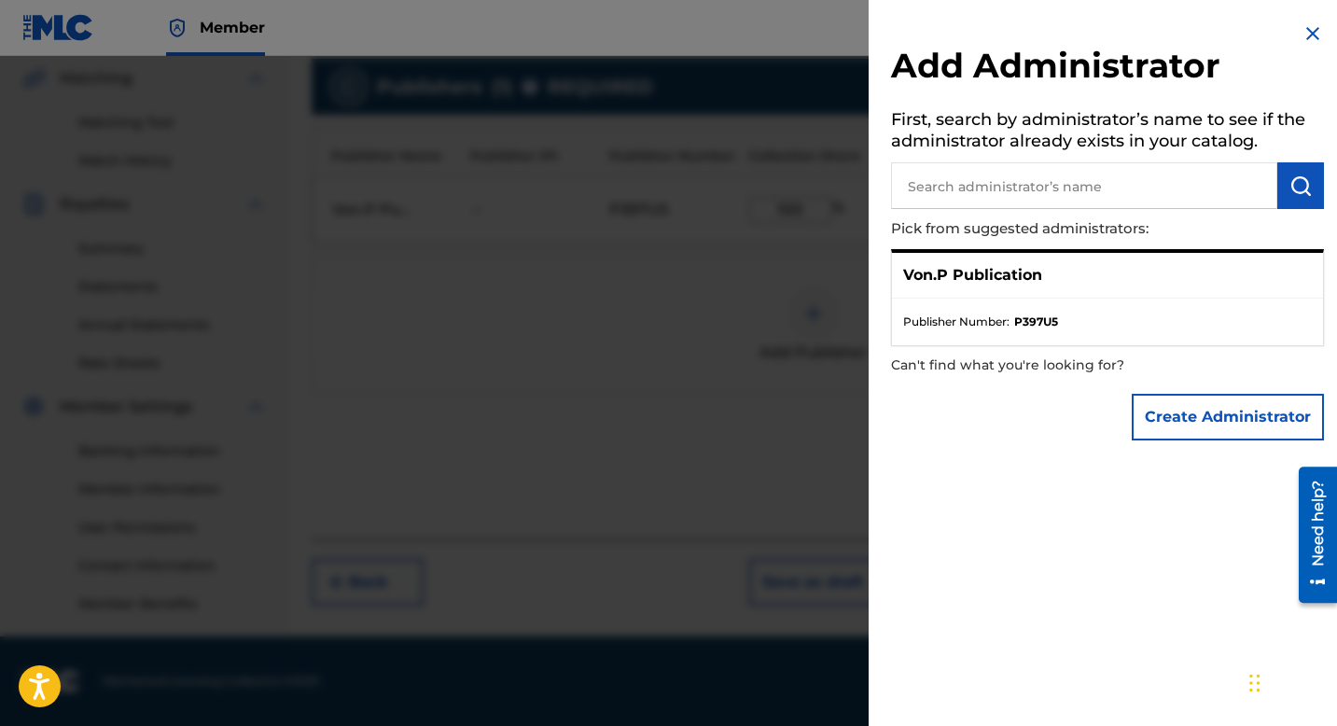
click at [1208, 413] on button "Create Administrator" at bounding box center [1228, 417] width 192 height 47
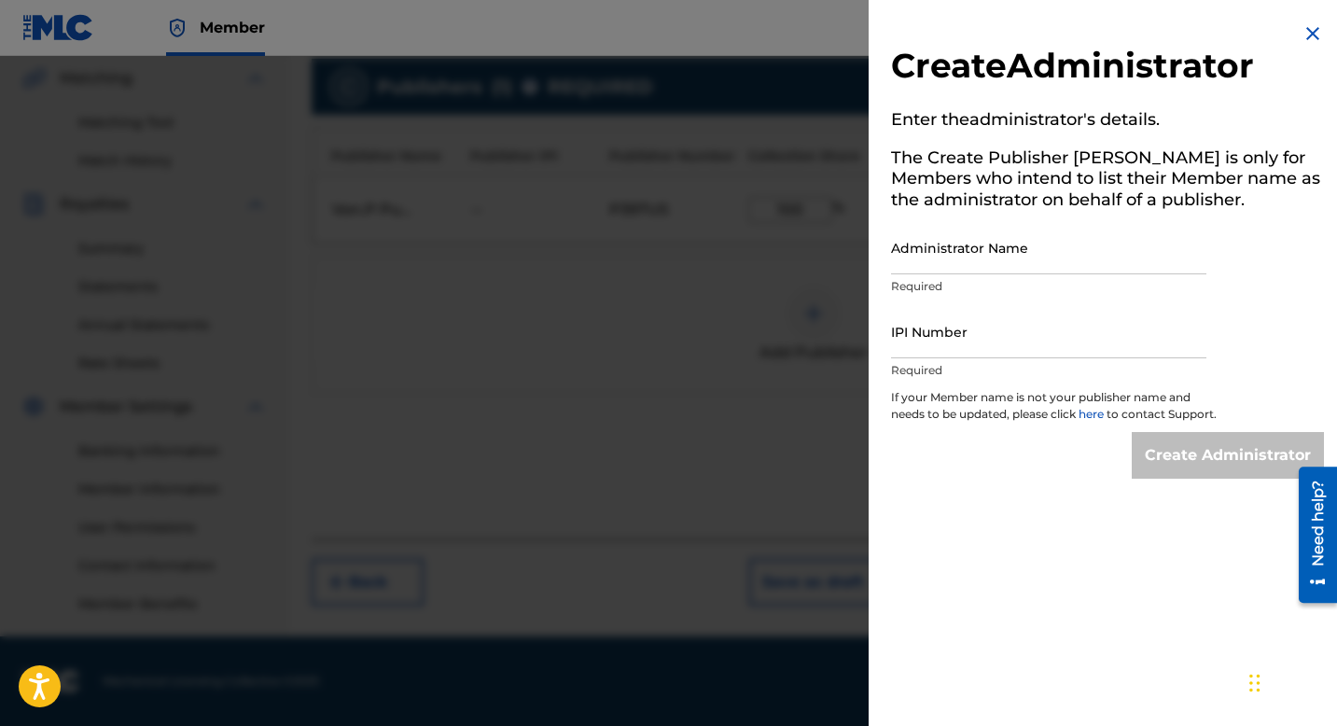
click at [1046, 258] on input "Administrator Name" at bounding box center [1048, 247] width 315 height 53
type input "VON.P Publication"
click at [1302, 34] on img at bounding box center [1313, 33] width 22 height 22
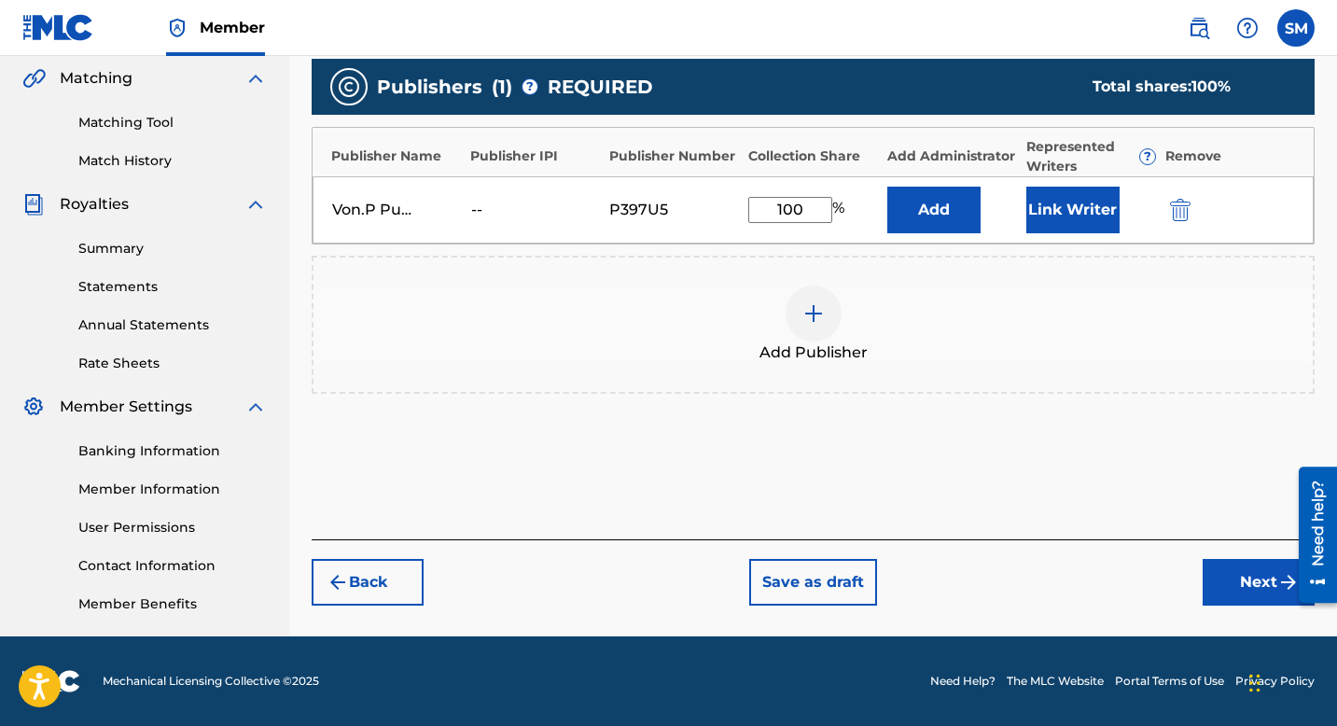
click at [1261, 572] on button "Next" at bounding box center [1259, 582] width 112 height 47
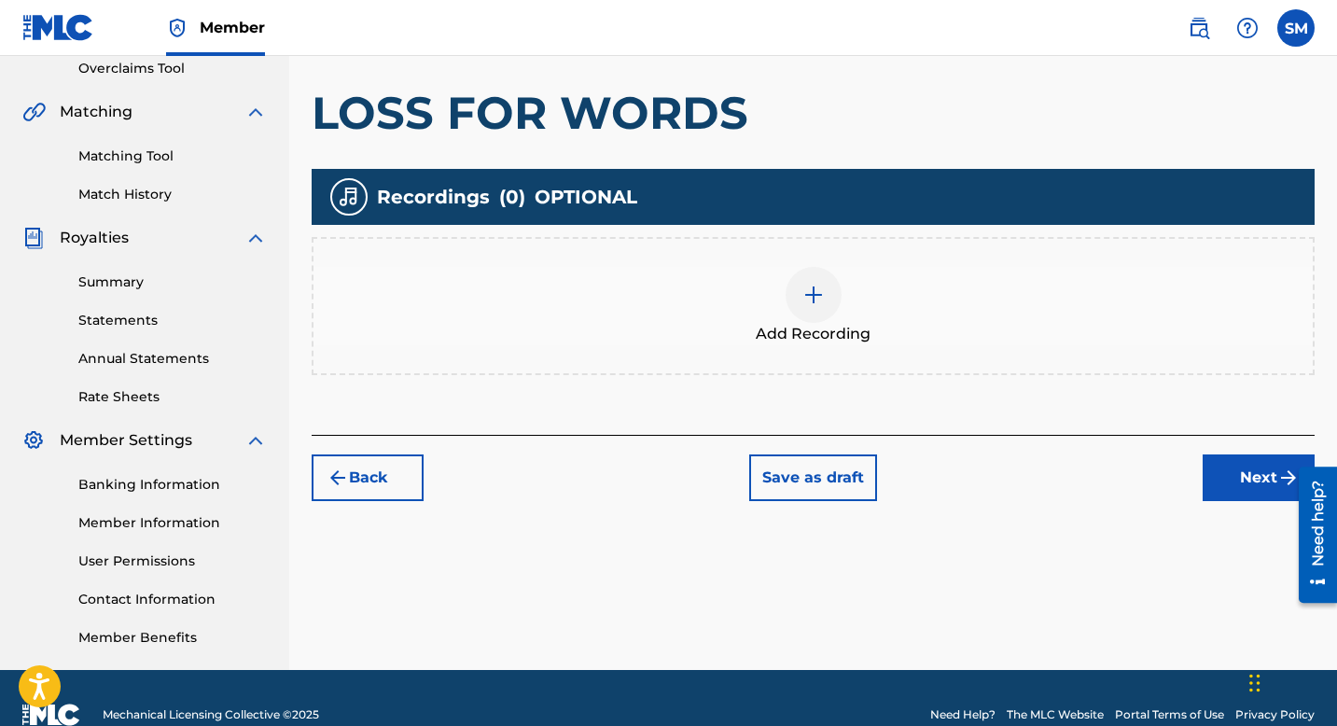
scroll to position [409, 0]
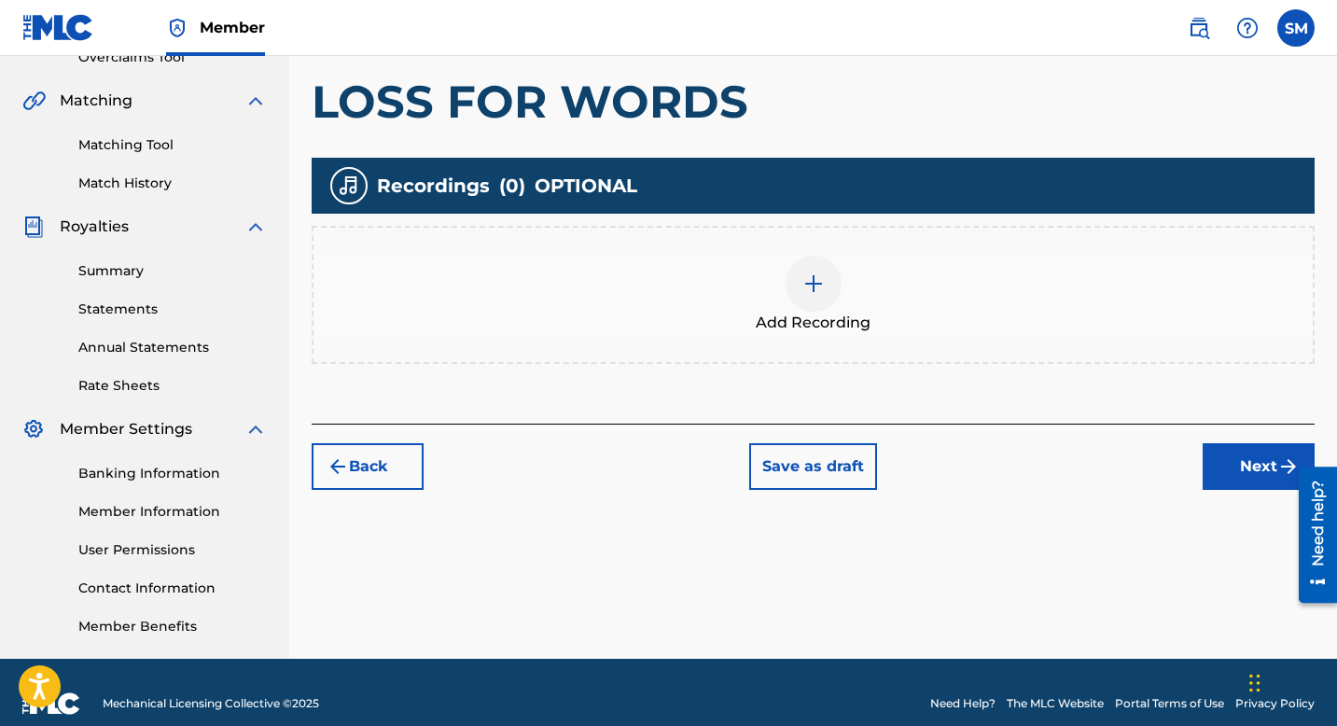
click at [1251, 463] on button "Next" at bounding box center [1259, 466] width 112 height 47
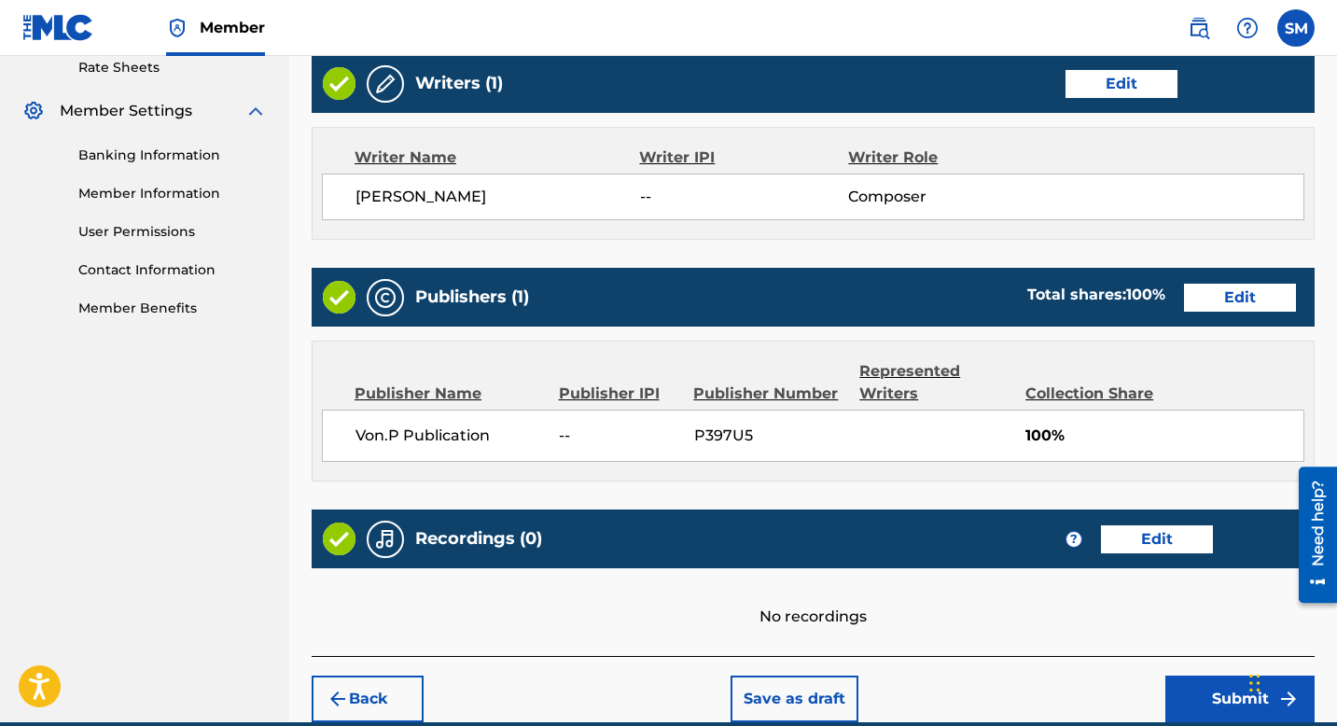
scroll to position [746, 0]
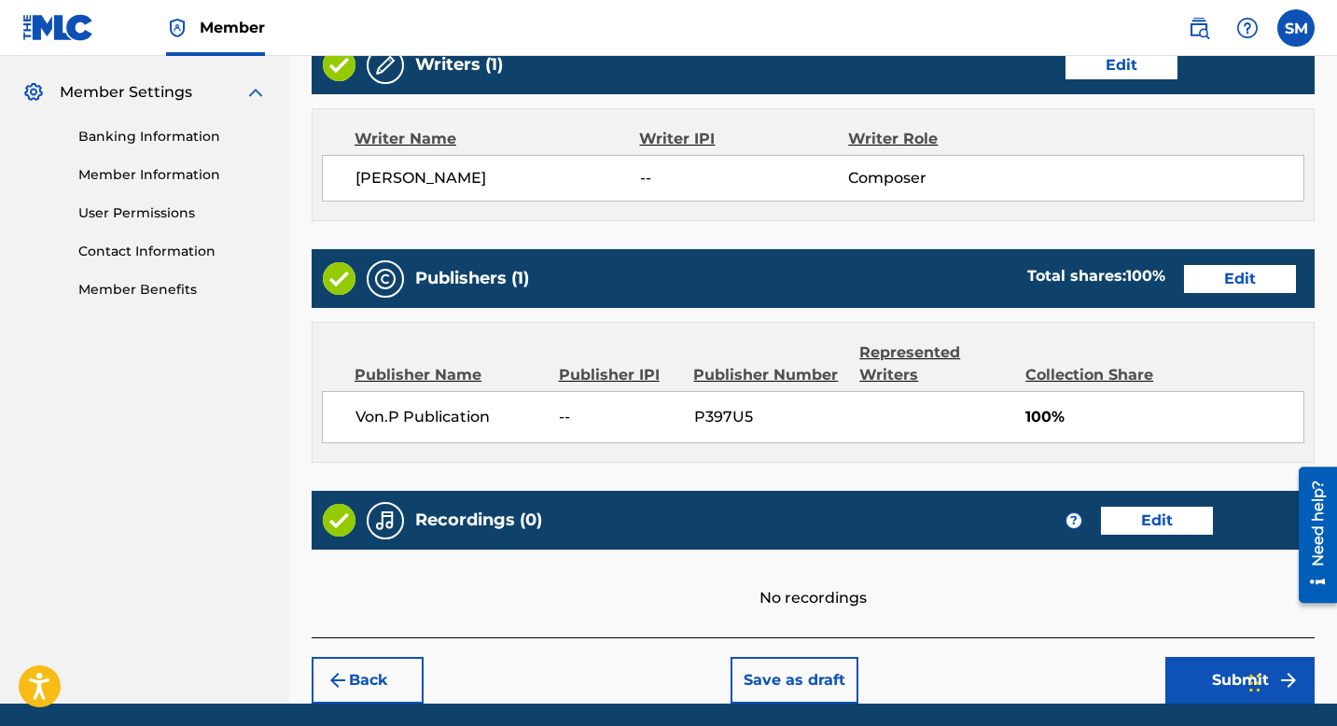
drag, startPoint x: 1343, startPoint y: 621, endPoint x: 1343, endPoint y: 654, distance: 33.6
click at [1237, 662] on button "Submit" at bounding box center [1240, 680] width 149 height 47
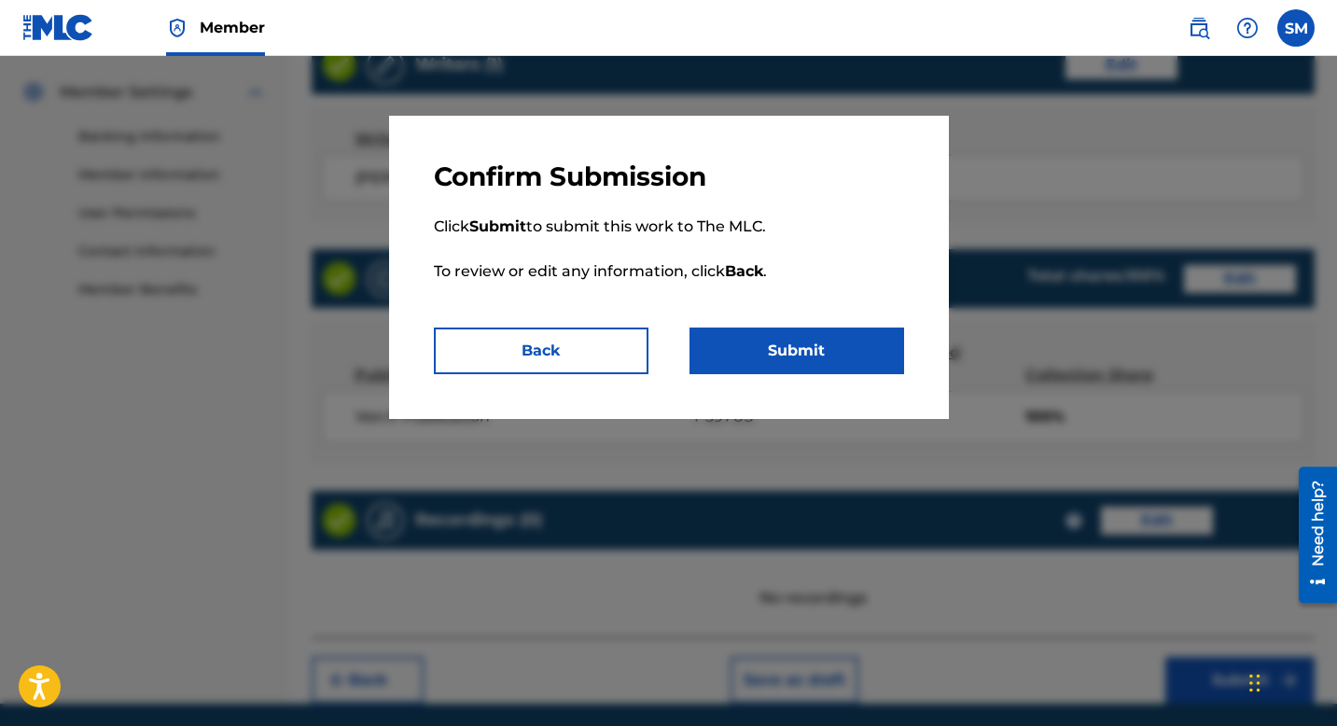
click at [772, 356] on button "Submit" at bounding box center [797, 351] width 215 height 47
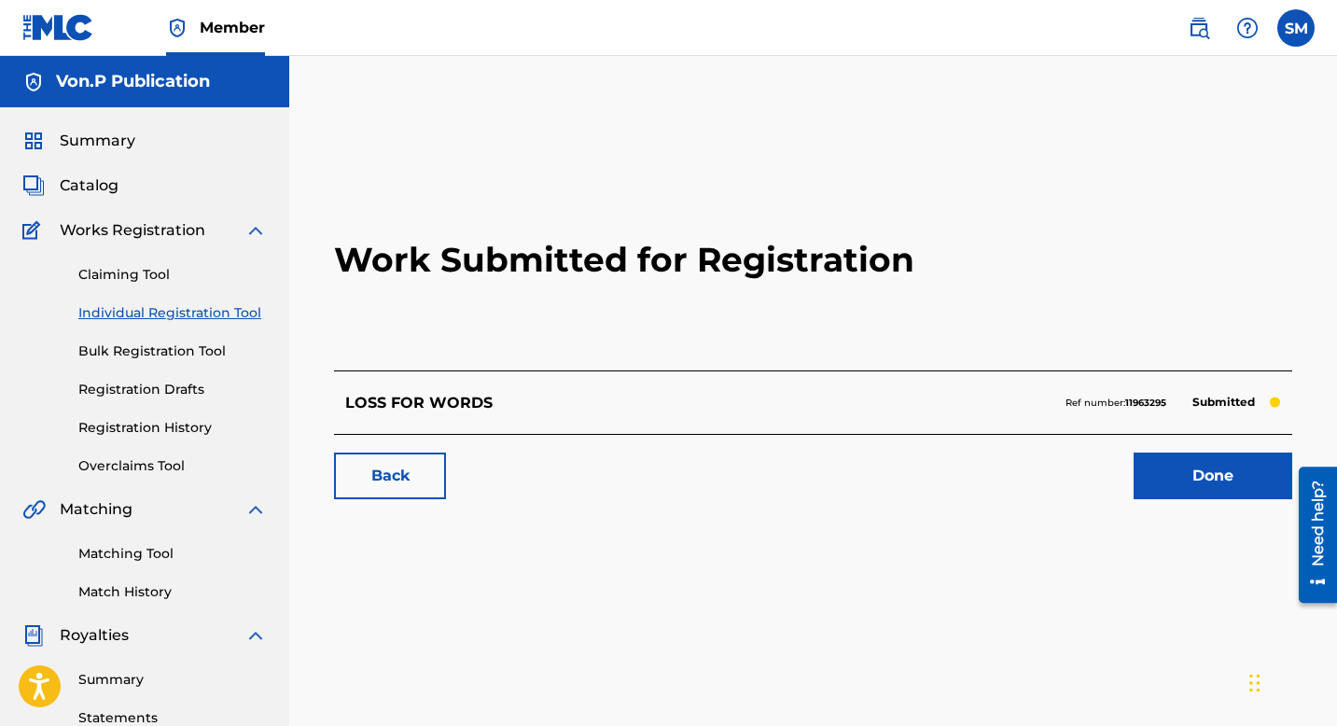
click at [1221, 482] on link "Done" at bounding box center [1213, 476] width 159 height 47
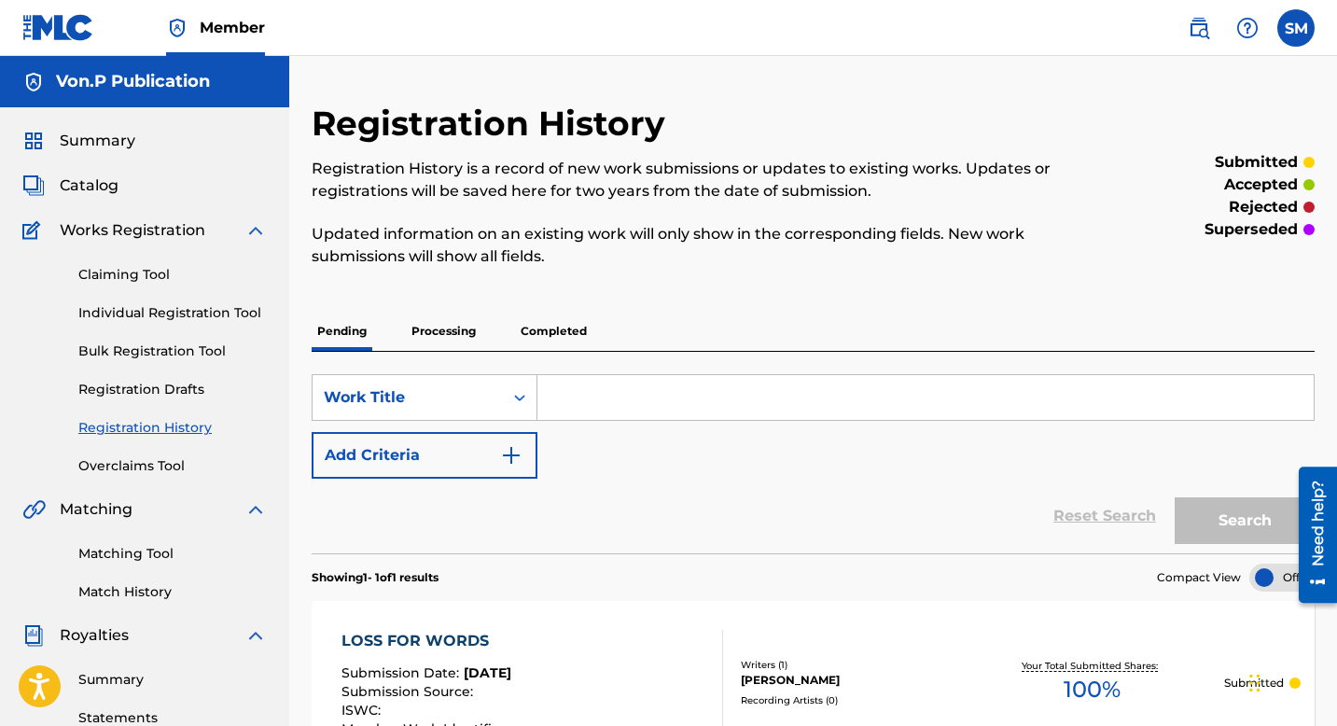
click at [224, 27] on span "Member" at bounding box center [232, 27] width 65 height 21
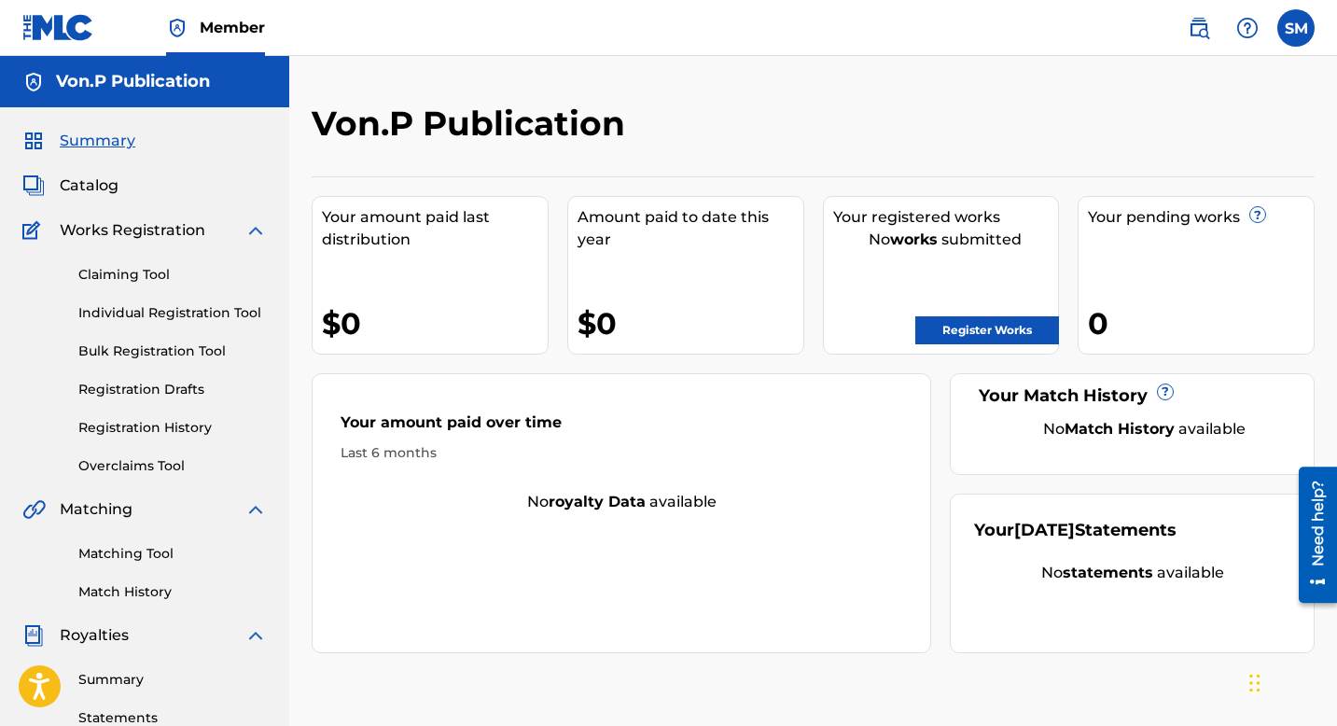
drag, startPoint x: 1343, startPoint y: 220, endPoint x: 1343, endPoint y: 354, distance: 133.5
click at [1336, 354] on html "Accessibility Screen-Reader Guide, Feedback, and Issue Reporting | New window M…" at bounding box center [668, 363] width 1337 height 726
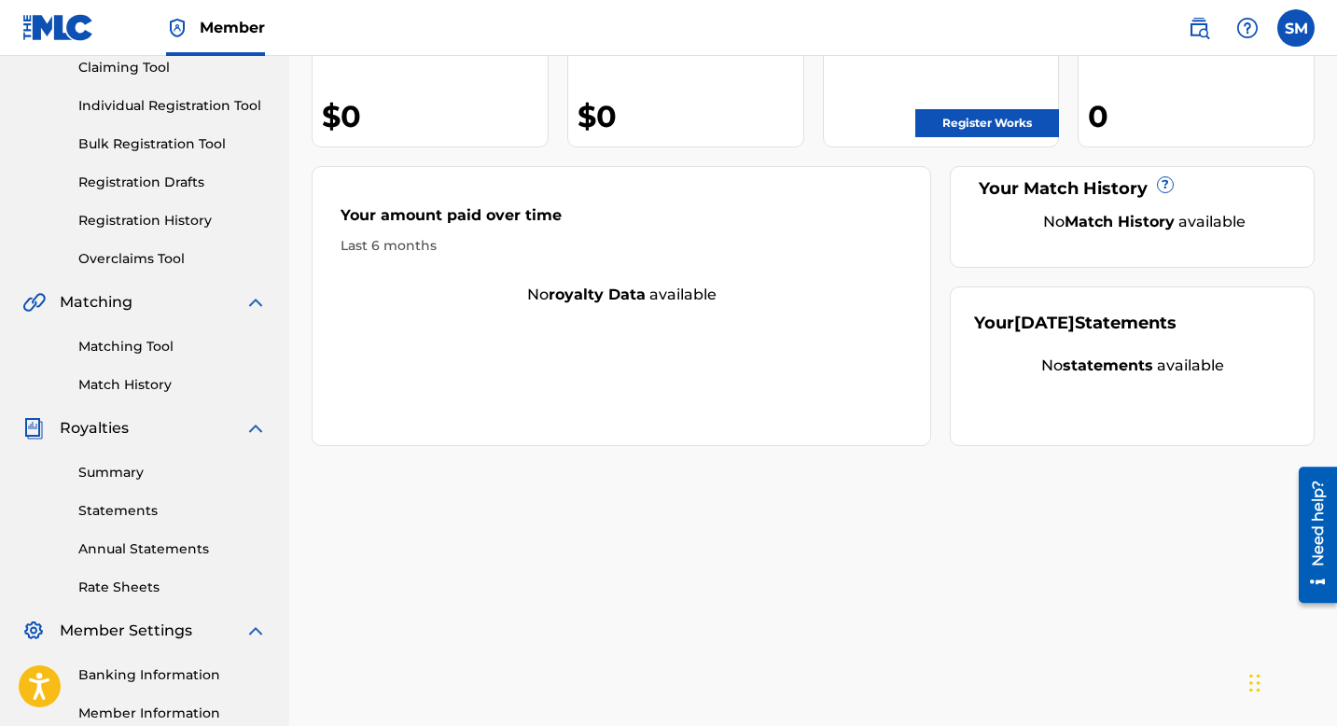
scroll to position [431, 0]
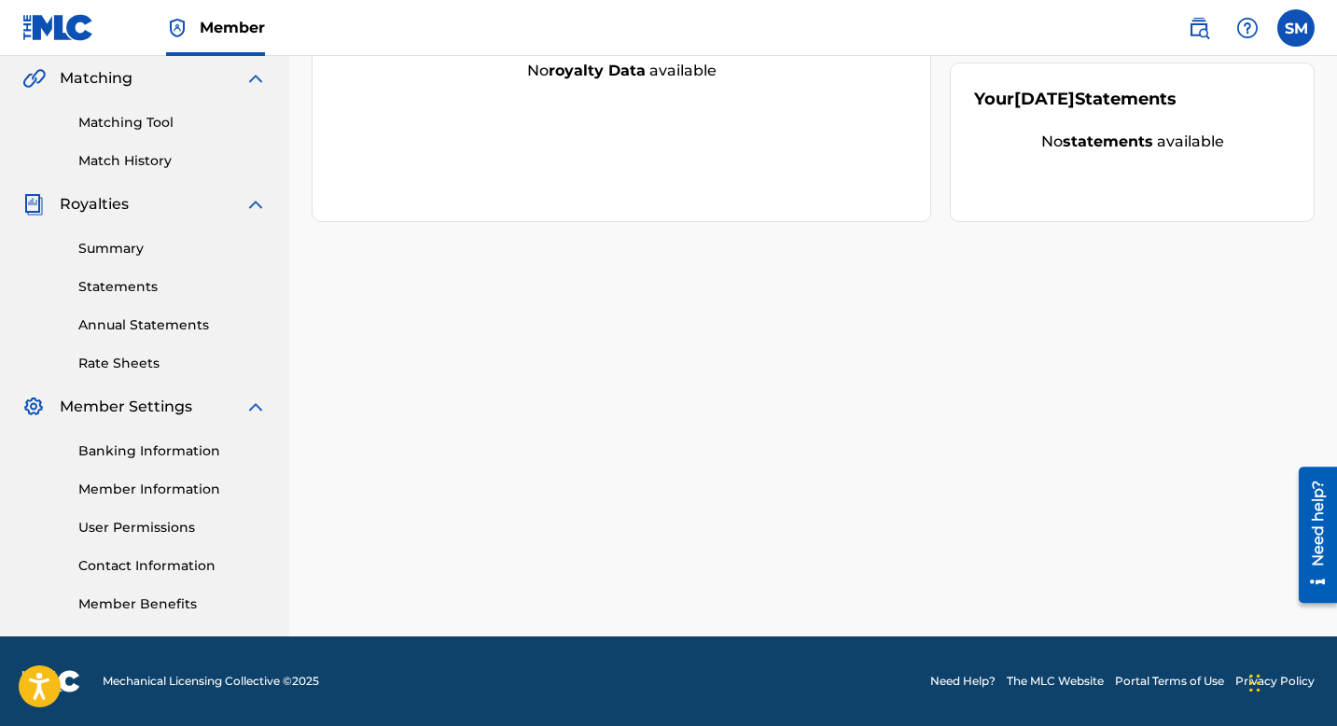
click at [182, 488] on link "Member Information" at bounding box center [172, 490] width 189 height 20
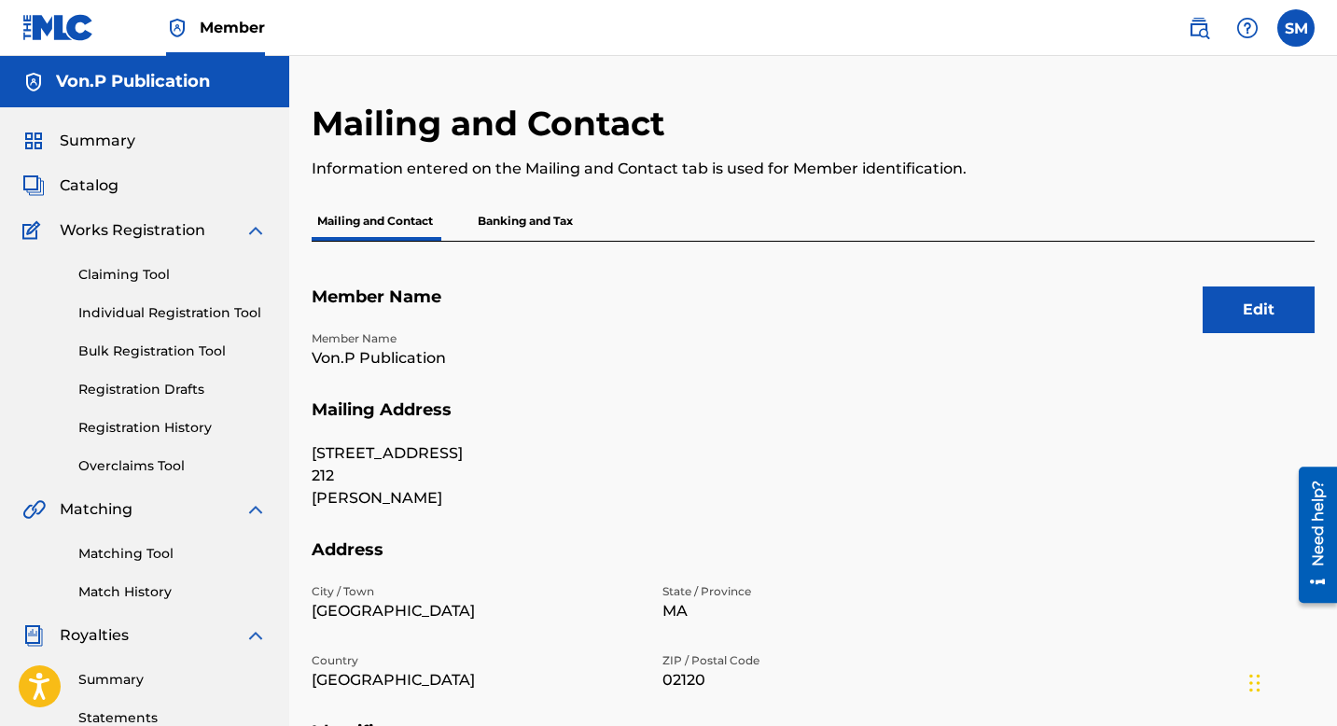
scroll to position [431, 0]
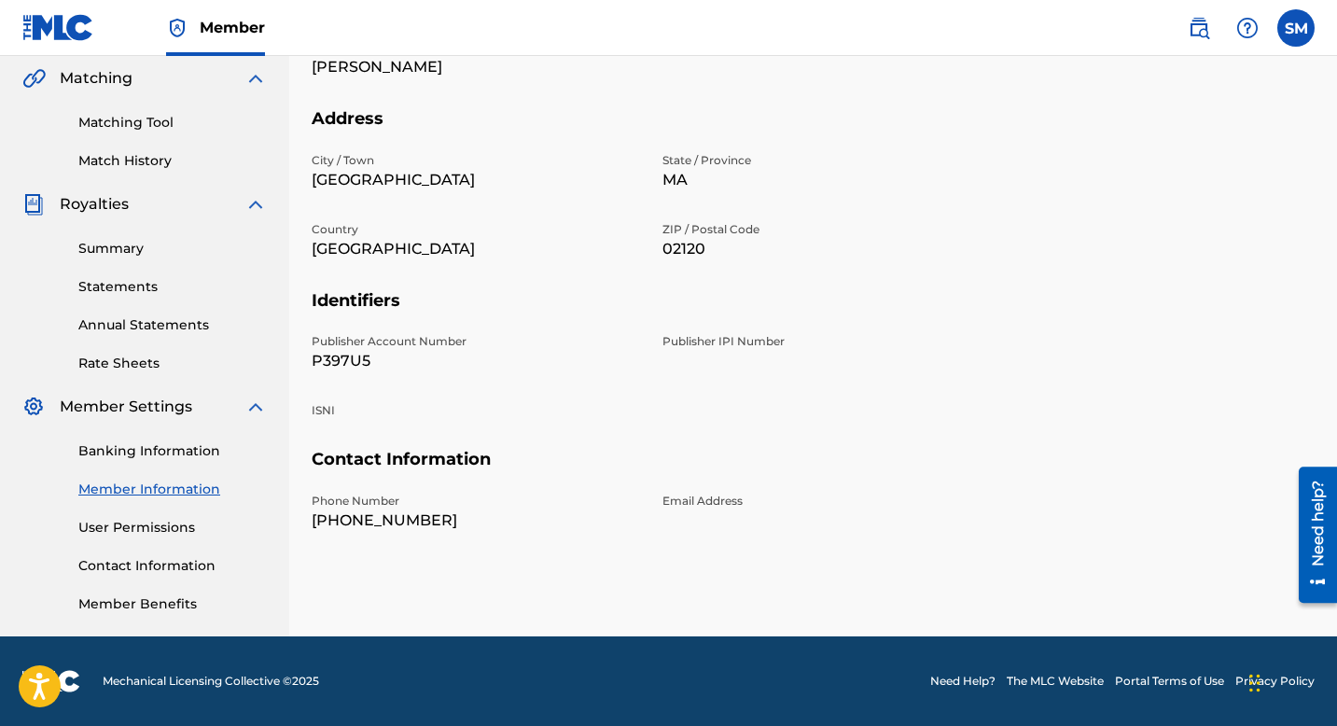
click at [1294, 34] on label at bounding box center [1296, 27] width 37 height 37
click at [1296, 28] on input "SM Sheila M Adesina sadesnia1@gmail.com Notification Preferences Profile Log out" at bounding box center [1296, 28] width 0 height 0
click at [1119, 265] on p "Log out" at bounding box center [1116, 264] width 44 height 17
click at [1296, 28] on input "SM Sheila M Adesina sadesnia1@gmail.com Notification Preferences Profile Log out" at bounding box center [1296, 28] width 0 height 0
